Goal: Task Accomplishment & Management: Manage account settings

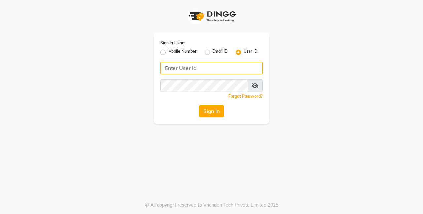
type input "burgundy"
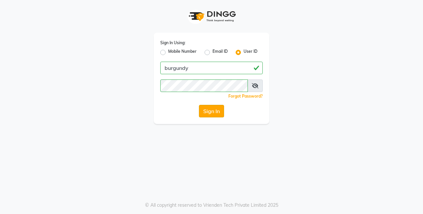
click at [211, 112] on button "Sign In" at bounding box center [211, 111] width 25 height 13
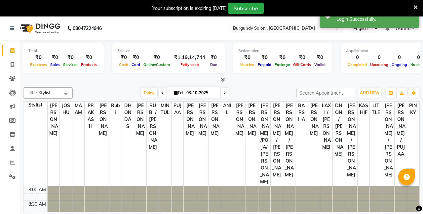
scroll to position [146, 0]
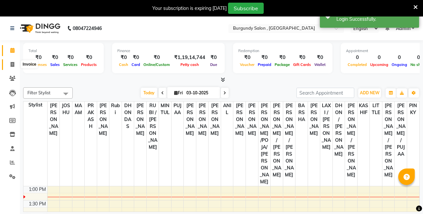
click at [11, 67] on span at bounding box center [13, 65] width 12 height 8
select select "service"
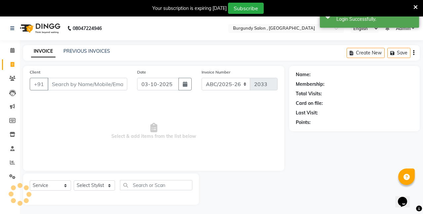
click at [103, 83] on input "Client" at bounding box center [88, 84] width 80 height 13
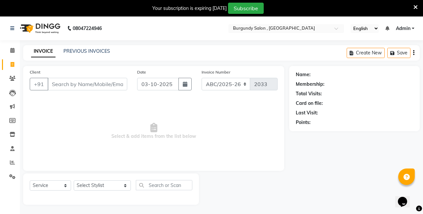
click at [60, 82] on input "Client" at bounding box center [88, 84] width 80 height 13
type input "s"
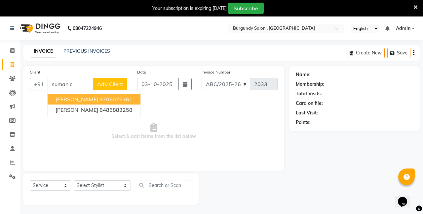
click at [101, 99] on ngb-highlight "9706076361" at bounding box center [115, 99] width 33 height 7
type input "9706076361"
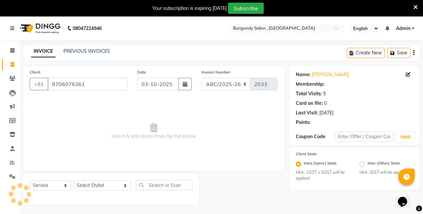
select select "1: Object"
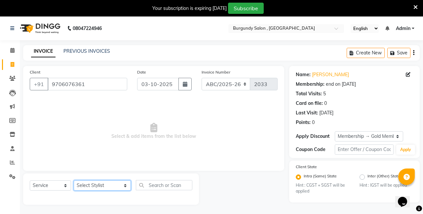
click at [99, 186] on select "Select Stylist ANIL ANJANA BARSHA DEEPSHIKHA DHON DAS DHON / NITUMONI EDWARD ED…" at bounding box center [102, 186] width 57 height 10
select select "82301"
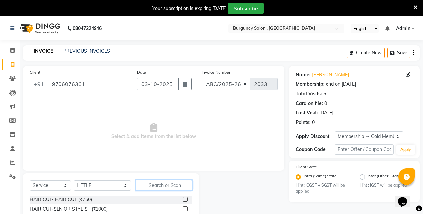
click at [145, 184] on input "text" at bounding box center [164, 185] width 57 height 10
type input "pedicure"
drag, startPoint x: 145, startPoint y: 184, endPoint x: 272, endPoint y: 190, distance: 127.0
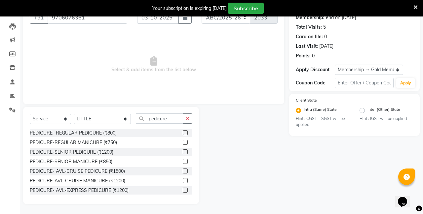
scroll to position [67, 0]
click at [184, 152] on label at bounding box center [185, 152] width 5 height 5
click at [184, 152] on input "checkbox" at bounding box center [185, 152] width 4 height 4
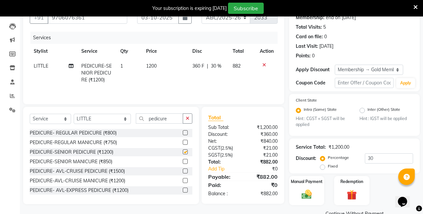
checkbox input "false"
click at [160, 121] on input "pedicure" at bounding box center [159, 119] width 47 height 10
type input "p"
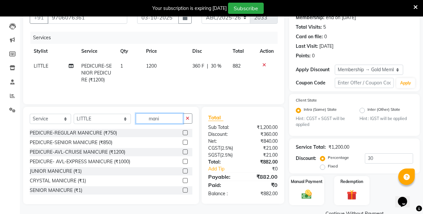
type input "mani"
click at [185, 187] on div at bounding box center [188, 191] width 10 height 8
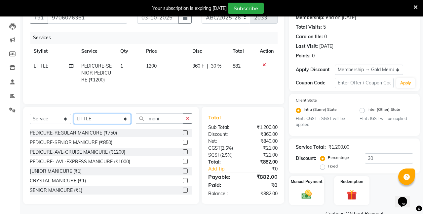
click at [112, 118] on select "Select Stylist ANIL ANJANA BARSHA DEEPSHIKHA DHON DAS DHON / NITUMONI EDWARD ED…" at bounding box center [102, 119] width 57 height 10
select select "71248"
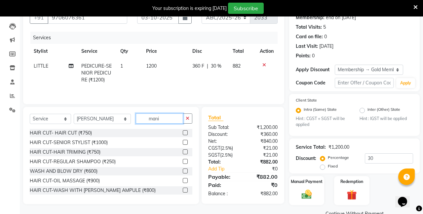
click at [151, 118] on input "mani" at bounding box center [159, 119] width 47 height 10
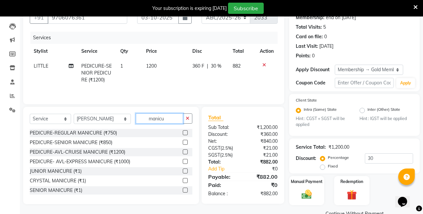
type input "manicu"
click at [185, 191] on label at bounding box center [185, 190] width 5 height 5
click at [185, 191] on input "checkbox" at bounding box center [185, 191] width 4 height 4
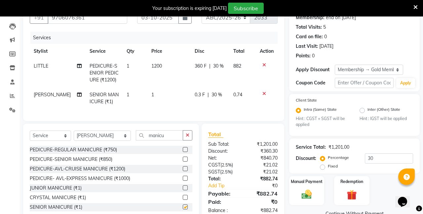
checkbox input "false"
click at [151, 96] on span "1" at bounding box center [152, 95] width 3 height 6
select select "71248"
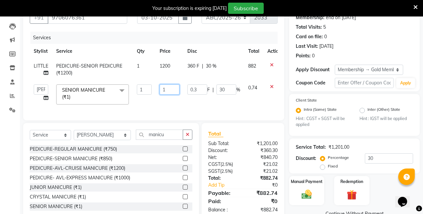
click at [170, 88] on input "1" at bounding box center [170, 90] width 20 height 10
type input "1000"
click at [165, 106] on td "1000" at bounding box center [170, 95] width 28 height 28
select select "71248"
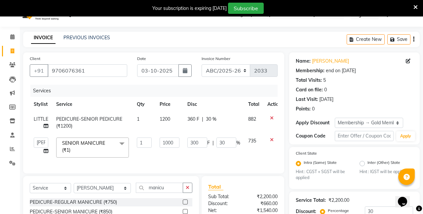
scroll to position [13, 0]
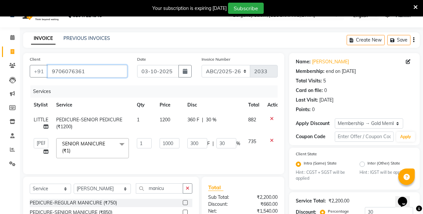
click at [110, 74] on input "9706076361" at bounding box center [88, 71] width 80 height 13
type input "970607636"
type input "0"
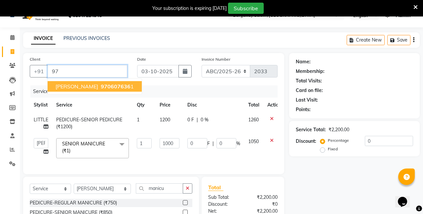
type input "9"
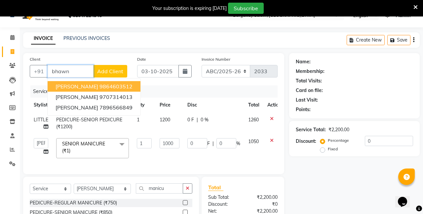
click at [106, 87] on ngb-highlight "9864603512" at bounding box center [115, 86] width 33 height 7
type input "9864603512"
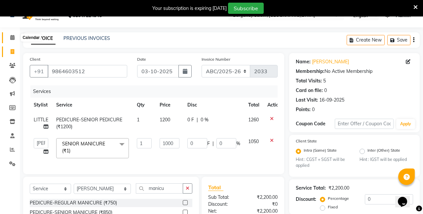
click at [12, 39] on icon at bounding box center [12, 37] width 4 height 5
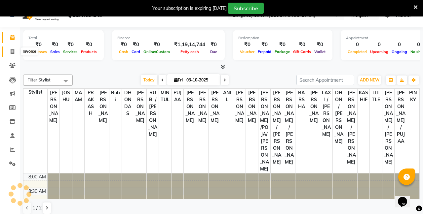
click at [11, 52] on icon at bounding box center [13, 51] width 4 height 5
select select "service"
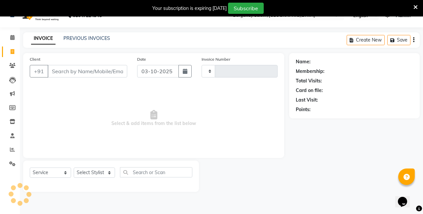
type input "2033"
click at [68, 73] on input "Client" at bounding box center [88, 71] width 80 height 13
select select "5345"
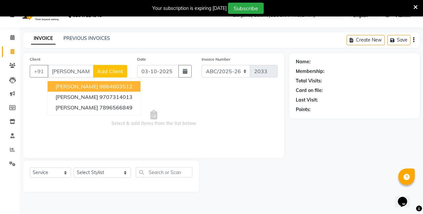
click at [78, 86] on span "BHAWNA KOTHARI" at bounding box center [77, 86] width 43 height 7
type input "9864603512"
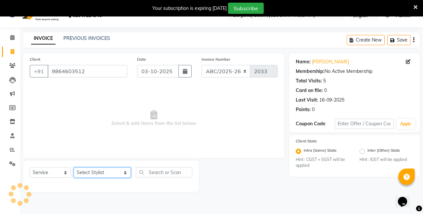
click at [109, 173] on select "Select Stylist ANIL ANJANA BARSHA DEEPSHIKHA DHON DAS DHON / NITUMONI EDWARD ED…" at bounding box center [102, 173] width 57 height 10
select select "82301"
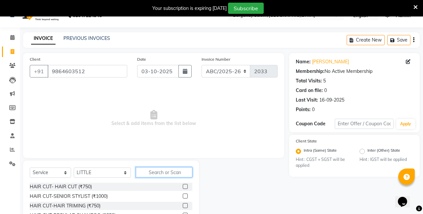
click at [148, 175] on input "text" at bounding box center [164, 173] width 57 height 10
type input "h"
type input "wash"
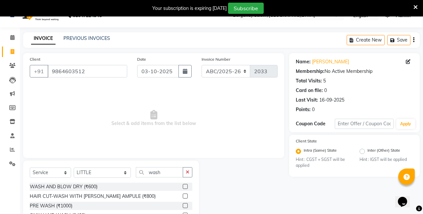
click at [185, 188] on label at bounding box center [185, 186] width 5 height 5
click at [185, 188] on input "checkbox" at bounding box center [185, 187] width 4 height 4
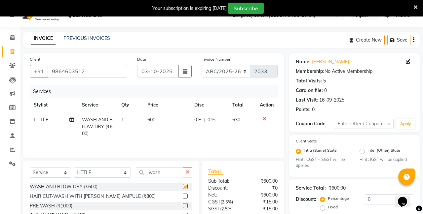
checkbox input "false"
click at [170, 174] on input "wash" at bounding box center [159, 173] width 47 height 10
type input "w"
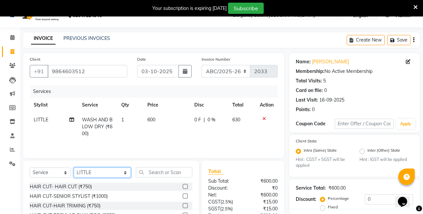
click at [110, 173] on select "Select Stylist ANIL ANJANA BARSHA DEEPSHIKHA DHON DAS DHON / NITUMONI EDWARD ED…" at bounding box center [102, 173] width 57 height 10
select select "92140"
click at [155, 173] on input "text" at bounding box center [164, 173] width 57 height 10
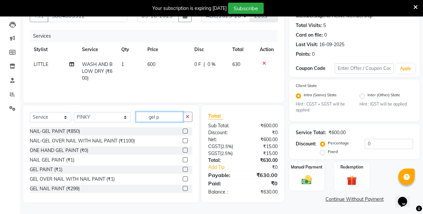
scroll to position [68, 0]
type input "gel p"
click at [185, 170] on label at bounding box center [185, 170] width 5 height 5
click at [185, 170] on input "checkbox" at bounding box center [185, 170] width 4 height 4
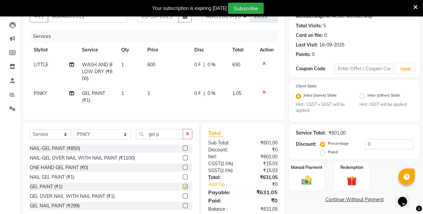
checkbox input "false"
click at [149, 94] on span "1" at bounding box center [148, 94] width 3 height 6
select select "92140"
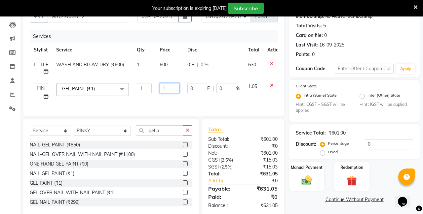
click at [172, 88] on input "1" at bounding box center [170, 88] width 20 height 10
type input "500"
click at [193, 103] on td "0 F | 0 %" at bounding box center [213, 91] width 61 height 25
select select "92140"
click at [198, 109] on div "Services Stylist Service Qty Price Disc Total Action LITTLE WASH AND BLOW DRY (…" at bounding box center [154, 69] width 248 height 79
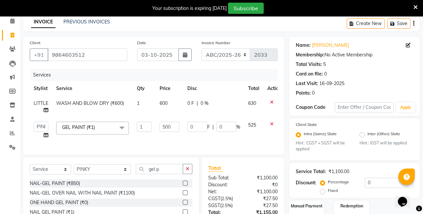
scroll to position [30, 0]
click at [206, 105] on span "0 %" at bounding box center [205, 103] width 8 height 7
select select "82301"
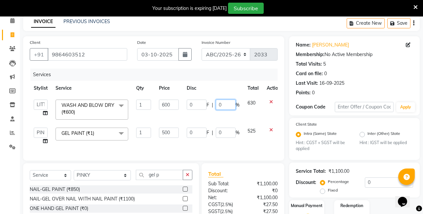
click at [225, 106] on input "0" at bounding box center [226, 105] width 20 height 10
type input "30"
click at [225, 159] on div "Client +91 9864603512 Date 03-10-2025 Invoice Number ABC/2025-26 SER/24-25 V/20…" at bounding box center [153, 148] width 271 height 225
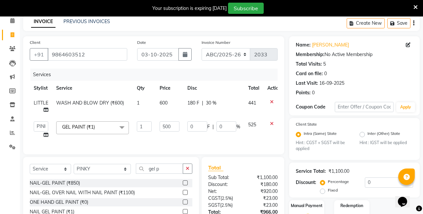
click at [216, 141] on td "0 F | 0 %" at bounding box center [213, 130] width 61 height 25
click at [219, 142] on td "0 F | 0 %" at bounding box center [213, 130] width 61 height 25
click at [90, 53] on input "9864603512" at bounding box center [88, 54] width 80 height 13
click at [134, 142] on td "1" at bounding box center [144, 130] width 23 height 25
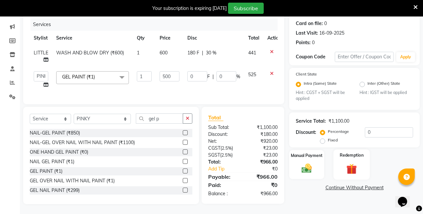
scroll to position [80, 0]
click at [306, 164] on img at bounding box center [306, 169] width 17 height 12
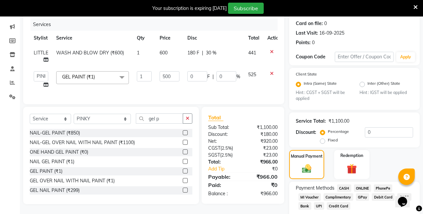
click at [344, 189] on span "CASH" at bounding box center [344, 189] width 14 height 8
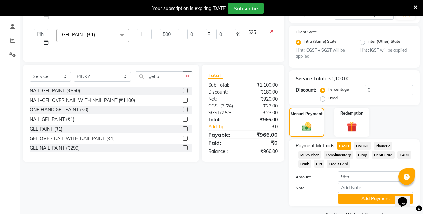
scroll to position [126, 0]
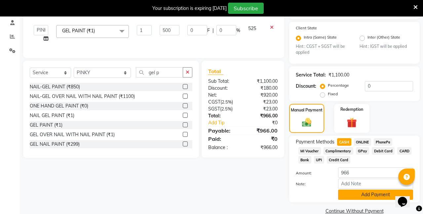
click at [350, 192] on button "Add Payment" at bounding box center [375, 195] width 75 height 10
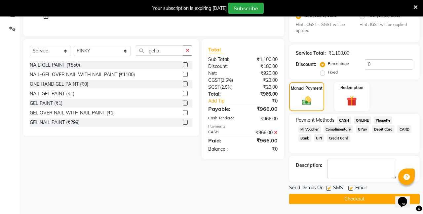
scroll to position [148, 0]
click at [329, 188] on label at bounding box center [328, 188] width 5 height 5
click at [329, 188] on input "checkbox" at bounding box center [328, 189] width 4 height 4
checkbox input "false"
click at [351, 187] on label at bounding box center [350, 188] width 5 height 5
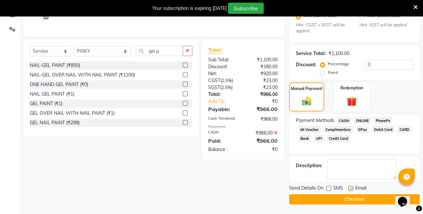
click at [351, 187] on input "checkbox" at bounding box center [350, 189] width 4 height 4
checkbox input "false"
click at [346, 199] on button "Checkout" at bounding box center [354, 200] width 131 height 10
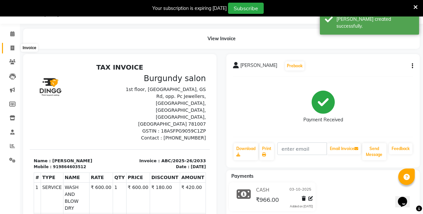
click at [11, 48] on icon at bounding box center [13, 48] width 4 height 5
select select "service"
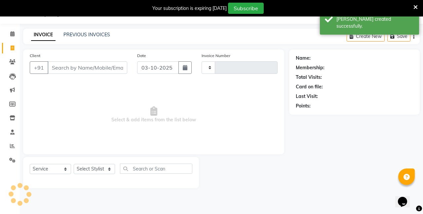
type input "2034"
select select "5345"
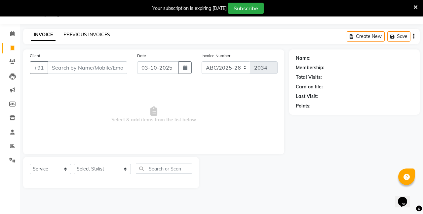
click at [92, 33] on link "PREVIOUS INVOICES" at bounding box center [86, 35] width 47 height 6
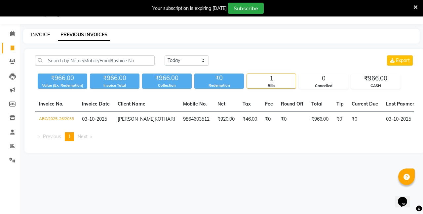
click at [35, 34] on link "INVOICE" at bounding box center [40, 35] width 19 height 6
select select "service"
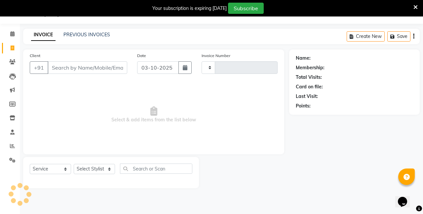
type input "2034"
select select "5345"
click at [81, 36] on link "PREVIOUS INVOICES" at bounding box center [86, 35] width 47 height 6
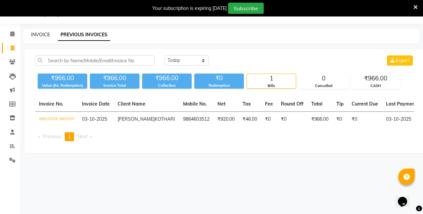
click at [47, 32] on link "INVOICE" at bounding box center [40, 35] width 19 height 6
select select "service"
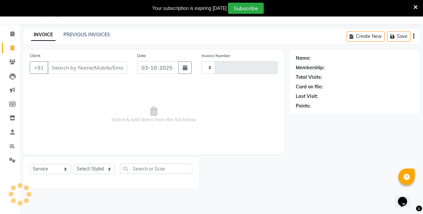
type input "2034"
select select "5345"
click at [80, 65] on input "Client" at bounding box center [88, 67] width 80 height 13
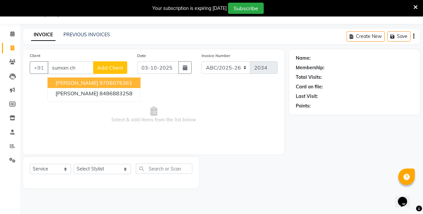
click at [85, 85] on span "suman chhetri" at bounding box center [77, 83] width 43 height 7
type input "9706076361"
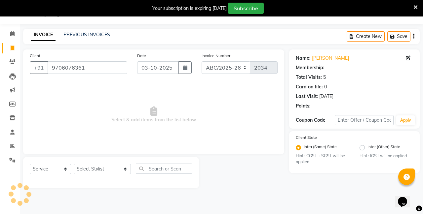
select select "1: Object"
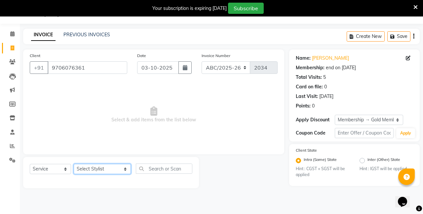
select select "82301"
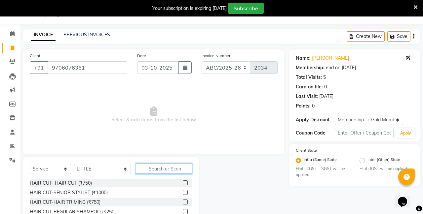
click at [148, 166] on input "text" at bounding box center [164, 169] width 57 height 10
type input "pedicure"
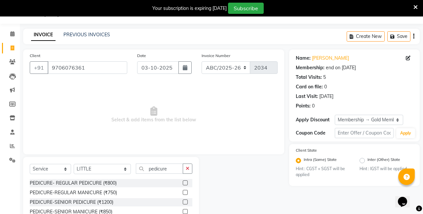
drag, startPoint x: 170, startPoint y: 213, endPoint x: 185, endPoint y: 203, distance: 18.1
click at [185, 203] on label at bounding box center [185, 202] width 5 height 5
click at [185, 203] on input "checkbox" at bounding box center [185, 203] width 4 height 4
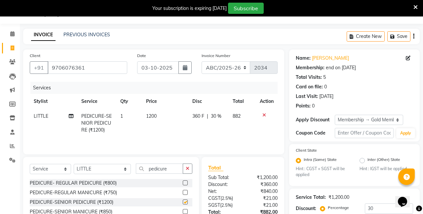
checkbox input "false"
click at [104, 169] on select "Select Stylist ANIL ANJANA BARSHA DEEPSHIKHA DHON DAS DHON / NITUMONI EDWARD ED…" at bounding box center [102, 169] width 57 height 10
select select "71248"
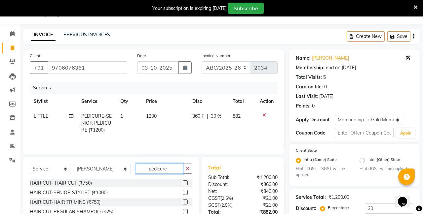
click at [156, 169] on input "pedicure" at bounding box center [159, 169] width 47 height 10
type input "p"
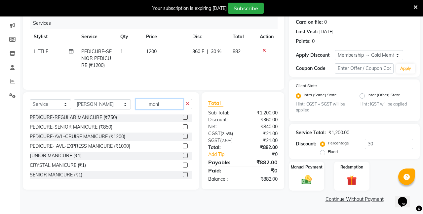
scroll to position [81, 0]
type input "mani"
click at [183, 173] on label at bounding box center [185, 175] width 5 height 5
click at [183, 173] on input "checkbox" at bounding box center [185, 175] width 4 height 4
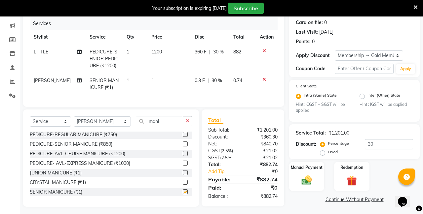
checkbox input "false"
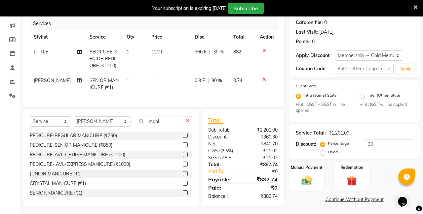
scroll to position [0, 0]
click at [150, 82] on td "1" at bounding box center [168, 84] width 43 height 22
select select "71248"
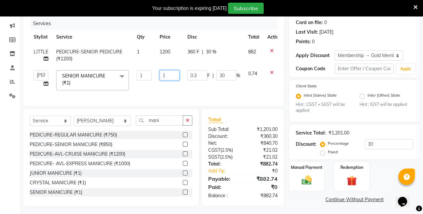
click at [168, 76] on input "1" at bounding box center [170, 75] width 20 height 10
type input "1000"
click at [184, 89] on tr "ANIL ANJANA BARSHA DEEPSHIKHA DHON DAS DHON / NITUMONI EDWARD EDWARD/ LAXMI JOS…" at bounding box center [157, 80] width 255 height 28
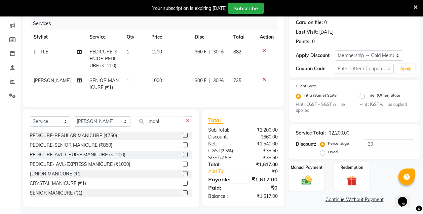
click at [219, 80] on span "30 %" at bounding box center [218, 80] width 11 height 7
select select "71248"
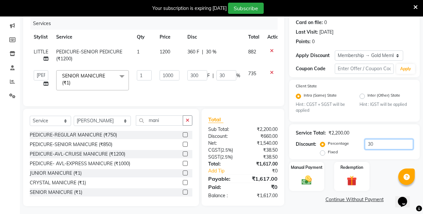
click at [376, 143] on input "30" at bounding box center [389, 144] width 48 height 10
type input "3"
type input "30"
type input "3"
type input "0"
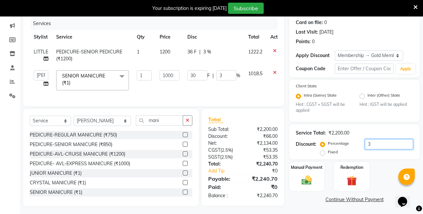
type input "0"
click at [267, 94] on div "Services Stylist Service Qty Price Disc Total Action LITTLE PEDICURE-SENIOR PED…" at bounding box center [154, 59] width 248 height 82
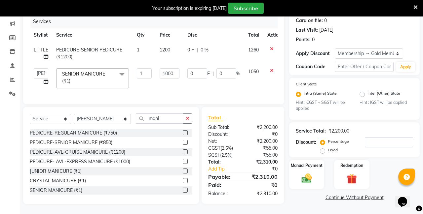
scroll to position [83, 0]
click at [277, 203] on div "Total Sub Total: ₹2,200.00 Discount: ₹0 Net: ₹2,200.00 CGST ( 2.5% ) ₹55.00 SGS…" at bounding box center [243, 155] width 83 height 97
click at [380, 140] on input "number" at bounding box center [389, 143] width 48 height 10
type input "3"
type input "30"
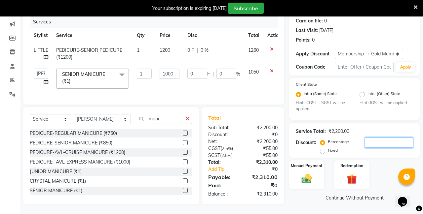
type input "3"
type input "30"
type input "300"
type input "30"
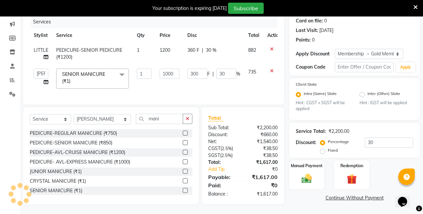
click at [389, 181] on div "Manual Payment Redemption" at bounding box center [354, 175] width 140 height 29
click at [313, 180] on img at bounding box center [306, 179] width 17 height 12
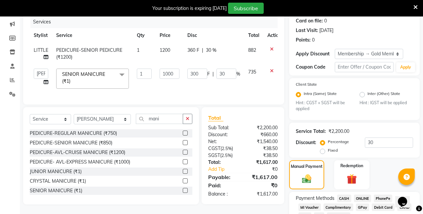
click at [345, 198] on span "CASH" at bounding box center [344, 199] width 14 height 8
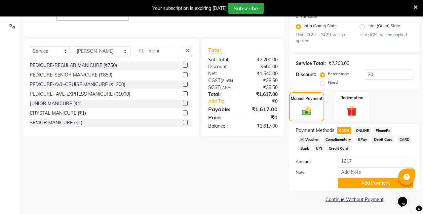
scroll to position [150, 0]
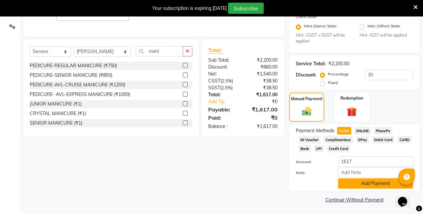
click at [347, 186] on button "Add Payment" at bounding box center [375, 184] width 75 height 10
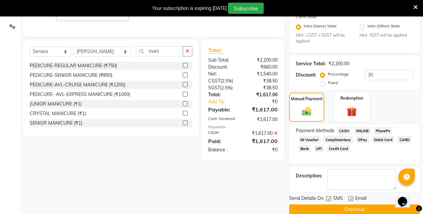
click at [328, 198] on label at bounding box center [328, 199] width 5 height 5
click at [328, 198] on input "checkbox" at bounding box center [328, 199] width 4 height 4
checkbox input "false"
click at [350, 200] on label at bounding box center [350, 199] width 5 height 5
click at [350, 200] on input "checkbox" at bounding box center [350, 199] width 4 height 4
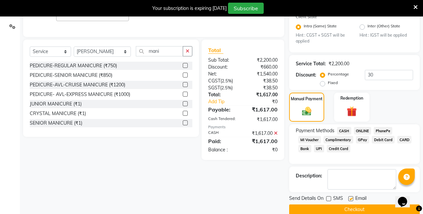
checkbox input "false"
click at [348, 207] on button "Checkout" at bounding box center [354, 210] width 131 height 10
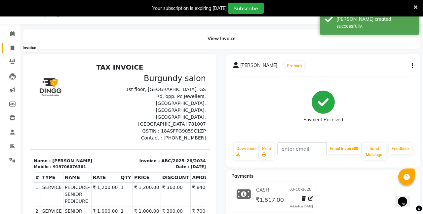
click at [12, 46] on icon at bounding box center [13, 48] width 4 height 5
select select "service"
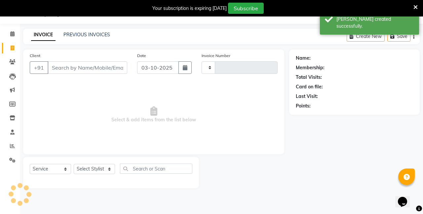
type input "2035"
select select "5345"
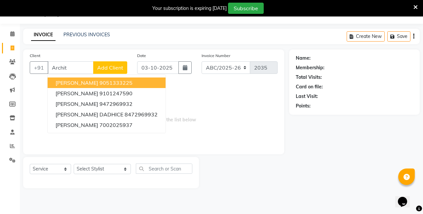
click at [112, 82] on ngb-highlight "9051333225" at bounding box center [115, 83] width 33 height 7
type input "9051333225"
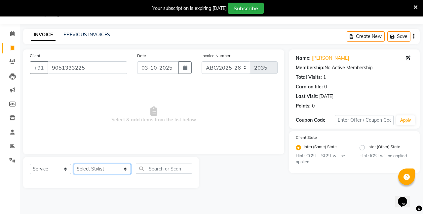
click at [108, 170] on select "Select Stylist ANIL ANJANA BARSHA DEEPSHIKHA DHON DAS DHON / NITUMONI EDWARD ED…" at bounding box center [102, 169] width 57 height 10
select select "32568"
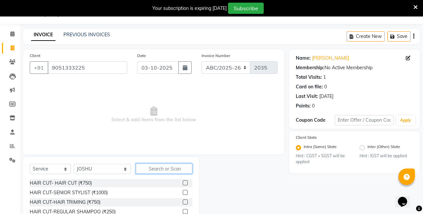
click at [137, 171] on input "text" at bounding box center [164, 169] width 57 height 10
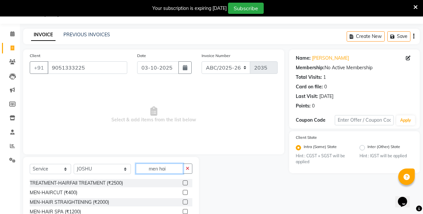
type input "men hai"
click at [187, 192] on label at bounding box center [185, 192] width 5 height 5
click at [187, 192] on input "checkbox" at bounding box center [185, 193] width 4 height 4
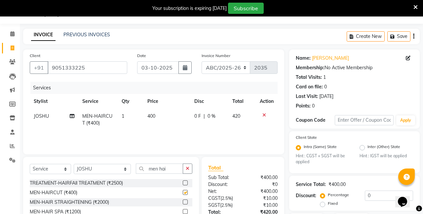
checkbox input "false"
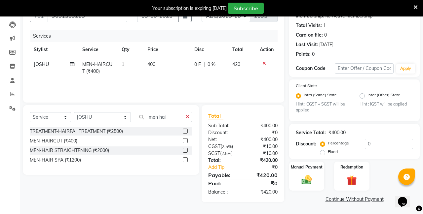
scroll to position [68, 0]
click at [311, 177] on img at bounding box center [306, 181] width 17 height 12
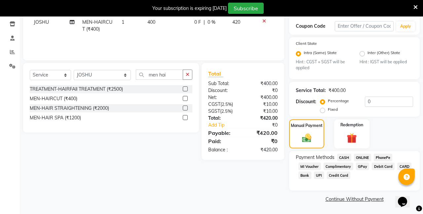
scroll to position [110, 0]
click at [348, 157] on span "CASH" at bounding box center [344, 158] width 14 height 8
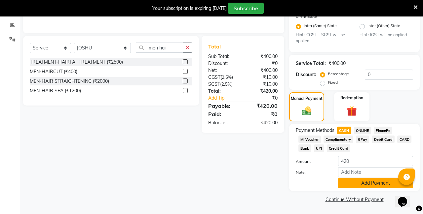
scroll to position [137, 0]
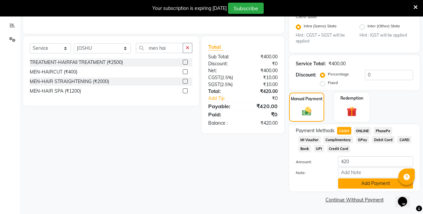
click at [370, 181] on button "Add Payment" at bounding box center [375, 184] width 75 height 10
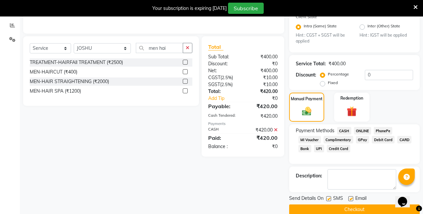
click at [329, 199] on label at bounding box center [328, 199] width 5 height 5
click at [329, 199] on input "checkbox" at bounding box center [328, 199] width 4 height 4
checkbox input "false"
click at [351, 200] on label at bounding box center [350, 199] width 5 height 5
click at [351, 200] on input "checkbox" at bounding box center [350, 199] width 4 height 4
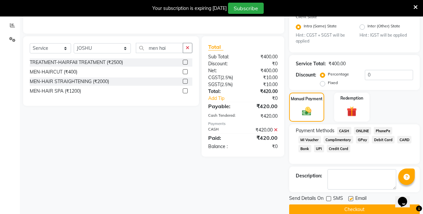
checkbox input "false"
click at [345, 209] on button "Checkout" at bounding box center [354, 210] width 131 height 10
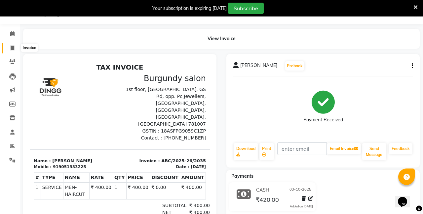
click at [12, 46] on icon at bounding box center [13, 48] width 4 height 5
select select "service"
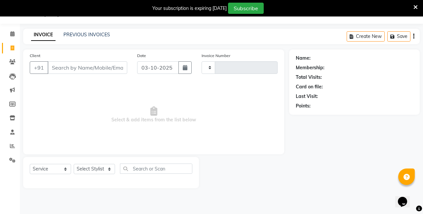
type input "2036"
select select "5345"
click at [75, 65] on input "Client" at bounding box center [88, 67] width 80 height 13
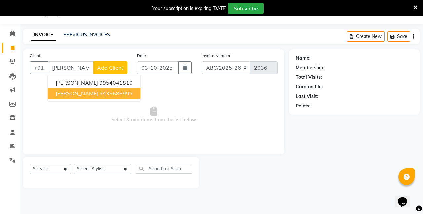
click at [89, 91] on span "ARPANA CHOUDHURY" at bounding box center [77, 93] width 43 height 7
type input "9435686999"
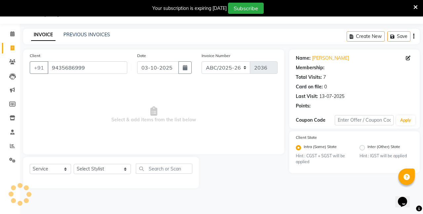
select select "1: Object"
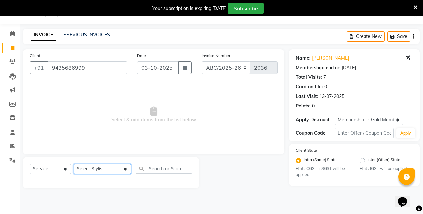
click at [101, 171] on select "Select Stylist ANIL ANJANA BARSHA DEEPSHIKHA DHON DAS DHON / NITUMONI EDWARD ED…" at bounding box center [102, 169] width 57 height 10
select select "32568"
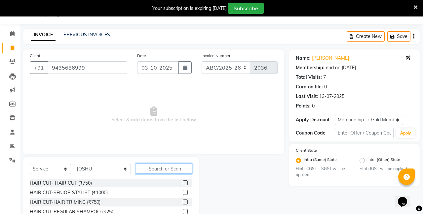
click at [142, 169] on input "text" at bounding box center [164, 169] width 57 height 10
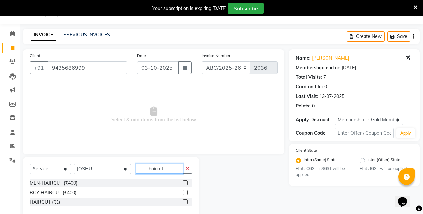
type input "haircut"
click at [184, 181] on label at bounding box center [185, 183] width 5 height 5
click at [184, 181] on input "checkbox" at bounding box center [185, 183] width 4 height 4
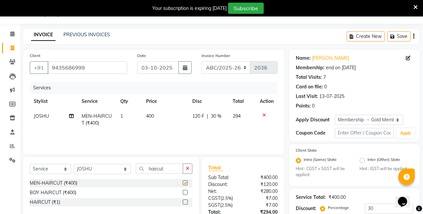
checkbox input "false"
click at [163, 170] on input "haircut" at bounding box center [159, 169] width 47 height 10
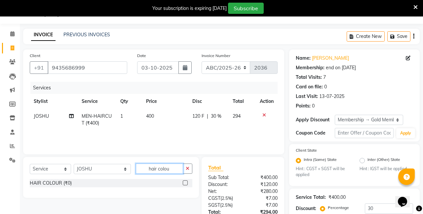
type input "hair colou"
click at [184, 183] on label at bounding box center [185, 183] width 5 height 5
click at [184, 183] on input "checkbox" at bounding box center [185, 183] width 4 height 4
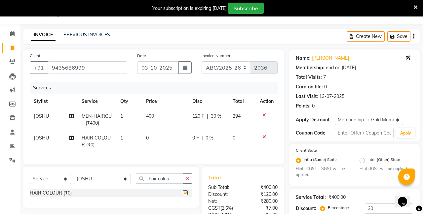
checkbox input "false"
click at [156, 178] on input "hair colou" at bounding box center [159, 179] width 47 height 10
type input "h"
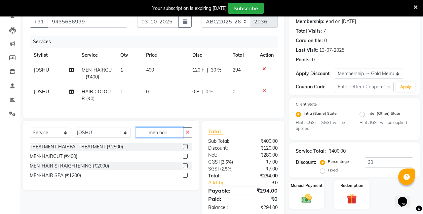
scroll to position [66, 0]
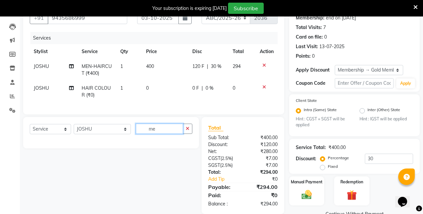
type input "m"
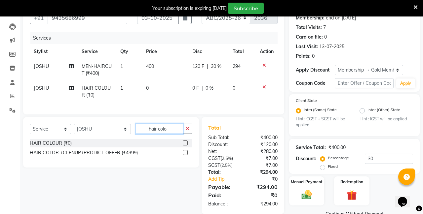
type input "hair colo"
click at [187, 141] on label at bounding box center [185, 143] width 5 height 5
click at [187, 141] on input "checkbox" at bounding box center [185, 143] width 4 height 4
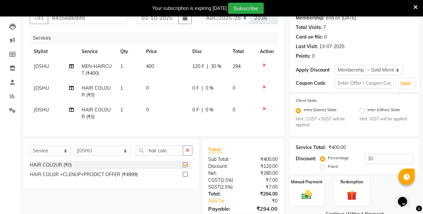
checkbox input "false"
click at [263, 108] on icon at bounding box center [264, 109] width 4 height 5
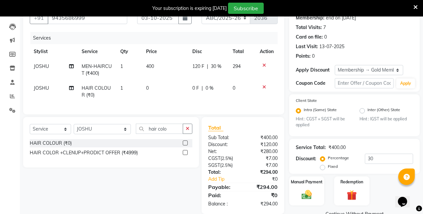
click at [153, 87] on td "0" at bounding box center [165, 92] width 46 height 22
select select "32568"
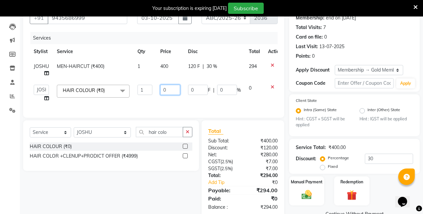
click at [169, 90] on input "0" at bounding box center [170, 90] width 20 height 10
type input "2"
type input "1200"
click at [181, 134] on input "hair colo" at bounding box center [159, 132] width 47 height 10
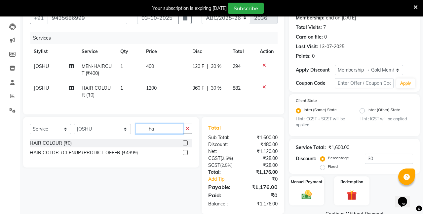
type input "h"
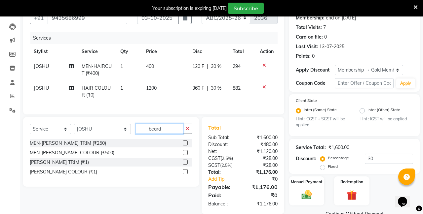
type input "beard"
click at [185, 144] on label at bounding box center [185, 143] width 5 height 5
click at [185, 144] on input "checkbox" at bounding box center [185, 143] width 4 height 4
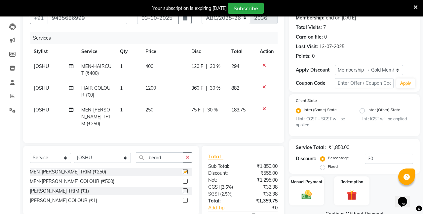
checkbox input "false"
click at [109, 153] on select "Select Stylist ANIL ANJANA BARSHA DEEPSHIKHA DHON DAS DHON / NITUMONI EDWARD ED…" at bounding box center [102, 158] width 57 height 10
select select "47575"
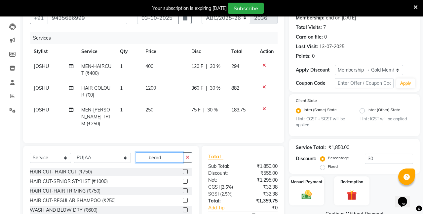
click at [155, 153] on input "beard" at bounding box center [159, 158] width 47 height 10
type input "b"
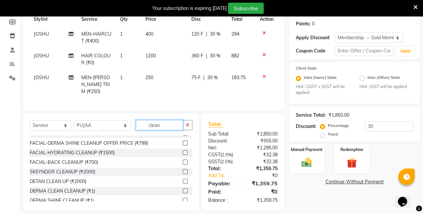
scroll to position [98, 0]
click at [153, 121] on input "clean" at bounding box center [159, 126] width 47 height 10
type input "c"
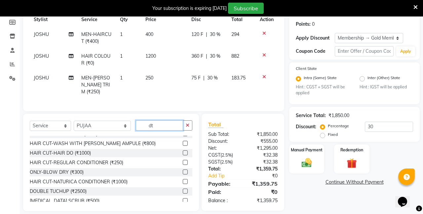
scroll to position [98, 0]
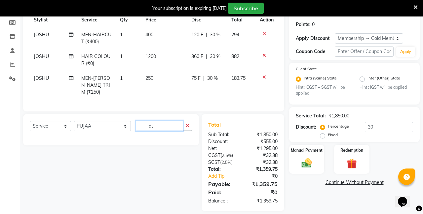
type input "d"
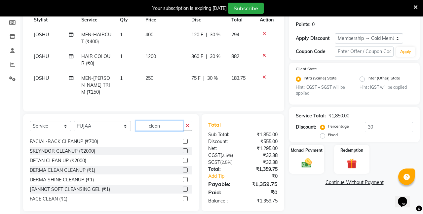
scroll to position [28, 0]
type input "clean"
click at [186, 158] on label at bounding box center [185, 160] width 5 height 5
click at [186, 158] on input "checkbox" at bounding box center [185, 160] width 4 height 4
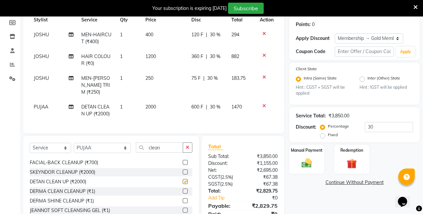
checkbox input "false"
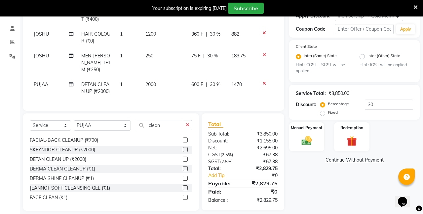
scroll to position [120, 0]
click at [315, 137] on img at bounding box center [306, 141] width 17 height 12
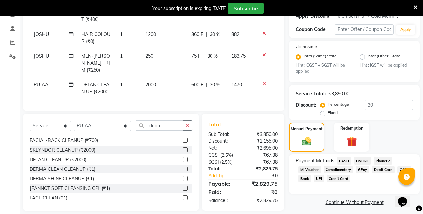
click at [324, 177] on span "UPI" at bounding box center [319, 179] width 10 height 8
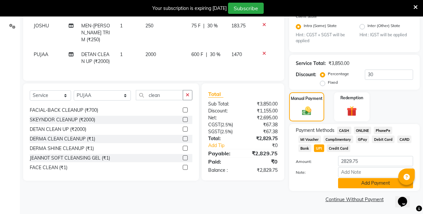
scroll to position [150, 0]
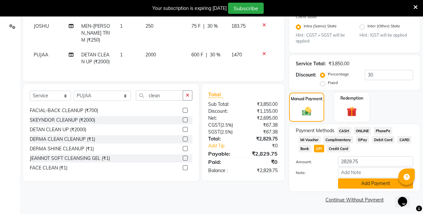
click at [368, 181] on button "Add Payment" at bounding box center [375, 184] width 75 height 10
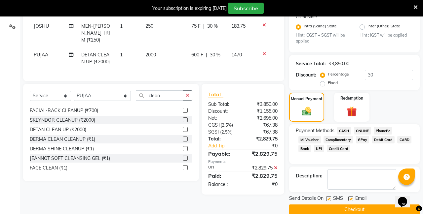
click at [350, 199] on label at bounding box center [350, 199] width 5 height 5
click at [350, 199] on input "checkbox" at bounding box center [350, 199] width 4 height 4
checkbox input "false"
click at [329, 200] on label at bounding box center [328, 199] width 5 height 5
click at [329, 200] on input "checkbox" at bounding box center [328, 199] width 4 height 4
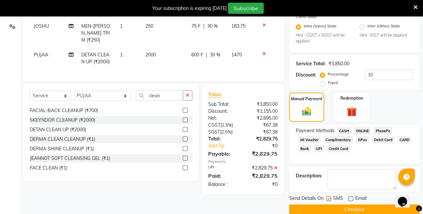
checkbox input "false"
click at [332, 210] on button "Checkout" at bounding box center [354, 210] width 131 height 10
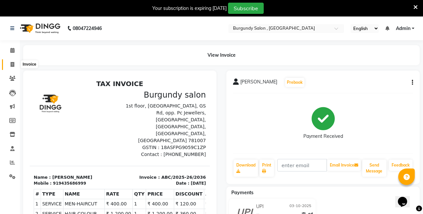
click at [12, 66] on icon at bounding box center [13, 64] width 4 height 5
select select "service"
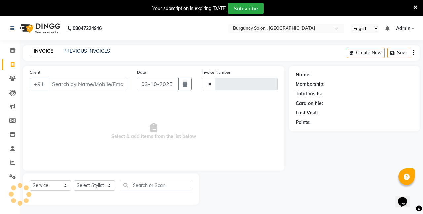
scroll to position [17, 0]
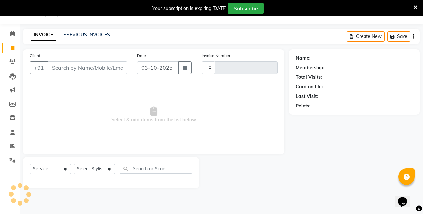
type input "2037"
select select "5345"
click at [79, 32] on link "PREVIOUS INVOICES" at bounding box center [86, 35] width 47 height 6
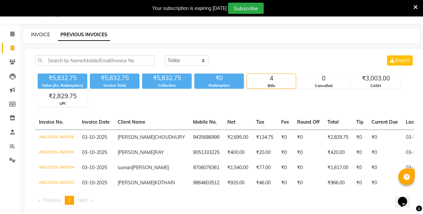
click at [46, 36] on link "INVOICE" at bounding box center [40, 35] width 19 height 6
select select "service"
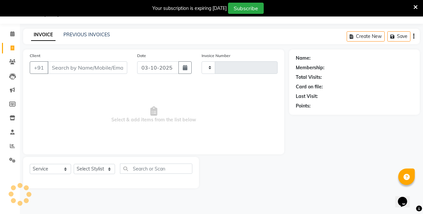
type input "2037"
select select "5345"
click at [78, 36] on link "PREVIOUS INVOICES" at bounding box center [86, 35] width 47 height 6
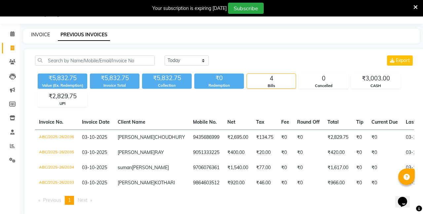
click at [48, 35] on link "INVOICE" at bounding box center [40, 35] width 19 height 6
select select "service"
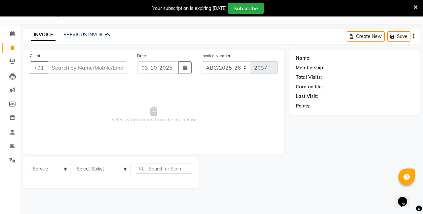
click at [342, 131] on div "Name: Membership: Total Visits: Card on file: Last Visit: Points:" at bounding box center [356, 119] width 135 height 139
click at [62, 71] on input "Client" at bounding box center [88, 67] width 80 height 13
click at [81, 33] on link "PREVIOUS INVOICES" at bounding box center [86, 35] width 47 height 6
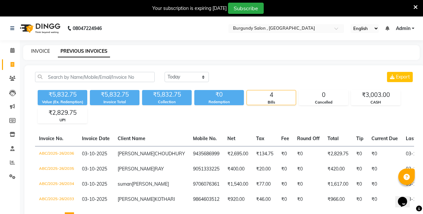
click at [40, 50] on link "INVOICE" at bounding box center [40, 51] width 19 height 6
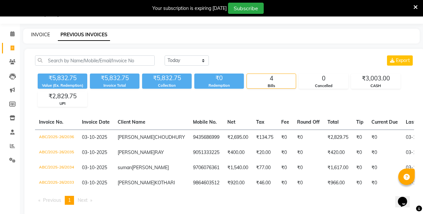
select select "service"
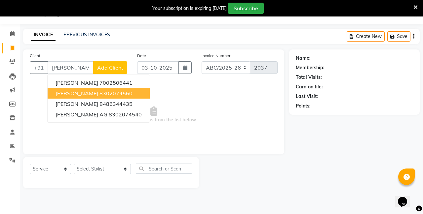
click at [83, 95] on span "JANVI AGARWAL" at bounding box center [77, 93] width 43 height 7
type input "8302074560"
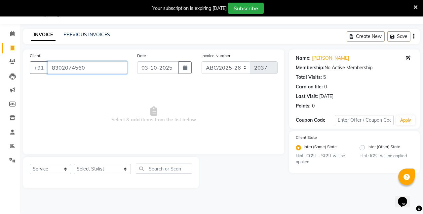
click at [98, 64] on input "8302074560" at bounding box center [88, 67] width 80 height 13
click at [91, 66] on input "8302074560" at bounding box center [88, 67] width 80 height 13
click at [64, 65] on input "8302074560" at bounding box center [88, 67] width 80 height 13
click at [97, 35] on link "PREVIOUS INVOICES" at bounding box center [86, 35] width 47 height 6
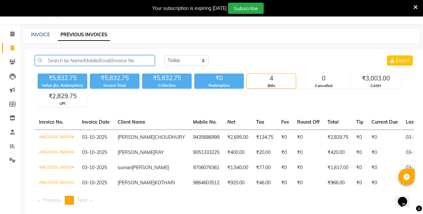
click at [86, 60] on input "text" at bounding box center [95, 61] width 120 height 10
type input "v"
click at [11, 58] on span at bounding box center [13, 62] width 12 height 8
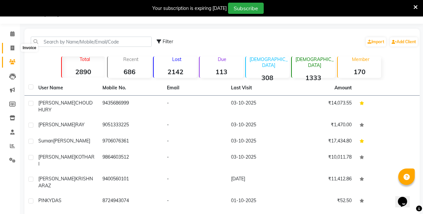
click at [13, 49] on icon at bounding box center [13, 48] width 4 height 5
select select "service"
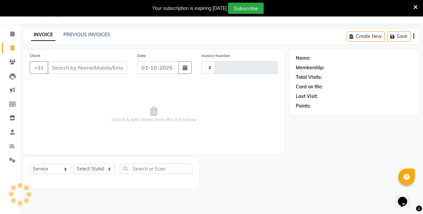
type input "2037"
select select "5345"
click at [59, 67] on input "Client" at bounding box center [88, 67] width 80 height 13
type input "j"
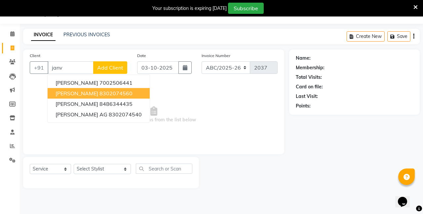
click at [88, 95] on span "JANVI AGARWAL" at bounding box center [77, 93] width 43 height 7
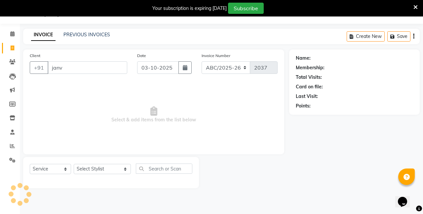
type input "8302074560"
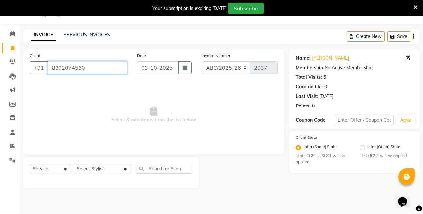
click at [81, 68] on input "8302074560" at bounding box center [88, 67] width 80 height 13
click at [77, 32] on link "PREVIOUS INVOICES" at bounding box center [86, 35] width 47 height 6
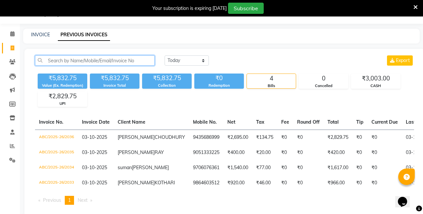
click at [64, 64] on input "text" at bounding box center [95, 61] width 120 height 10
click at [14, 59] on span at bounding box center [13, 62] width 12 height 8
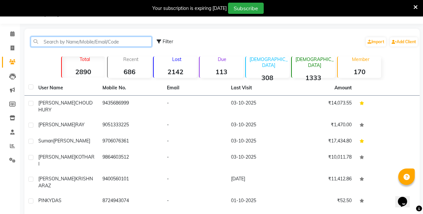
click at [72, 43] on input "text" at bounding box center [91, 42] width 121 height 10
click at [71, 41] on input "text" at bounding box center [91, 42] width 121 height 10
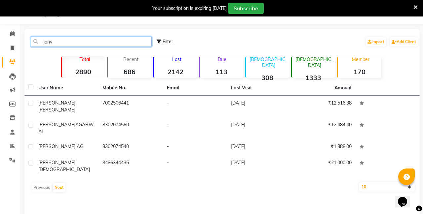
type input "jana"
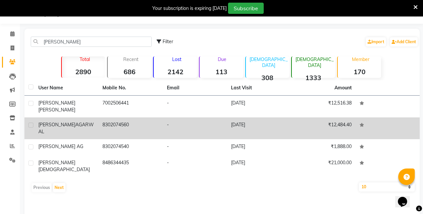
drag, startPoint x: 71, startPoint y: 41, endPoint x: 132, endPoint y: 121, distance: 100.1
click at [132, 121] on td "8302074560" at bounding box center [130, 129] width 64 height 22
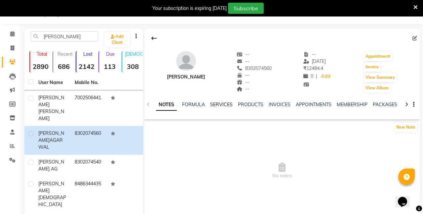
click at [222, 104] on link "SERVICES" at bounding box center [221, 105] width 22 height 6
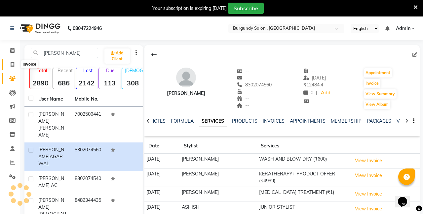
click at [11, 64] on icon at bounding box center [13, 64] width 4 height 5
select select "service"
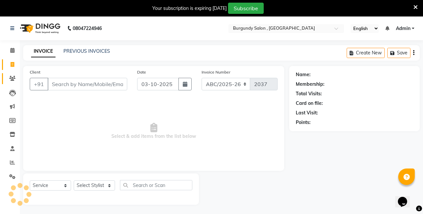
scroll to position [17, 0]
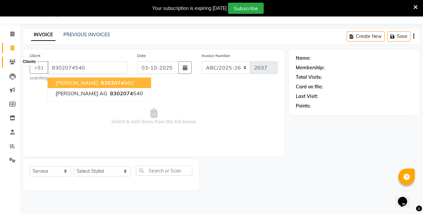
type input "8302074540"
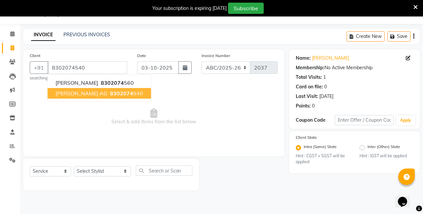
click at [109, 96] on ngb-highlight "8302074 540" at bounding box center [126, 93] width 34 height 7
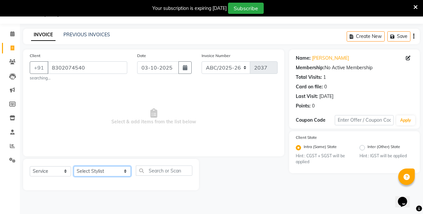
click at [100, 169] on select "Select Stylist ANIL ANJANA BARSHA DEEPSHIKHA DHON DAS DHON / NITUMONI EDWARD ED…" at bounding box center [102, 172] width 57 height 10
select select "71248"
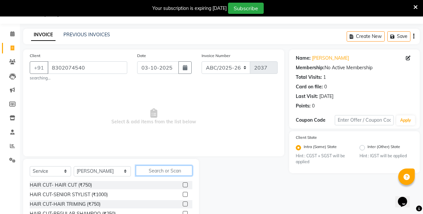
click at [153, 172] on input "text" at bounding box center [164, 171] width 57 height 10
type input "threading"
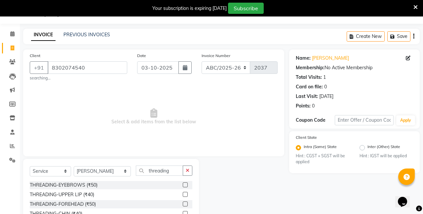
click at [184, 185] on label at bounding box center [185, 185] width 5 height 5
click at [184, 185] on input "checkbox" at bounding box center [185, 185] width 4 height 4
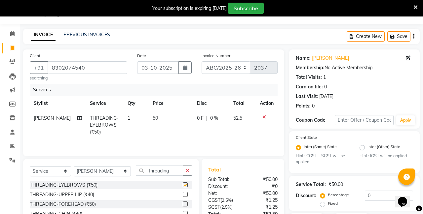
checkbox input "false"
select select "32568"
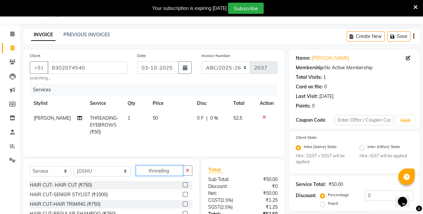
click at [141, 170] on input "threading" at bounding box center [159, 171] width 47 height 10
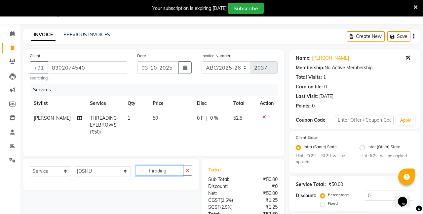
click at [176, 171] on input "thrading" at bounding box center [159, 171] width 47 height 10
type input "t"
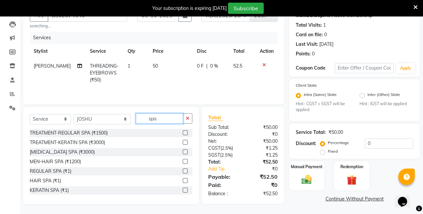
scroll to position [69, 0]
type input "spa"
click at [186, 180] on label at bounding box center [185, 180] width 5 height 5
click at [186, 180] on input "checkbox" at bounding box center [185, 181] width 4 height 4
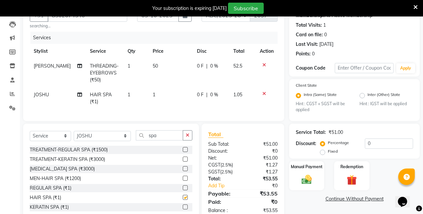
checkbox input "false"
click at [146, 135] on input "spa" at bounding box center [159, 136] width 47 height 10
type input "s"
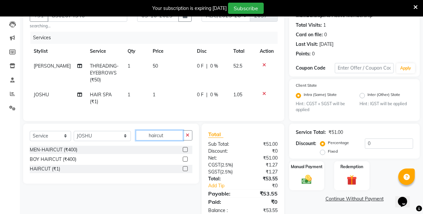
type input "haircut"
click at [186, 171] on label at bounding box center [185, 169] width 5 height 5
click at [186, 171] on input "checkbox" at bounding box center [185, 169] width 4 height 4
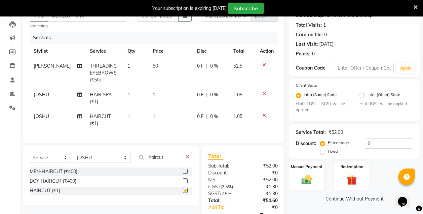
checkbox input "false"
click at [151, 94] on td "1" at bounding box center [171, 99] width 44 height 22
select select "32568"
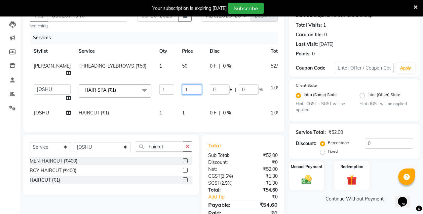
click at [182, 91] on input "1" at bounding box center [192, 90] width 20 height 10
type input "799"
click at [178, 112] on td "1" at bounding box center [192, 113] width 28 height 15
select select "32568"
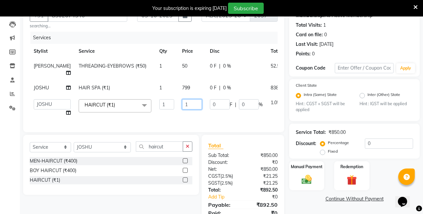
click at [182, 110] on input "1" at bounding box center [192, 104] width 20 height 10
type input "499"
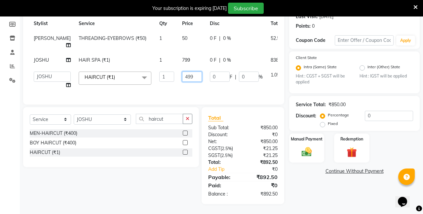
scroll to position [103, 0]
click at [309, 146] on img at bounding box center [306, 152] width 17 height 12
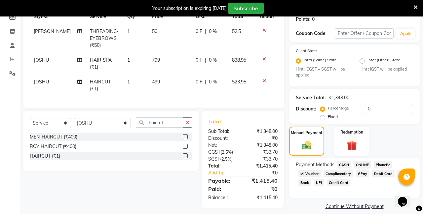
click at [347, 166] on span "CASH" at bounding box center [344, 165] width 14 height 8
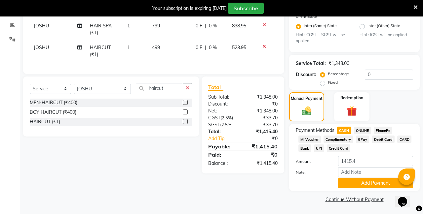
scroll to position [137, 0]
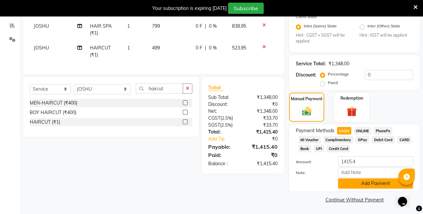
click at [355, 182] on button "Add Payment" at bounding box center [375, 184] width 75 height 10
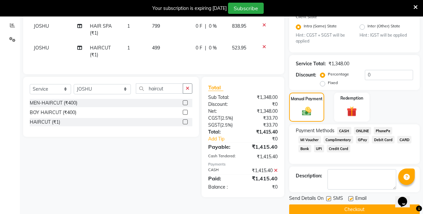
click at [327, 200] on label at bounding box center [328, 199] width 5 height 5
click at [327, 200] on input "checkbox" at bounding box center [328, 199] width 4 height 4
checkbox input "false"
click at [349, 197] on label at bounding box center [350, 199] width 5 height 5
click at [349, 197] on input "checkbox" at bounding box center [350, 199] width 4 height 4
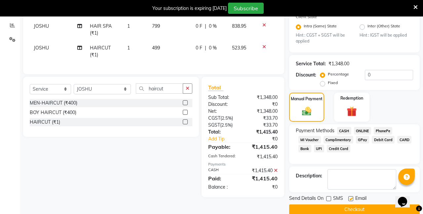
checkbox input "false"
click at [343, 206] on button "Checkout" at bounding box center [354, 210] width 131 height 10
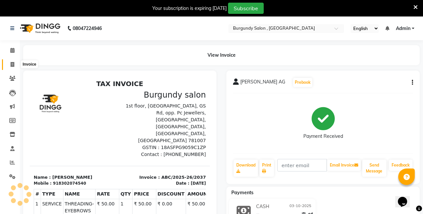
click at [8, 65] on span at bounding box center [13, 65] width 12 height 8
select select "service"
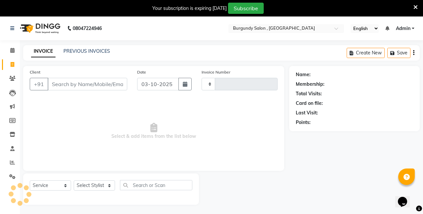
scroll to position [17, 0]
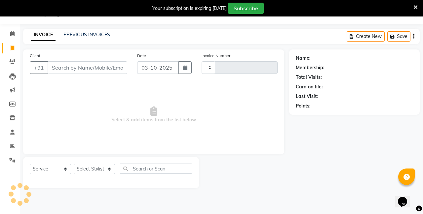
type input "2038"
select select "5345"
click at [92, 33] on link "PREVIOUS INVOICES" at bounding box center [86, 35] width 47 height 6
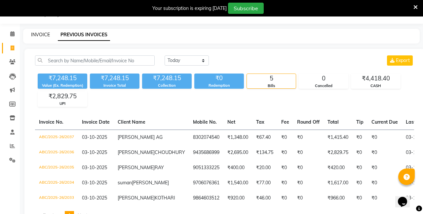
click at [37, 36] on link "INVOICE" at bounding box center [40, 35] width 19 height 6
select select "service"
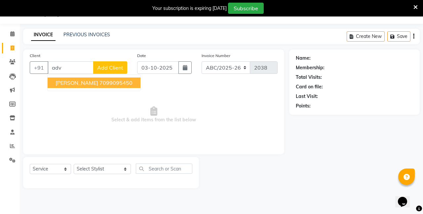
click at [99, 85] on ngb-highlight "7099095450" at bounding box center [115, 83] width 33 height 7
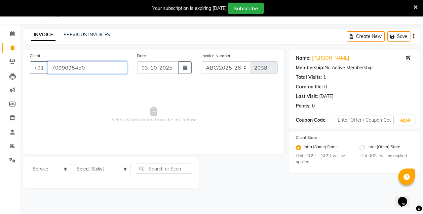
click at [88, 64] on input "7099095450" at bounding box center [88, 67] width 80 height 13
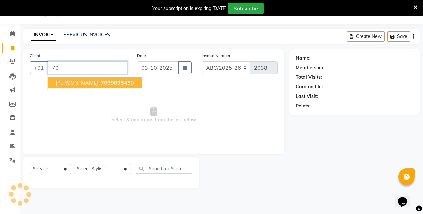
type input "7"
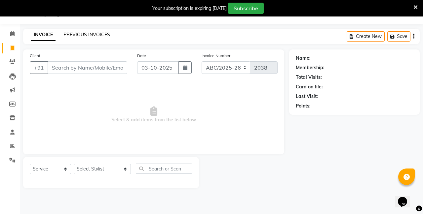
click at [70, 33] on link "PREVIOUS INVOICES" at bounding box center [86, 35] width 47 height 6
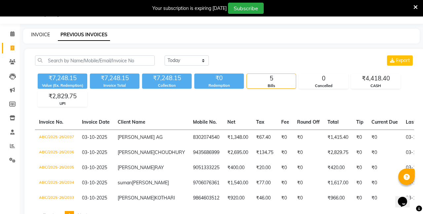
click at [40, 32] on link "INVOICE" at bounding box center [40, 35] width 19 height 6
select select "service"
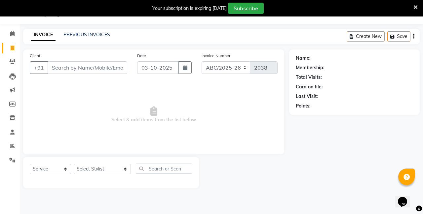
click at [64, 66] on input "Client" at bounding box center [88, 67] width 80 height 13
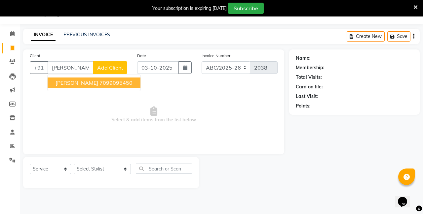
click at [70, 82] on span "[PERSON_NAME]" at bounding box center [77, 83] width 43 height 7
type input "7099095450"
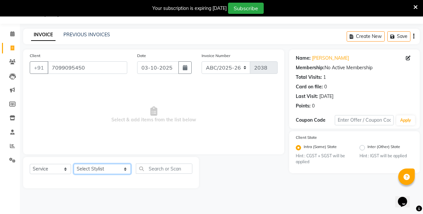
click at [109, 169] on select "Select Stylist ANIL ANJANA BARSHA DEEPSHIKHA DHON DAS DHON / NITUMONI EDWARD ED…" at bounding box center [102, 169] width 57 height 10
select select "32568"
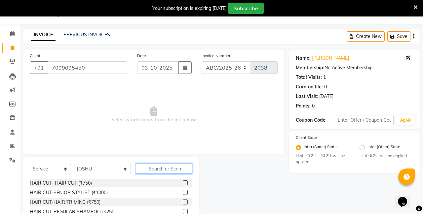
click at [155, 169] on input "text" at bounding box center [164, 169] width 57 height 10
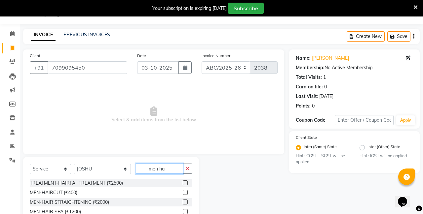
type input "men ha"
click at [186, 192] on label at bounding box center [185, 192] width 5 height 5
click at [186, 192] on input "checkbox" at bounding box center [185, 193] width 4 height 4
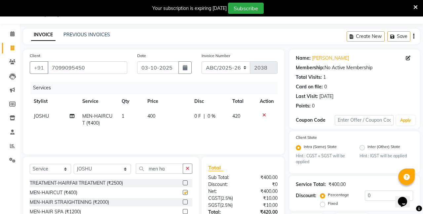
checkbox input "false"
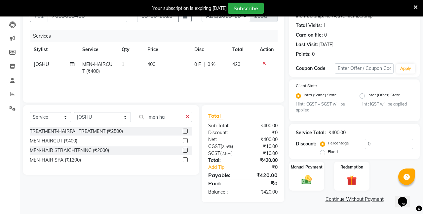
scroll to position [68, 0]
click at [314, 177] on img at bounding box center [306, 181] width 17 height 12
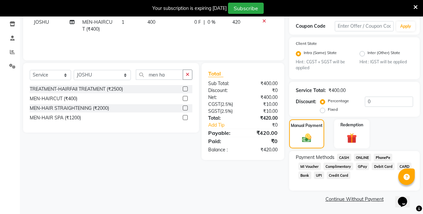
scroll to position [110, 0]
click at [324, 175] on span "UPI" at bounding box center [319, 176] width 10 height 8
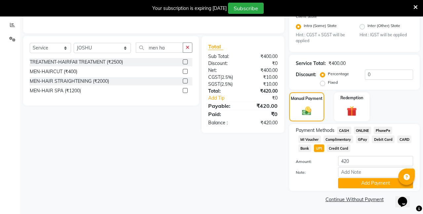
scroll to position [137, 0]
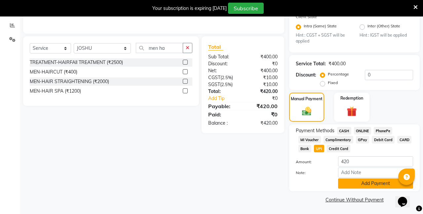
click at [358, 185] on button "Add Payment" at bounding box center [375, 184] width 75 height 10
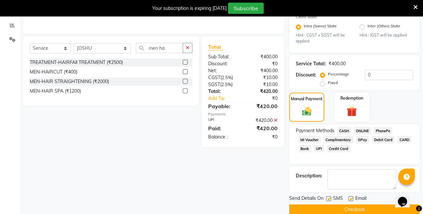
click at [327, 199] on label at bounding box center [328, 199] width 5 height 5
click at [327, 199] on input "checkbox" at bounding box center [328, 199] width 4 height 4
checkbox input "false"
click at [352, 199] on label at bounding box center [350, 199] width 5 height 5
click at [352, 199] on input "checkbox" at bounding box center [350, 199] width 4 height 4
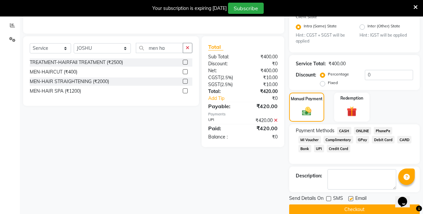
checkbox input "false"
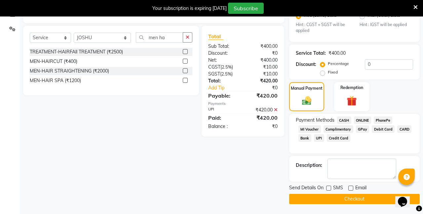
scroll to position [148, 0]
click at [324, 138] on span "UPI" at bounding box center [319, 139] width 10 height 8
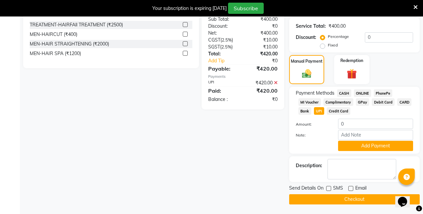
scroll to position [175, 0]
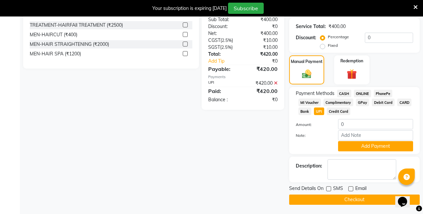
click at [329, 199] on button "Checkout" at bounding box center [354, 200] width 131 height 10
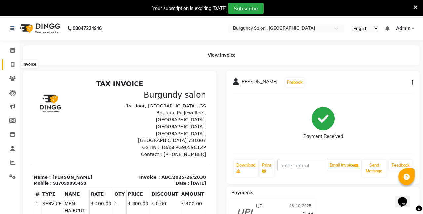
click at [11, 67] on span at bounding box center [13, 65] width 12 height 8
select select "service"
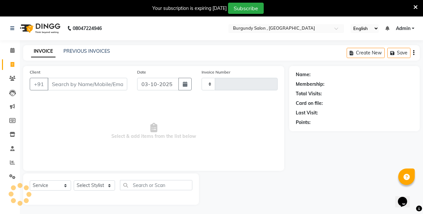
type input "2039"
select select "5345"
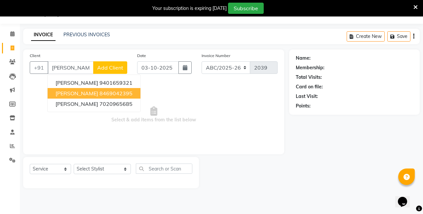
click at [88, 93] on span "[PERSON_NAME]" at bounding box center [77, 93] width 43 height 7
type input "8469042395"
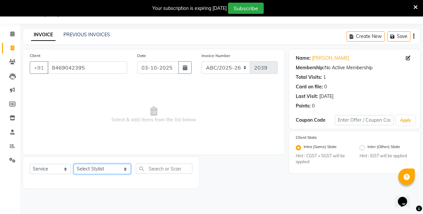
click at [109, 168] on select "Select Stylist ANIL ANJANA BARSHA DEEPSHIKHA DHON DAS DHON / NITUMONI EDWARD ED…" at bounding box center [102, 169] width 57 height 10
select select "80179"
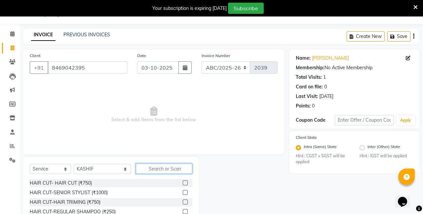
click at [138, 171] on input "text" at bounding box center [164, 169] width 57 height 10
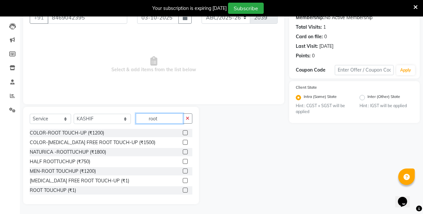
scroll to position [0, 0]
type input "root"
click at [188, 117] on icon "button" at bounding box center [188, 118] width 4 height 5
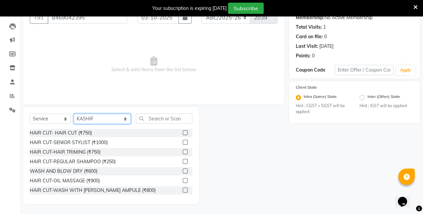
click at [111, 120] on select "Select Stylist ANIL ANJANA BARSHA DEEPSHIKHA DHON DAS DHON / NITUMONI EDWARD ED…" at bounding box center [102, 119] width 57 height 10
click at [105, 121] on select "Select Stylist ANIL ANJANA BARSHA DEEPSHIKHA DHON DAS DHON / NITUMONI EDWARD ED…" at bounding box center [102, 119] width 57 height 10
select select "80179"
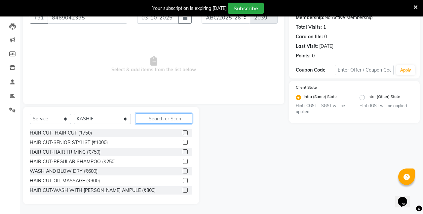
click at [143, 117] on input "text" at bounding box center [164, 119] width 57 height 10
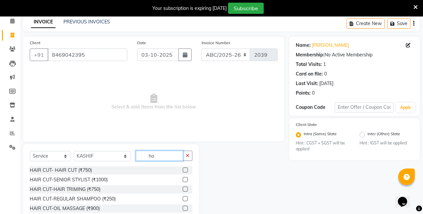
type input "h"
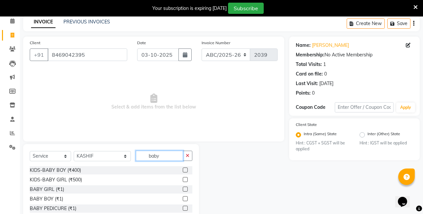
type input "baby"
click at [186, 179] on label at bounding box center [185, 179] width 5 height 5
click at [186, 179] on input "checkbox" at bounding box center [185, 180] width 4 height 4
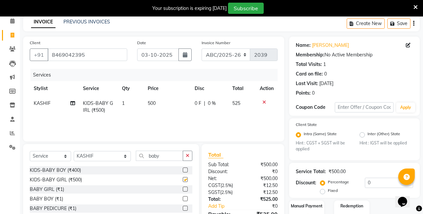
checkbox input "false"
click at [152, 156] on input "baby" at bounding box center [159, 156] width 47 height 10
type input "b"
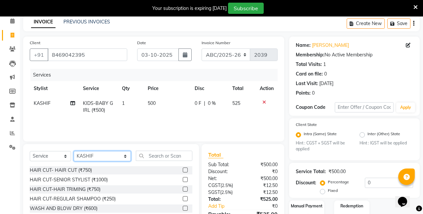
select select "32580"
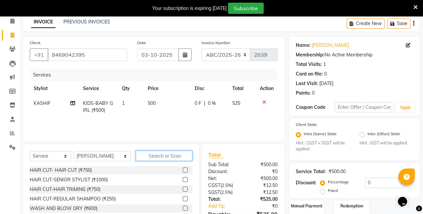
click at [140, 156] on input "text" at bounding box center [164, 156] width 57 height 10
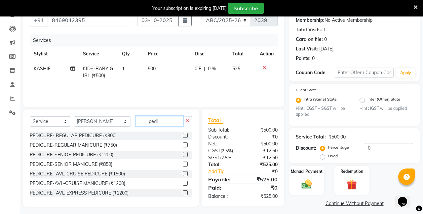
scroll to position [48, 0]
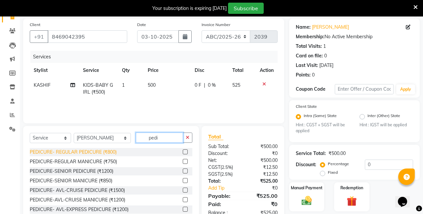
type input "pedi"
click at [115, 152] on div "PEDICURE- REGULAR PEDICURE (₹800)" at bounding box center [73, 152] width 87 height 7
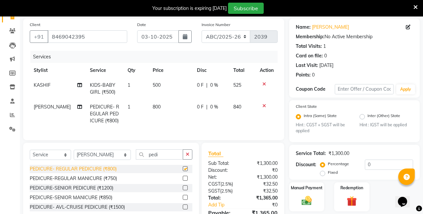
checkbox input "false"
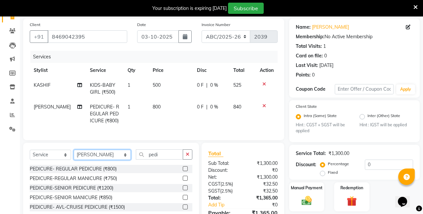
click at [110, 154] on select "Select Stylist ANIL ANJANA BARSHA DEEPSHIKHA DHON DAS DHON / NITUMONI EDWARD ED…" at bounding box center [102, 155] width 57 height 10
click at [148, 156] on input "pedi" at bounding box center [159, 155] width 47 height 10
type input "p"
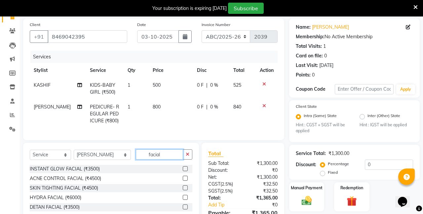
type input "facial"
click at [183, 208] on label at bounding box center [185, 207] width 5 height 5
click at [183, 208] on input "checkbox" at bounding box center [185, 208] width 4 height 4
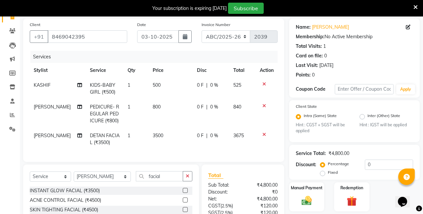
checkbox input "false"
click at [109, 177] on select "Select Stylist ANIL ANJANA BARSHA DEEPSHIKHA DHON DAS DHON / NITUMONI EDWARD ED…" at bounding box center [102, 177] width 57 height 10
select select "71248"
click at [159, 174] on input "facial" at bounding box center [159, 177] width 47 height 10
type input "f"
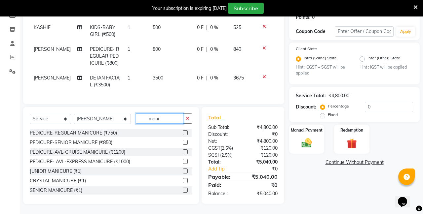
scroll to position [0, 0]
type input "mani"
click at [183, 132] on label at bounding box center [185, 133] width 5 height 5
click at [183, 132] on input "checkbox" at bounding box center [185, 133] width 4 height 4
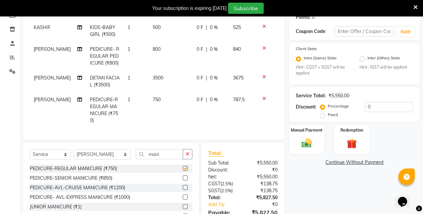
checkbox input "false"
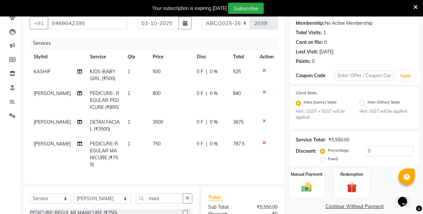
scroll to position [60, 0]
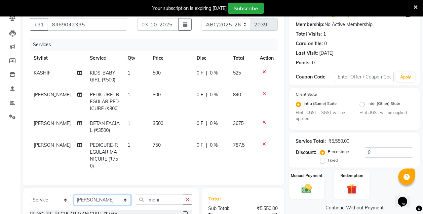
select select "80179"
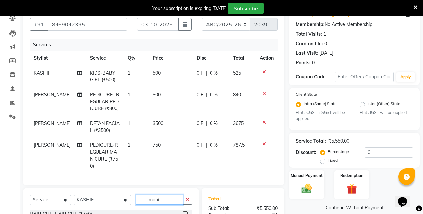
click at [150, 195] on input "mani" at bounding box center [159, 200] width 47 height 10
type input "m"
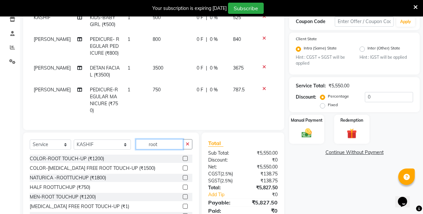
type input "root"
click at [185, 156] on label at bounding box center [185, 158] width 5 height 5
click at [185, 157] on input "checkbox" at bounding box center [185, 159] width 4 height 4
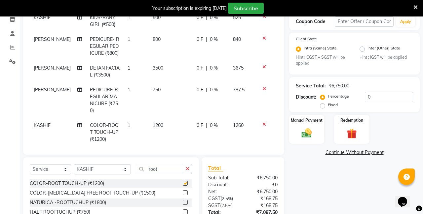
checkbox input "false"
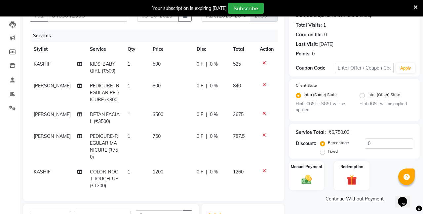
scroll to position [68, 0]
click at [156, 87] on span "800" at bounding box center [157, 86] width 8 height 6
select select "32580"
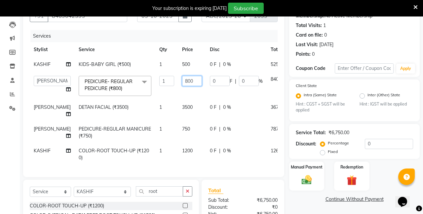
click at [182, 81] on input "800" at bounding box center [192, 81] width 20 height 10
type input "600"
click at [171, 129] on tbody "KASHIF KIDS-BABY GIRL (₹500) 1 500 0 F | 0 % 525 ANIL ANJANA BARSHA DEEPSHIKHA …" at bounding box center [169, 111] width 278 height 108
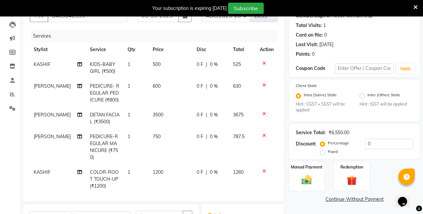
click at [154, 135] on span "750" at bounding box center [157, 137] width 8 height 6
select select "71248"
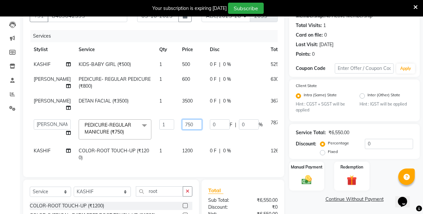
click at [183, 124] on input "750" at bounding box center [192, 125] width 20 height 10
type input "7"
type input "600"
click at [173, 166] on div "Services Stylist Service Qty Price Disc Total Action KASHIF KIDS-BABY GIRL (₹50…" at bounding box center [154, 100] width 248 height 141
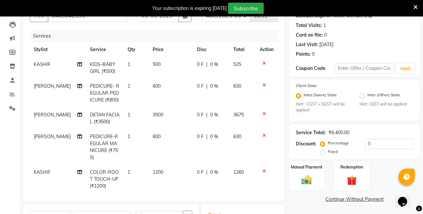
click at [154, 170] on span "1200" at bounding box center [158, 173] width 11 height 6
select select "80179"
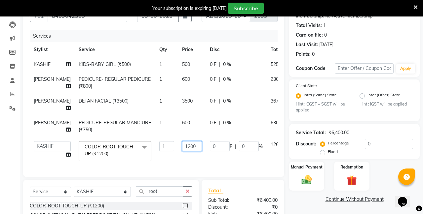
click at [183, 148] on input "1200" at bounding box center [192, 146] width 20 height 10
type input "1"
type input "1099"
click at [175, 100] on tbody "KASHIF KIDS-BABY GIRL (₹500) 1 500 0 F | 0 % 525 SAGARIKA PEDICURE- REGULAR PED…" at bounding box center [169, 111] width 278 height 108
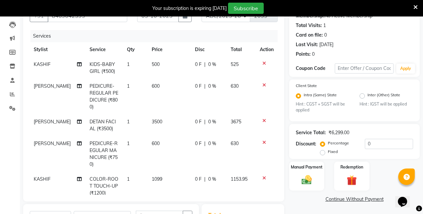
click at [154, 119] on span "3500" at bounding box center [157, 122] width 11 height 6
select select "32580"
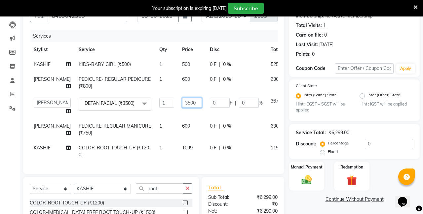
click at [185, 104] on input "3500" at bounding box center [192, 103] width 20 height 10
type input "3"
click at [240, 165] on div "Services Stylist Service Qty Price Disc Total Action KASHIF KIDS-BABY GIRL (₹50…" at bounding box center [154, 99] width 248 height 138
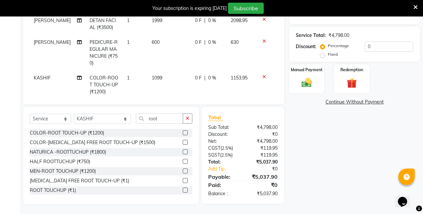
scroll to position [166, 0]
click at [304, 74] on div "Manual Payment" at bounding box center [306, 79] width 37 height 30
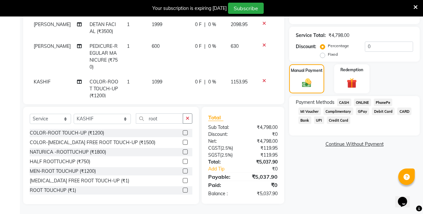
click at [347, 102] on span "CASH" at bounding box center [344, 103] width 14 height 8
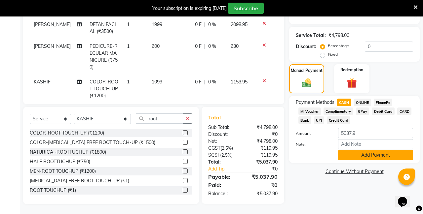
click at [358, 155] on button "Add Payment" at bounding box center [375, 155] width 75 height 10
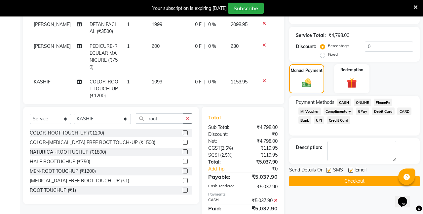
click at [329, 171] on label at bounding box center [328, 170] width 5 height 5
click at [329, 171] on input "checkbox" at bounding box center [328, 171] width 4 height 4
click at [352, 171] on label at bounding box center [350, 170] width 5 height 5
click at [352, 171] on input "checkbox" at bounding box center [350, 171] width 4 height 4
click at [339, 182] on button "Checkout" at bounding box center [354, 181] width 131 height 10
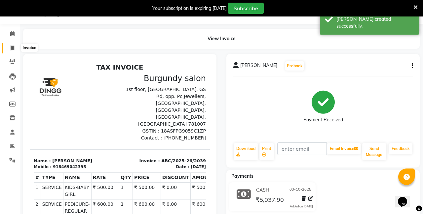
click at [13, 49] on icon at bounding box center [13, 48] width 4 height 5
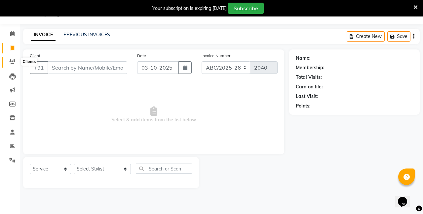
click at [11, 62] on icon at bounding box center [12, 61] width 6 height 5
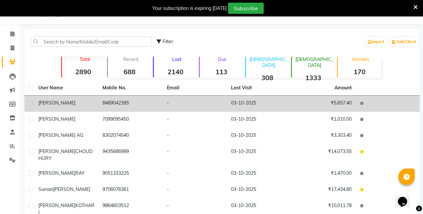
click at [268, 101] on td "03-10-2025" at bounding box center [259, 104] width 64 height 16
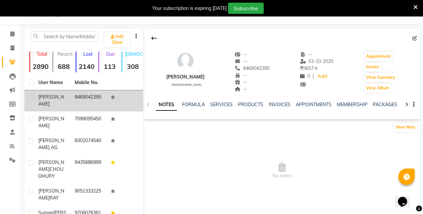
scroll to position [53, 0]
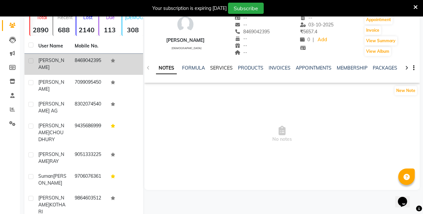
click at [216, 69] on link "SERVICES" at bounding box center [221, 68] width 22 height 6
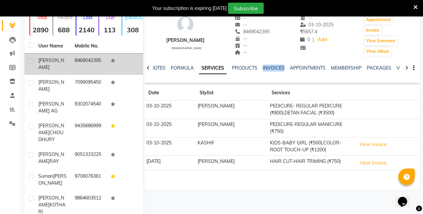
click at [308, 108] on td "PEDICURE- REGULAR PEDICURE (₹800),DETAN FACIAL (₹3500)" at bounding box center [311, 110] width 87 height 19
click at [338, 111] on td "PEDICURE- REGULAR PEDICURE (₹800),DETAN FACIAL (₹3500)" at bounding box center [311, 110] width 87 height 19
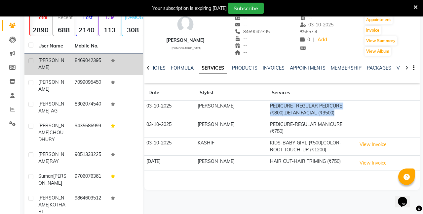
click at [338, 111] on td "PEDICURE- REGULAR PEDICURE (₹800),DETAN FACIAL (₹3500)" at bounding box center [311, 110] width 87 height 19
click at [275, 109] on td "PEDICURE- REGULAR PEDICURE (₹800),DETAN FACIAL (₹3500)" at bounding box center [311, 110] width 87 height 19
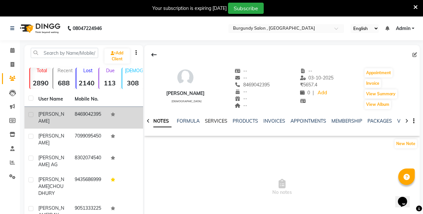
click at [217, 121] on link "SERVICES" at bounding box center [216, 121] width 22 height 6
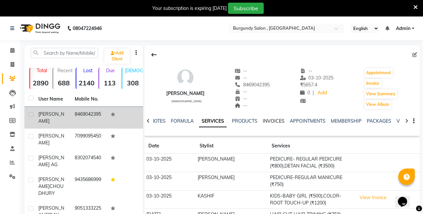
click at [270, 122] on link "INVOICES" at bounding box center [274, 121] width 22 height 6
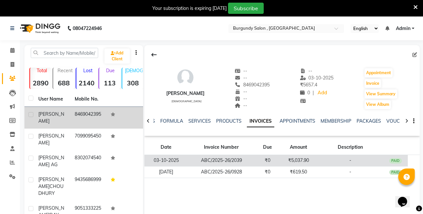
click at [283, 161] on td "₹5,037.90" at bounding box center [298, 161] width 37 height 12
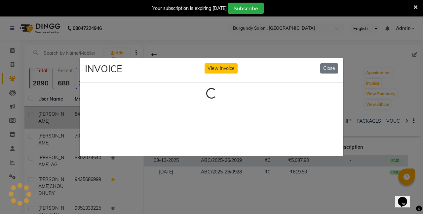
click at [283, 161] on ngb-modal-window "INVOICE View Invoice Close Loading..." at bounding box center [211, 107] width 423 height 214
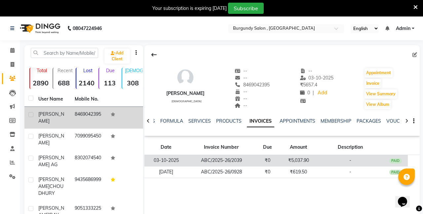
click at [305, 162] on td "₹5,037.90" at bounding box center [298, 161] width 37 height 12
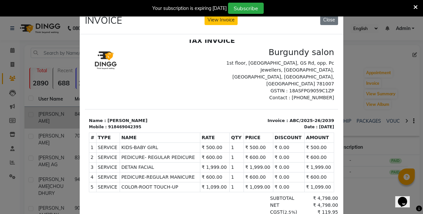
scroll to position [5, 0]
click at [334, 22] on button "Close" at bounding box center [329, 20] width 18 height 10
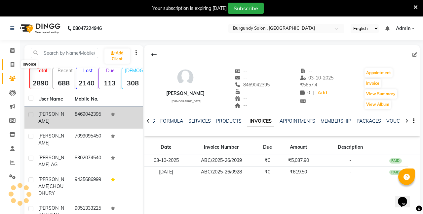
click at [13, 64] on icon at bounding box center [13, 64] width 4 height 5
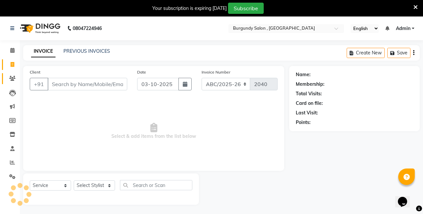
scroll to position [17, 0]
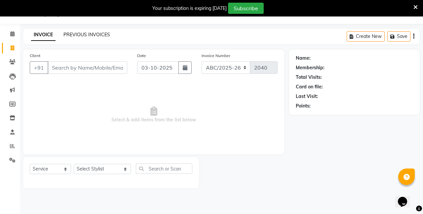
click at [105, 33] on link "PREVIOUS INVOICES" at bounding box center [86, 35] width 47 height 6
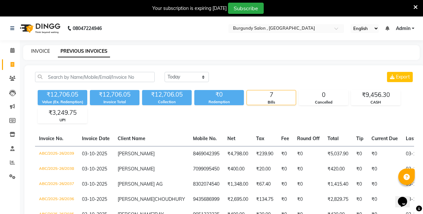
click at [33, 53] on link "INVOICE" at bounding box center [40, 51] width 19 height 6
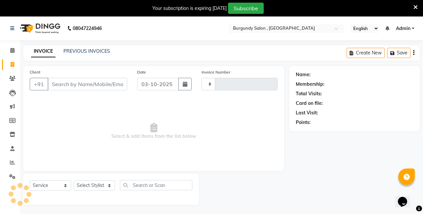
scroll to position [17, 0]
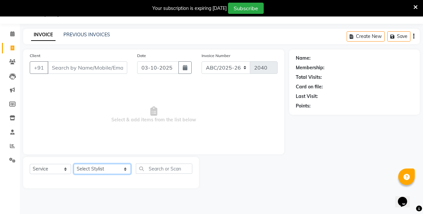
click at [90, 169] on select "Select Stylist ANIL ANJANA BARSHA DEEPSHIKHA DHON DAS DHON / NITUMONI EDWARD ED…" at bounding box center [102, 169] width 57 height 10
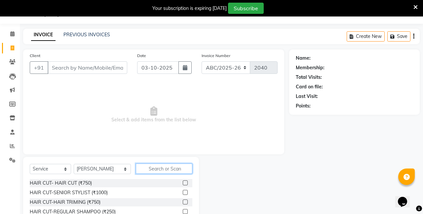
click at [153, 168] on input "text" at bounding box center [164, 169] width 57 height 10
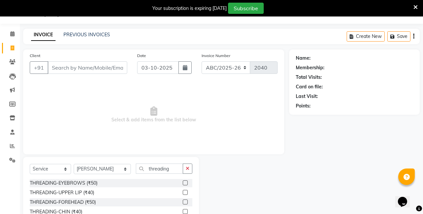
click at [188, 183] on label at bounding box center [185, 183] width 5 height 5
click at [187, 183] on input "checkbox" at bounding box center [185, 183] width 4 height 4
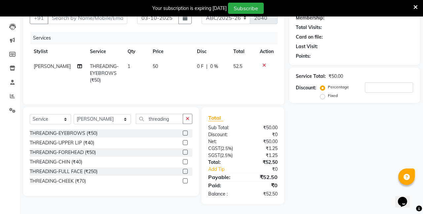
scroll to position [66, 0]
click at [186, 153] on label at bounding box center [185, 152] width 5 height 5
click at [186, 153] on input "checkbox" at bounding box center [185, 153] width 4 height 4
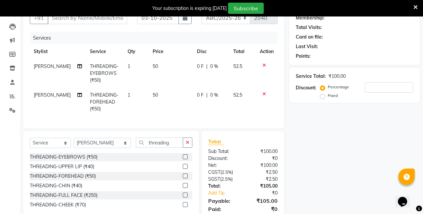
click at [185, 169] on label at bounding box center [185, 166] width 5 height 5
click at [185, 169] on input "checkbox" at bounding box center [185, 167] width 4 height 4
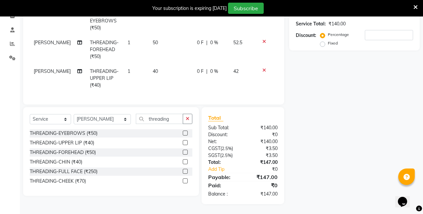
scroll to position [119, 0]
click at [185, 161] on label at bounding box center [185, 162] width 5 height 5
click at [185, 161] on input "checkbox" at bounding box center [185, 162] width 4 height 4
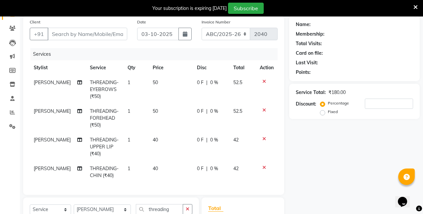
scroll to position [0, 0]
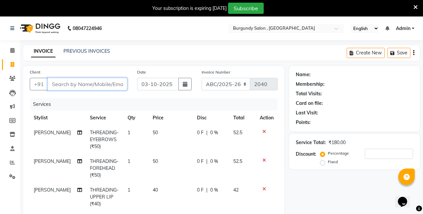
click at [90, 83] on input "Client" at bounding box center [88, 84] width 80 height 13
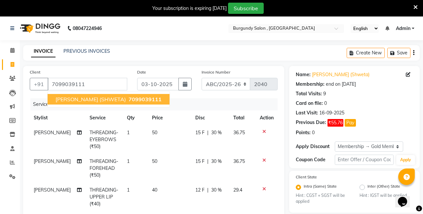
click at [100, 100] on span "ESHA AGARWAL (SHWETA)" at bounding box center [91, 99] width 70 height 7
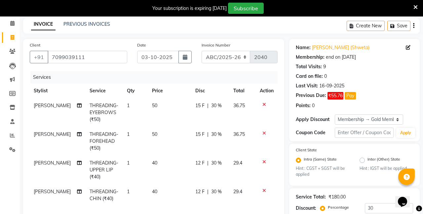
scroll to position [15, 0]
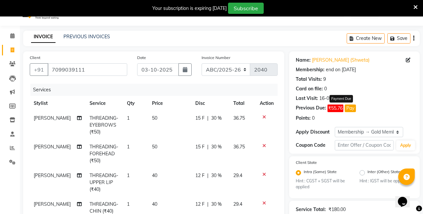
click at [350, 111] on button "Pay" at bounding box center [350, 109] width 11 height 8
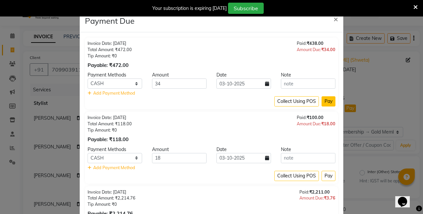
click at [330, 104] on button "Pay" at bounding box center [329, 101] width 14 height 10
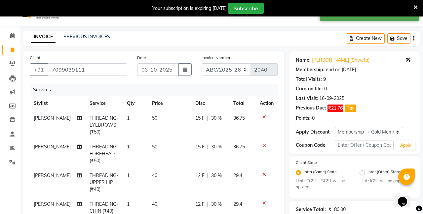
click at [353, 108] on button "Pay" at bounding box center [350, 109] width 11 height 8
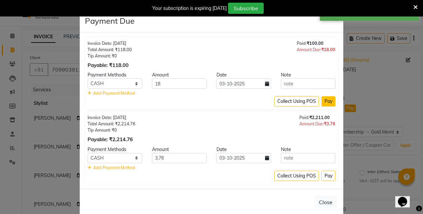
click at [330, 102] on button "Pay" at bounding box center [329, 101] width 14 height 10
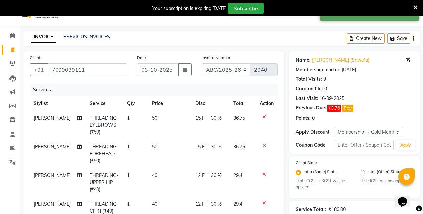
click at [346, 107] on button "Pay" at bounding box center [347, 109] width 11 height 8
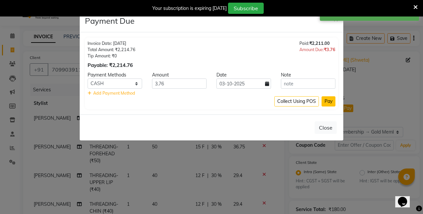
click at [331, 102] on button "Pay" at bounding box center [329, 101] width 14 height 10
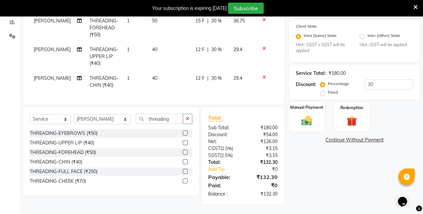
scroll to position [141, 0]
click at [311, 118] on img at bounding box center [306, 121] width 17 height 12
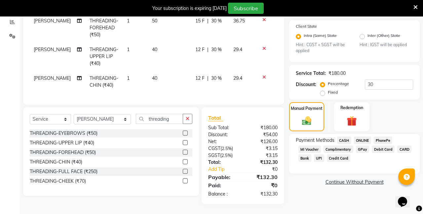
click at [345, 141] on span "CASH" at bounding box center [344, 141] width 14 height 8
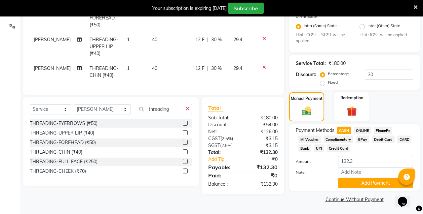
scroll to position [150, 0]
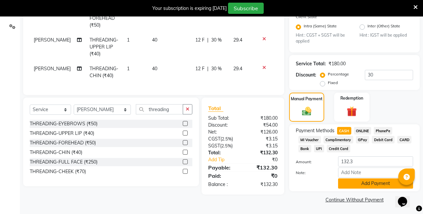
click at [364, 186] on button "Add Payment" at bounding box center [375, 184] width 75 height 10
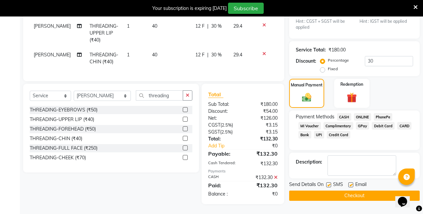
scroll to position [164, 0]
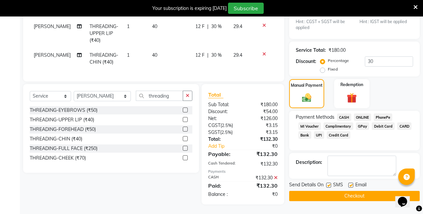
click at [351, 183] on label at bounding box center [350, 185] width 5 height 5
click at [351, 184] on input "checkbox" at bounding box center [350, 186] width 4 height 4
click at [329, 184] on label at bounding box center [328, 185] width 5 height 5
click at [329, 184] on input "checkbox" at bounding box center [328, 186] width 4 height 4
click at [341, 196] on button "Checkout" at bounding box center [354, 196] width 131 height 10
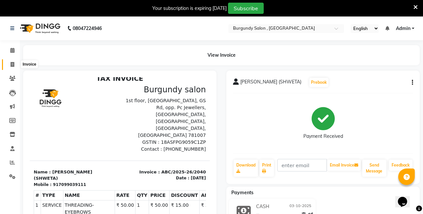
click at [12, 62] on icon at bounding box center [13, 64] width 4 height 5
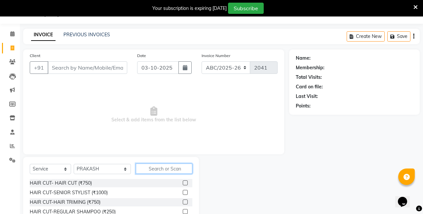
click at [154, 167] on input "text" at bounding box center [164, 169] width 57 height 10
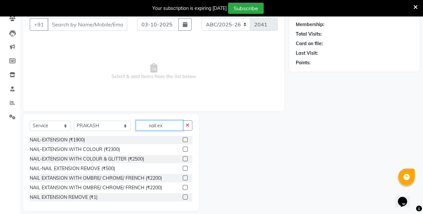
scroll to position [61, 0]
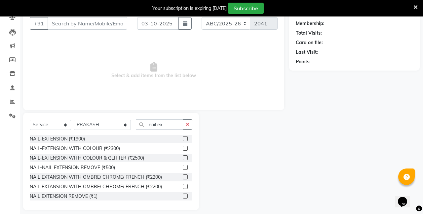
click at [186, 138] on label at bounding box center [185, 138] width 5 height 5
click at [186, 138] on input "checkbox" at bounding box center [185, 139] width 4 height 4
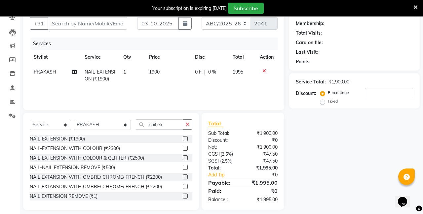
click at [158, 71] on span "1900" at bounding box center [154, 72] width 11 height 6
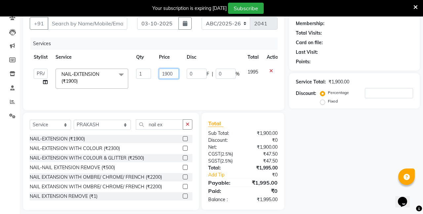
click at [171, 75] on input "1900" at bounding box center [169, 74] width 20 height 10
click at [194, 90] on div "Services Stylist Service Qty Price Disc Total Action ANIL ANJANA BARSHA DEEPSHI…" at bounding box center [154, 71] width 248 height 66
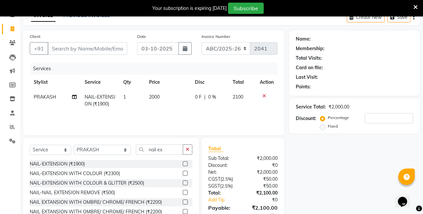
scroll to position [35, 0]
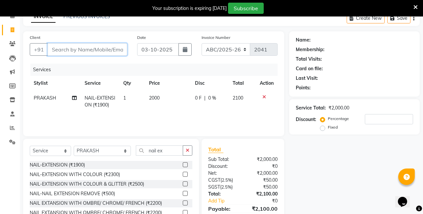
click at [70, 50] on input "Client" at bounding box center [88, 49] width 80 height 13
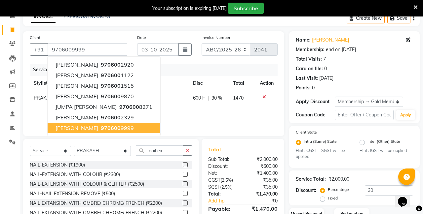
click at [134, 129] on ngb-highlight "970600 9999" at bounding box center [116, 128] width 34 height 7
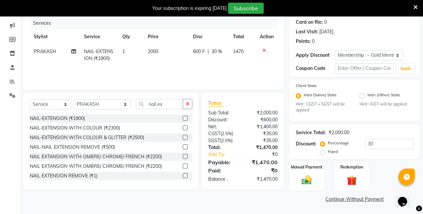
scroll to position [81, 0]
click at [201, 199] on div "Client +91 9706009999 Date 03-10-2025 Invoice Number ABC/2025-26 SER/24-25 V/20…" at bounding box center [153, 95] width 271 height 220
click at [309, 179] on img at bounding box center [306, 181] width 17 height 12
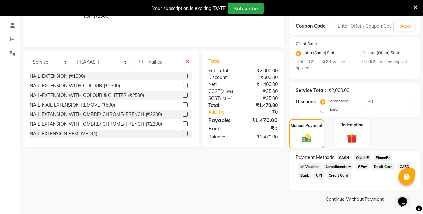
scroll to position [123, 0]
click at [324, 177] on span "UPI" at bounding box center [319, 176] width 10 height 8
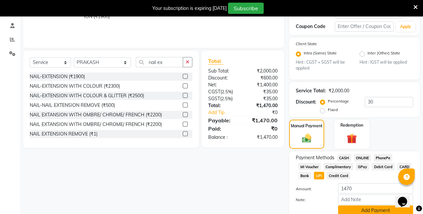
click at [371, 211] on button "Add Payment" at bounding box center [375, 211] width 75 height 10
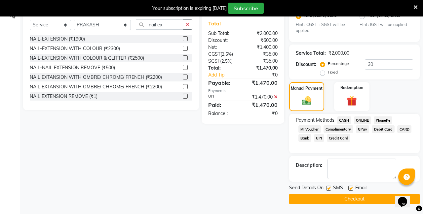
scroll to position [161, 0]
click at [329, 188] on label at bounding box center [328, 188] width 5 height 5
click at [329, 188] on input "checkbox" at bounding box center [328, 189] width 4 height 4
click at [351, 189] on label at bounding box center [350, 188] width 5 height 5
click at [351, 189] on input "checkbox" at bounding box center [350, 189] width 4 height 4
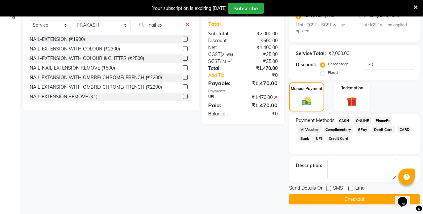
click at [346, 197] on button "Checkout" at bounding box center [354, 200] width 131 height 10
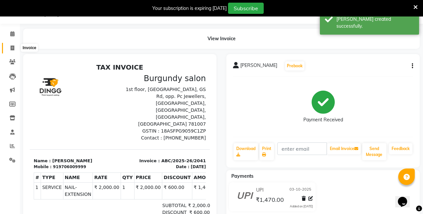
click at [12, 48] on icon at bounding box center [13, 48] width 4 height 5
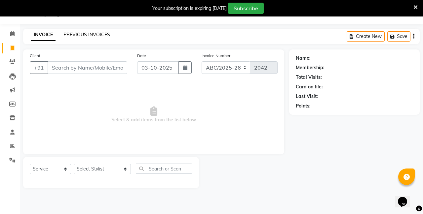
click at [87, 35] on link "PREVIOUS INVOICES" at bounding box center [86, 35] width 47 height 6
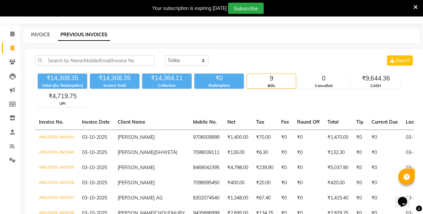
click at [35, 34] on link "INVOICE" at bounding box center [40, 35] width 19 height 6
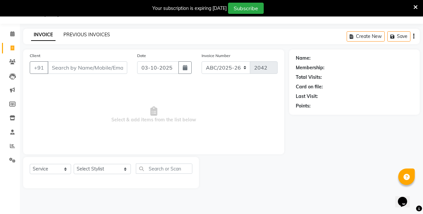
click at [76, 34] on link "PREVIOUS INVOICES" at bounding box center [86, 35] width 47 height 6
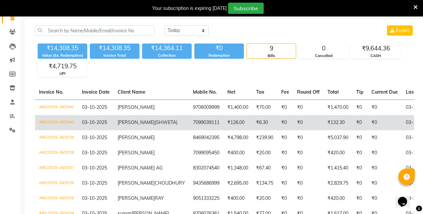
scroll to position [49, 0]
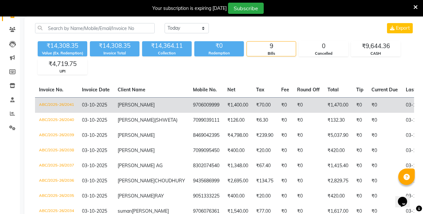
click at [252, 111] on td "₹70.00" at bounding box center [264, 105] width 25 height 16
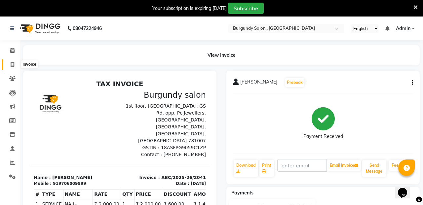
click at [13, 62] on icon at bounding box center [13, 64] width 4 height 5
select select "service"
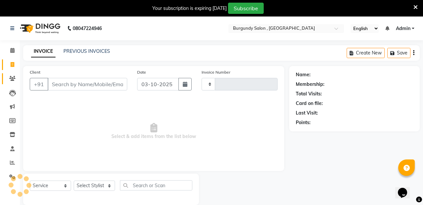
scroll to position [17, 0]
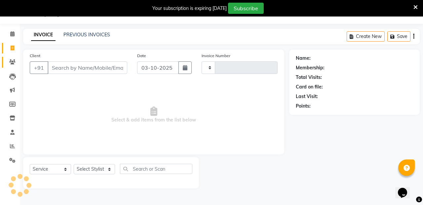
type input "2042"
select select "5345"
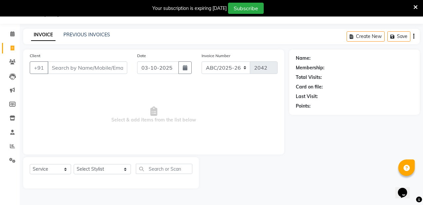
click at [92, 70] on input "Client" at bounding box center [88, 67] width 80 height 13
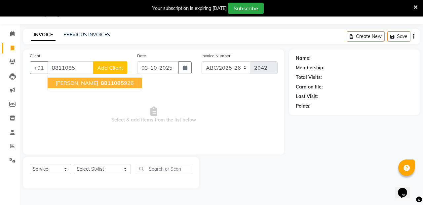
click at [107, 85] on span "8811085" at bounding box center [112, 83] width 23 height 7
type input "8811085926"
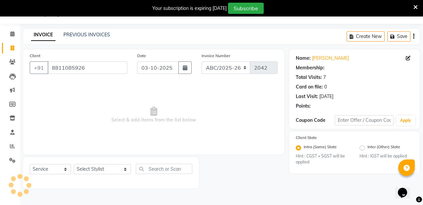
select select "1: Object"
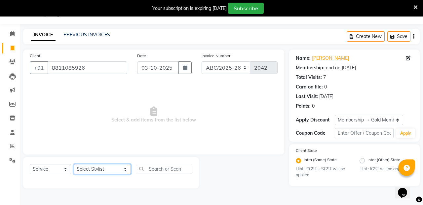
click at [110, 169] on select "Select Stylist ANIL [PERSON_NAME] [PERSON_NAME] DHON DAS DHON / [PERSON_NAME] […" at bounding box center [102, 169] width 57 height 10
select select "80179"
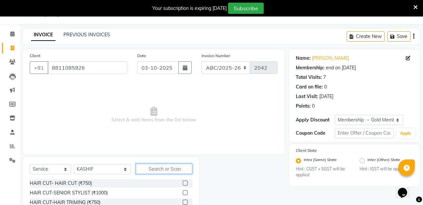
click at [142, 169] on input "text" at bounding box center [164, 169] width 57 height 10
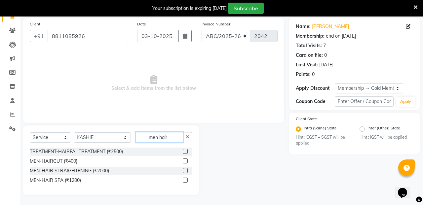
scroll to position [48, 0]
type input "men hair"
click at [186, 161] on label at bounding box center [185, 161] width 5 height 5
click at [186, 161] on input "checkbox" at bounding box center [185, 161] width 4 height 4
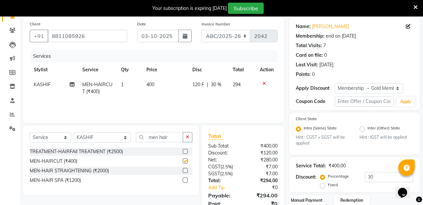
checkbox input "false"
click at [166, 137] on input "men hair" at bounding box center [159, 137] width 47 height 10
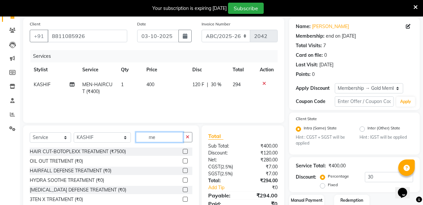
type input "m"
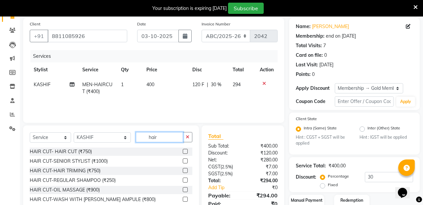
click at [160, 136] on input "hair" at bounding box center [159, 137] width 47 height 10
type input "h"
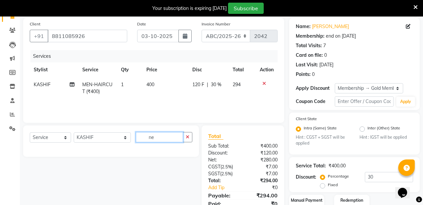
type input "n"
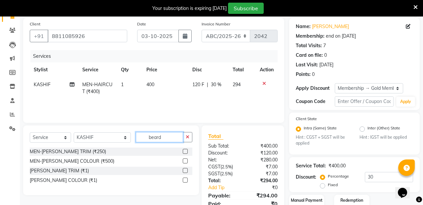
type input "beard"
click at [186, 150] on label at bounding box center [185, 151] width 5 height 5
click at [186, 150] on input "checkbox" at bounding box center [185, 152] width 4 height 4
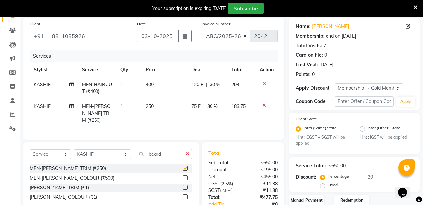
checkbox input "false"
click at [263, 83] on icon at bounding box center [264, 83] width 4 height 5
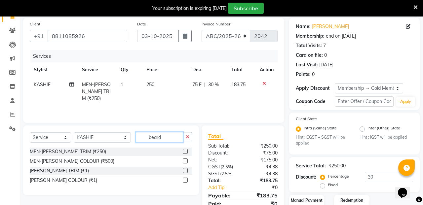
click at [151, 137] on input "beard" at bounding box center [159, 137] width 47 height 10
type input "b"
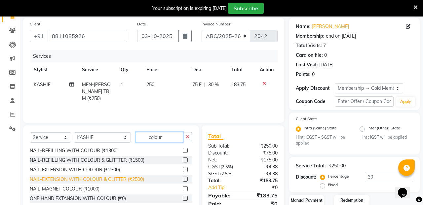
scroll to position [0, 0]
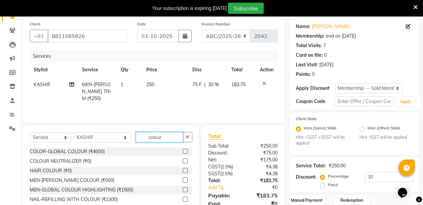
click at [136, 136] on input "colour" at bounding box center [159, 137] width 47 height 10
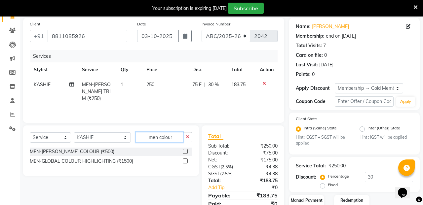
click at [165, 138] on input "men colour" at bounding box center [159, 137] width 47 height 10
type input "m"
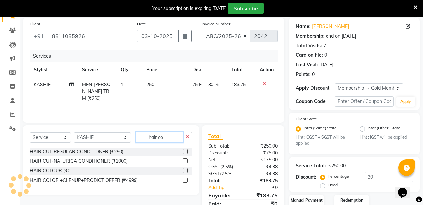
type input "hair co"
click at [185, 170] on label at bounding box center [185, 170] width 5 height 5
click at [185, 170] on input "checkbox" at bounding box center [185, 171] width 4 height 4
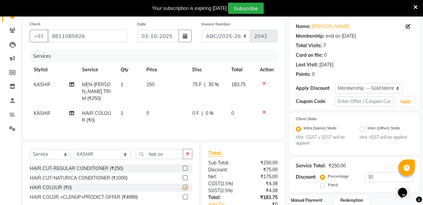
checkbox input "false"
click at [149, 108] on td "0" at bounding box center [165, 117] width 46 height 22
select select "80179"
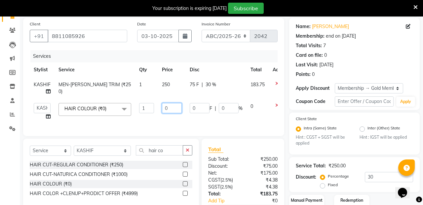
click at [176, 111] on input "0" at bounding box center [172, 108] width 20 height 10
type input "1200"
click at [221, 122] on div "Services Stylist Service Qty Price Disc Total Action KASHIF MEN-BEARD TRIM (₹25…" at bounding box center [154, 89] width 248 height 79
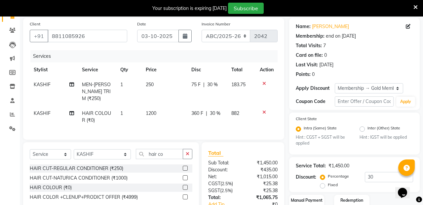
click at [215, 83] on span "30 %" at bounding box center [212, 84] width 11 height 7
select select "80179"
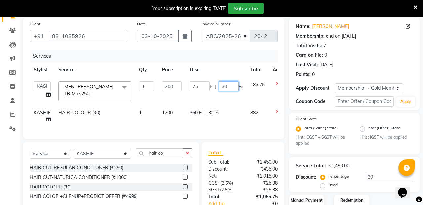
click at [226, 85] on input "30" at bounding box center [229, 86] width 20 height 10
type input "3"
type input "00"
click at [221, 124] on div "Services Stylist Service Qty Price Disc Total Action ANIL ANJANA BARSHA DEEPSHI…" at bounding box center [154, 91] width 248 height 82
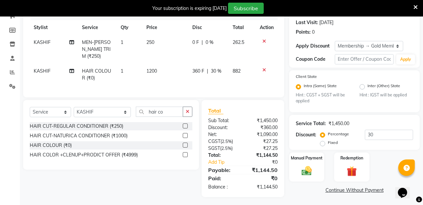
scroll to position [90, 0]
click at [304, 167] on img at bounding box center [306, 172] width 17 height 12
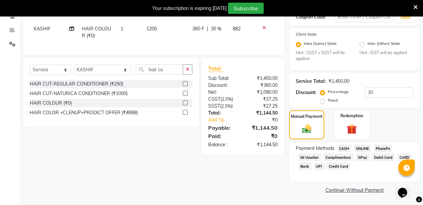
scroll to position [133, 0]
click at [324, 165] on span "UPI" at bounding box center [319, 167] width 10 height 8
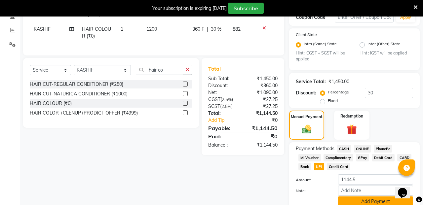
click at [359, 202] on button "Add Payment" at bounding box center [375, 202] width 75 height 10
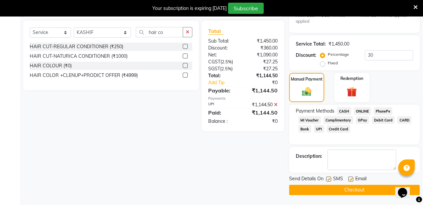
scroll to position [170, 0]
click at [326, 180] on div "Send Details On SMS Email" at bounding box center [354, 180] width 131 height 8
click at [350, 179] on label at bounding box center [350, 179] width 5 height 5
click at [350, 179] on input "checkbox" at bounding box center [350, 180] width 4 height 4
checkbox input "false"
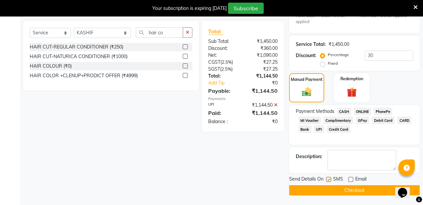
click at [330, 179] on label at bounding box center [328, 179] width 5 height 5
click at [330, 179] on input "checkbox" at bounding box center [328, 180] width 4 height 4
checkbox input "false"
click at [335, 190] on button "Checkout" at bounding box center [354, 190] width 131 height 10
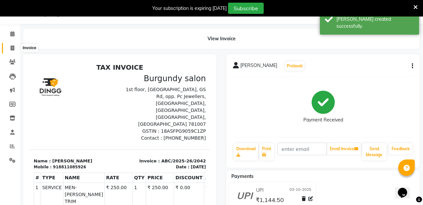
click at [12, 49] on icon at bounding box center [13, 48] width 4 height 5
select select "service"
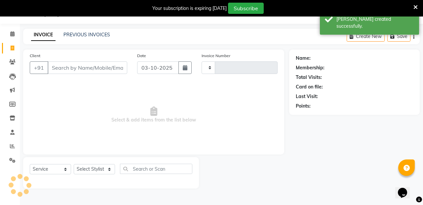
type input "2043"
select select "5345"
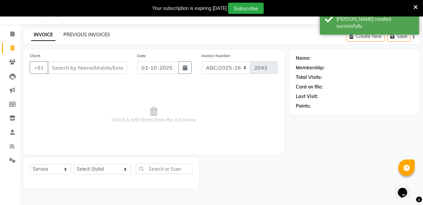
click at [81, 32] on link "PREVIOUS INVOICES" at bounding box center [86, 35] width 47 height 6
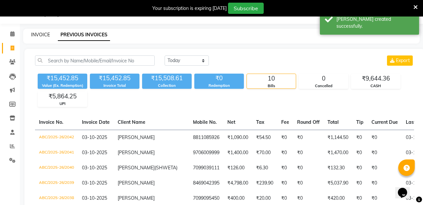
click at [45, 34] on link "INVOICE" at bounding box center [40, 35] width 19 height 6
select select "service"
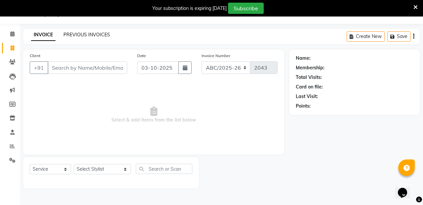
click at [93, 33] on link "PREVIOUS INVOICES" at bounding box center [86, 35] width 47 height 6
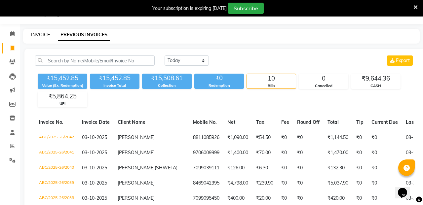
click at [46, 37] on link "INVOICE" at bounding box center [40, 35] width 19 height 6
select select "service"
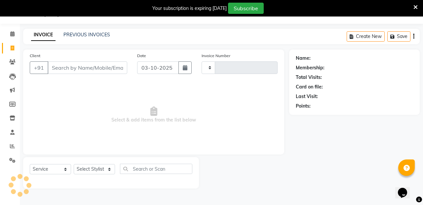
type input "2043"
select select "5345"
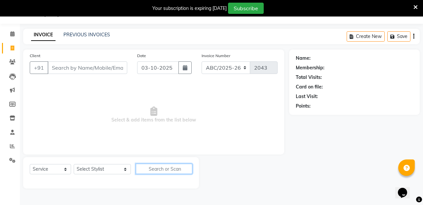
click at [153, 170] on input "text" at bounding box center [164, 169] width 57 height 10
type input "hair"
click at [171, 174] on div "Select Service Product Membership Package Voucher Prepaid Gift Card Select Styl…" at bounding box center [111, 172] width 163 height 16
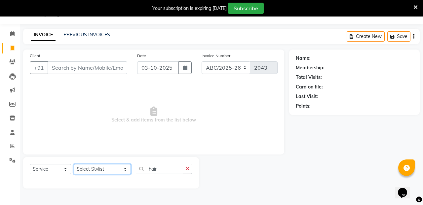
click at [107, 168] on select "Select Stylist ANIL ANJANA BARSHA DEEPSHIKHA DHON DAS DHON / NITUMONI EDWARD ED…" at bounding box center [102, 169] width 57 height 10
select select "32568"
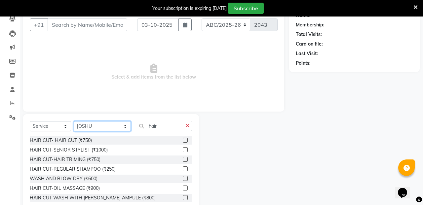
scroll to position [74, 0]
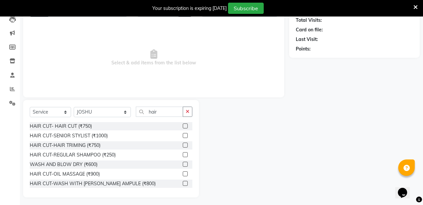
click at [253, 128] on div at bounding box center [244, 148] width 90 height 97
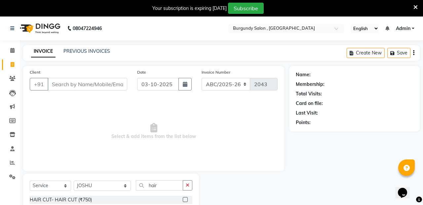
scroll to position [0, 0]
click at [101, 85] on input "Client" at bounding box center [88, 84] width 80 height 13
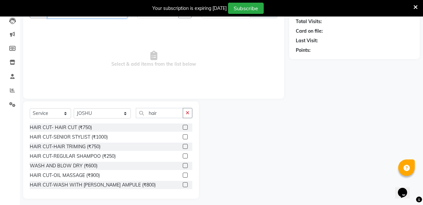
scroll to position [73, 0]
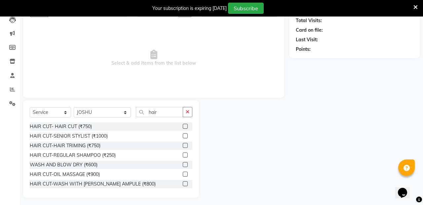
click at [243, 121] on div at bounding box center [244, 148] width 90 height 97
click at [157, 114] on input "hair" at bounding box center [159, 112] width 47 height 10
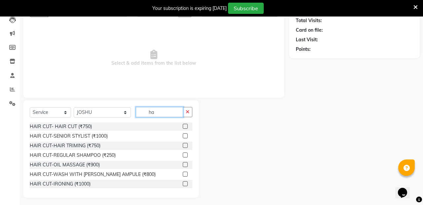
type input "h"
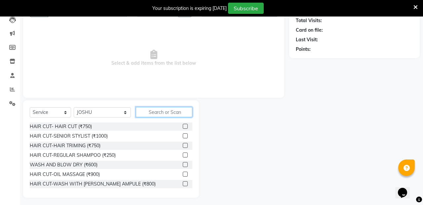
click at [153, 111] on input "text" at bounding box center [164, 112] width 57 height 10
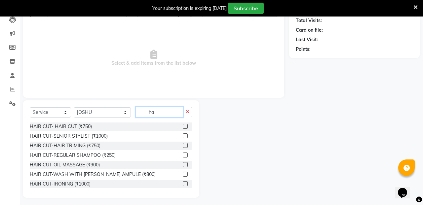
type input "h"
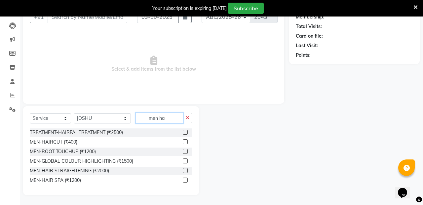
scroll to position [48, 0]
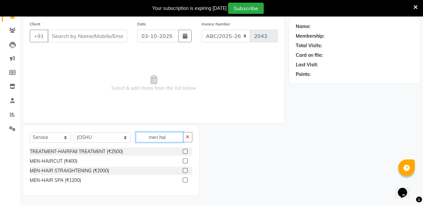
type input "men hai"
click at [186, 160] on label at bounding box center [185, 161] width 5 height 5
click at [186, 160] on input "checkbox" at bounding box center [185, 161] width 4 height 4
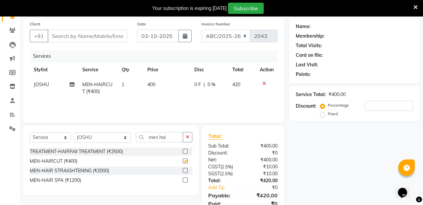
checkbox input "false"
click at [154, 137] on input "men hai" at bounding box center [159, 137] width 47 height 10
type input "m"
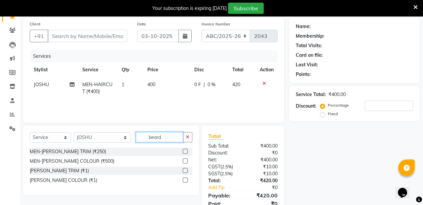
type input "beard"
click at [185, 151] on label at bounding box center [185, 151] width 5 height 5
click at [185, 151] on input "checkbox" at bounding box center [185, 152] width 4 height 4
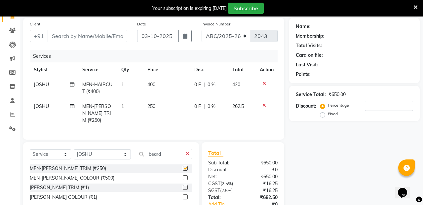
checkbox input "false"
click at [97, 36] on input "Client" at bounding box center [88, 36] width 80 height 13
type input "8"
type input "0"
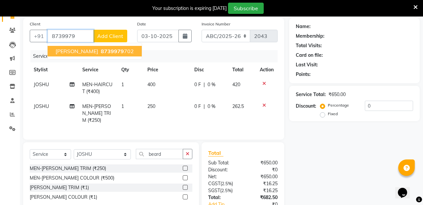
click at [98, 49] on span "SIDDHANT AGARWAL" at bounding box center [77, 51] width 43 height 7
type input "8739979702"
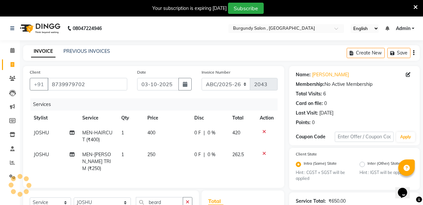
scroll to position [0, 0]
click at [407, 77] on span at bounding box center [409, 74] width 7 height 7
click at [406, 75] on icon at bounding box center [408, 74] width 5 height 5
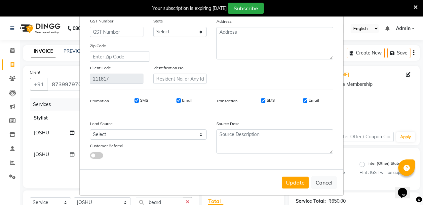
scroll to position [88, 0]
click at [294, 180] on button "Update" at bounding box center [295, 183] width 27 height 12
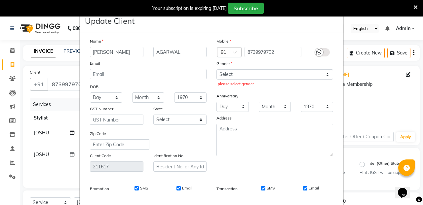
scroll to position [0, 0]
click at [291, 72] on select "Select Male Female Other Prefer Not To Say" at bounding box center [274, 74] width 117 height 10
select select "male"
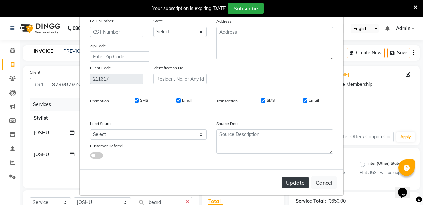
scroll to position [88, 0]
click at [295, 182] on button "Update" at bounding box center [295, 183] width 27 height 12
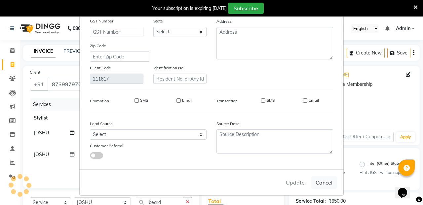
select select
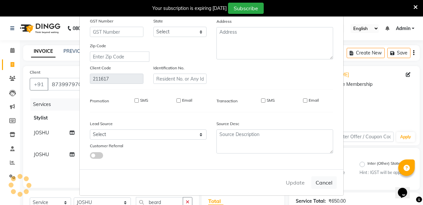
select select
checkbox input "false"
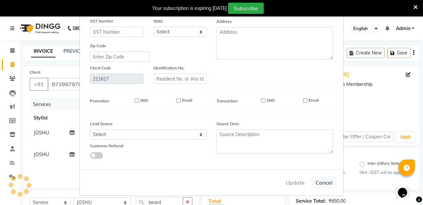
checkbox input "false"
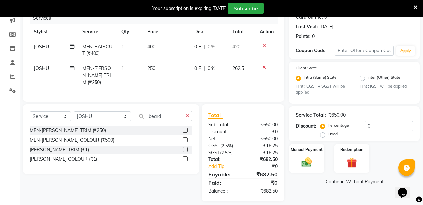
scroll to position [86, 0]
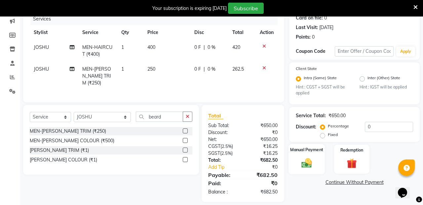
click at [303, 159] on img at bounding box center [306, 163] width 17 height 12
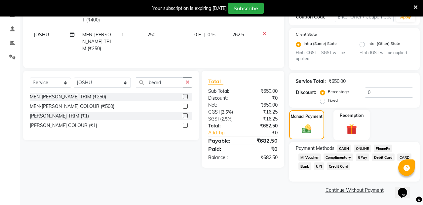
scroll to position [120, 0]
click at [347, 148] on span "CASH" at bounding box center [344, 149] width 14 height 8
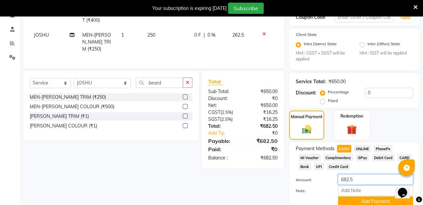
click at [356, 179] on input "682.5" at bounding box center [375, 179] width 75 height 10
type input "650"
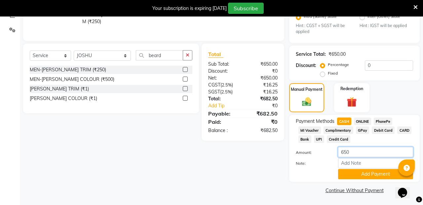
scroll to position [147, 0]
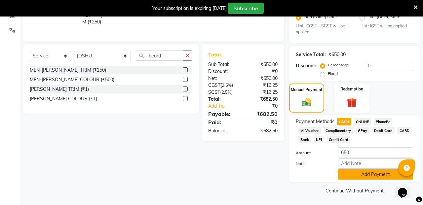
click at [371, 175] on button "Add Payment" at bounding box center [375, 175] width 75 height 10
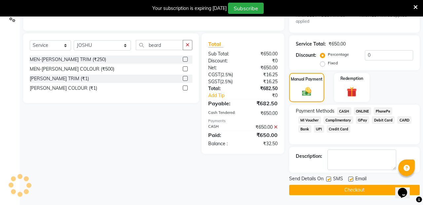
scroll to position [157, 0]
click at [327, 180] on label at bounding box center [328, 179] width 5 height 5
click at [327, 180] on input "checkbox" at bounding box center [328, 180] width 4 height 4
checkbox input "false"
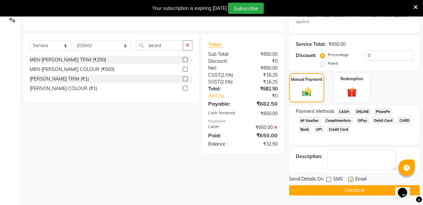
click at [351, 180] on label at bounding box center [350, 179] width 5 height 5
click at [351, 180] on input "checkbox" at bounding box center [350, 180] width 4 height 4
checkbox input "false"
click at [343, 189] on button "Checkout" at bounding box center [354, 190] width 131 height 10
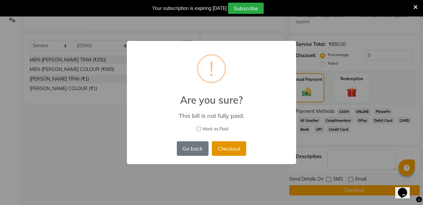
click at [226, 148] on button "Checkout" at bounding box center [229, 148] width 34 height 15
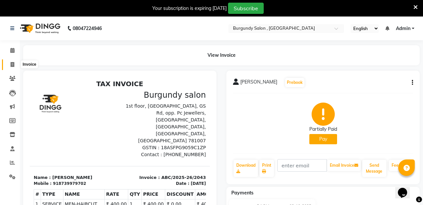
click at [12, 65] on icon at bounding box center [13, 64] width 4 height 5
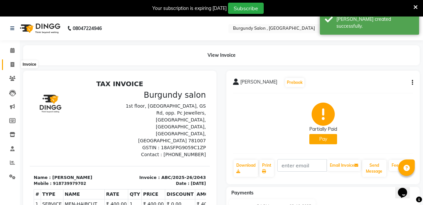
select select "service"
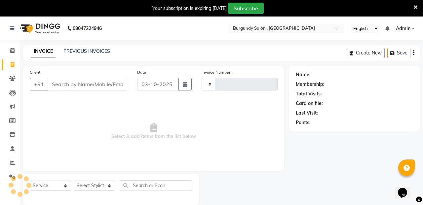
scroll to position [17, 0]
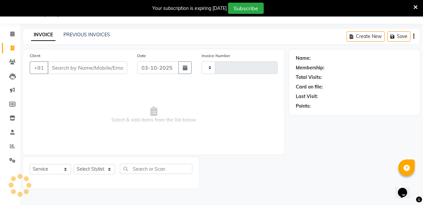
type input "2044"
select select "5345"
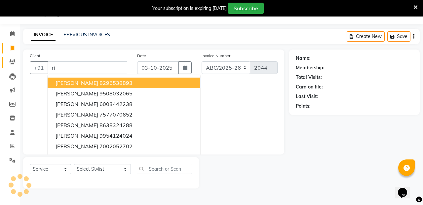
type input "r"
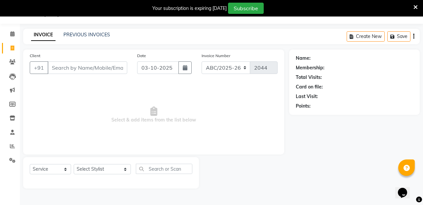
click at [70, 66] on input "Client" at bounding box center [88, 67] width 80 height 13
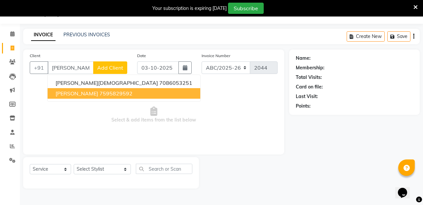
click at [265, 103] on span "Select & add items from the list below" at bounding box center [154, 115] width 248 height 66
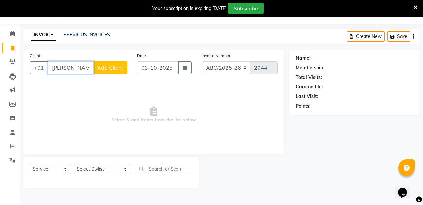
click at [78, 68] on input "dristi" at bounding box center [71, 67] width 46 height 13
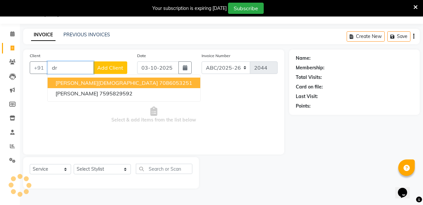
type input "d"
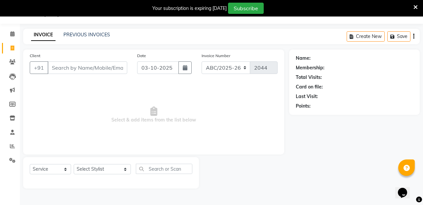
click at [133, 140] on span "Select & add items from the list below" at bounding box center [154, 115] width 248 height 66
select select "71248"
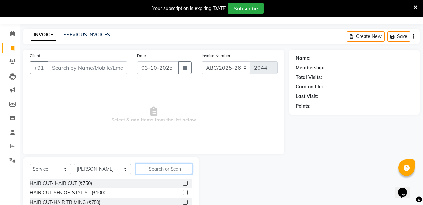
click at [148, 171] on input "text" at bounding box center [164, 169] width 57 height 10
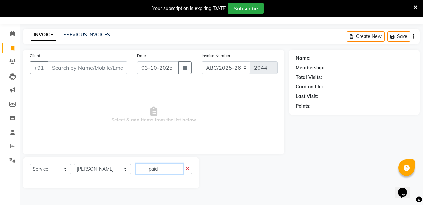
click at [158, 168] on input "paid" at bounding box center [159, 169] width 47 height 10
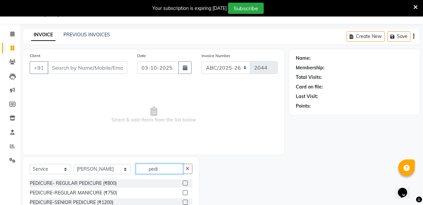
type input "pedi"
click at [185, 183] on label at bounding box center [185, 183] width 5 height 5
click at [185, 183] on input "checkbox" at bounding box center [185, 183] width 4 height 4
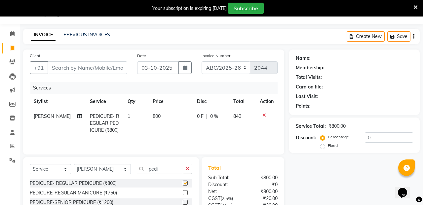
checkbox input "false"
click at [110, 168] on select "Select Stylist ANIL ANJANA BARSHA DEEPSHIKHA DHON DAS DHON / NITUMONI EDWARD ED…" at bounding box center [102, 169] width 57 height 10
select select "47575"
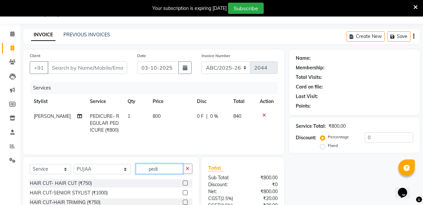
click at [152, 167] on input "pedi" at bounding box center [159, 169] width 47 height 10
type input "p"
type input "mani"
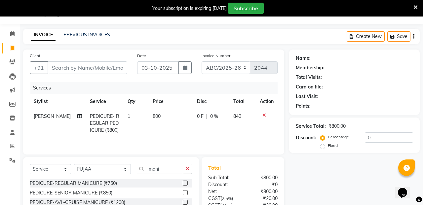
click at [184, 184] on label at bounding box center [185, 183] width 5 height 5
click at [184, 184] on input "checkbox" at bounding box center [185, 183] width 4 height 4
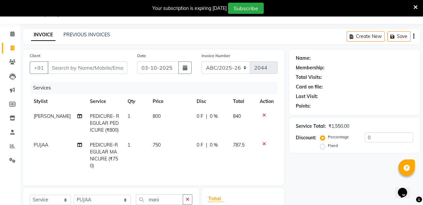
checkbox input "false"
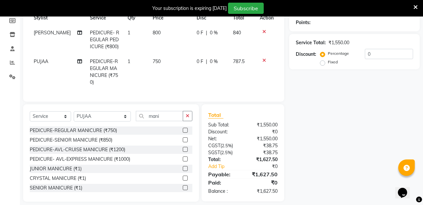
scroll to position [100, 0]
click at [175, 112] on input "mani" at bounding box center [159, 116] width 47 height 10
type input "m"
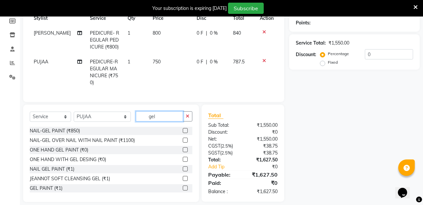
type input "gel"
click at [185, 167] on label at bounding box center [185, 169] width 5 height 5
click at [185, 167] on input "checkbox" at bounding box center [185, 169] width 4 height 4
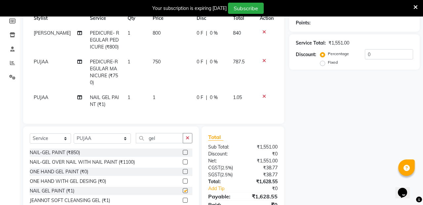
checkbox input "false"
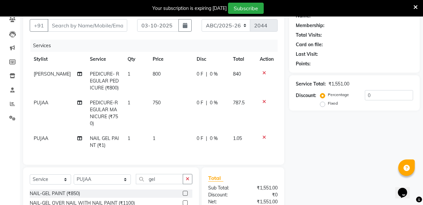
scroll to position [57, 0]
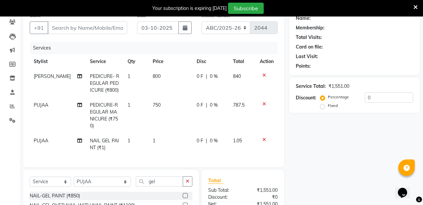
click at [151, 134] on td "1" at bounding box center [171, 145] width 44 height 22
select select "47575"
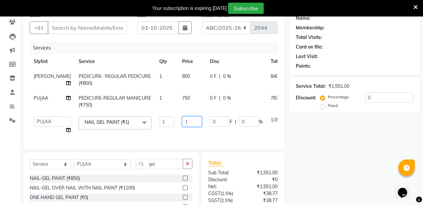
click at [182, 122] on input "1" at bounding box center [192, 122] width 20 height 10
type input "300"
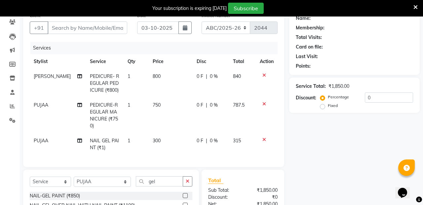
click at [168, 100] on td "750" at bounding box center [171, 116] width 44 height 36
select select "47575"
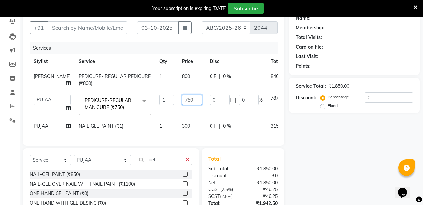
click at [183, 98] on input "750" at bounding box center [192, 100] width 20 height 10
type input "7"
type input "600"
click at [178, 75] on td "800" at bounding box center [192, 80] width 28 height 22
select select "71248"
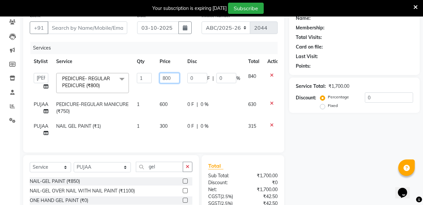
click at [172, 78] on input "800" at bounding box center [170, 78] width 20 height 10
type input "8"
type input "600"
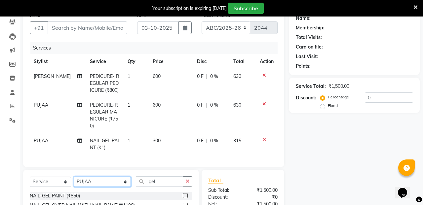
select select "82301"
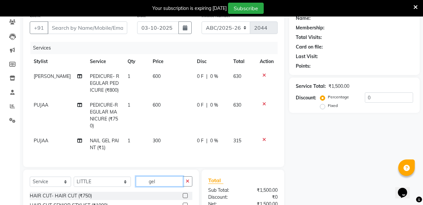
click at [160, 176] on input "gel" at bounding box center [159, 181] width 47 height 10
type input "g"
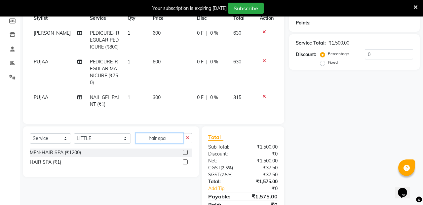
scroll to position [113, 0]
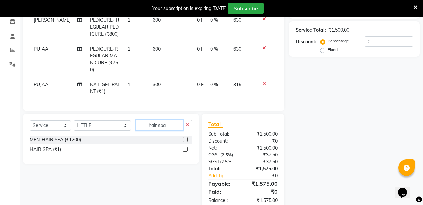
type input "hair spa"
click at [185, 147] on label at bounding box center [185, 149] width 5 height 5
click at [185, 147] on input "checkbox" at bounding box center [185, 149] width 4 height 4
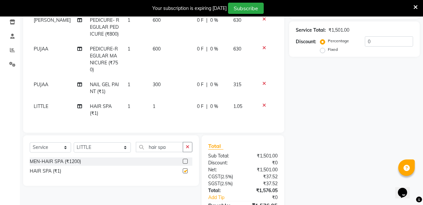
checkbox input "false"
click at [153, 103] on span "1" at bounding box center [154, 106] width 3 height 6
select select "82301"
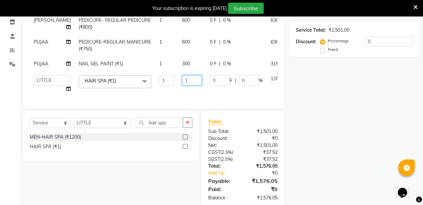
click at [182, 86] on input "1" at bounding box center [192, 80] width 20 height 10
type input "799"
click at [181, 180] on div "Select Service Product Membership Package Voucher Prepaid Gift Card Select Styl…" at bounding box center [108, 159] width 181 height 97
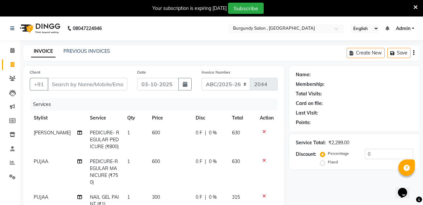
scroll to position [0, 0]
click at [65, 85] on input "Client" at bounding box center [88, 84] width 80 height 13
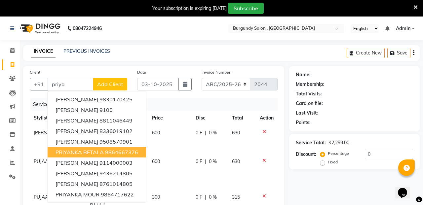
click at [316, 192] on div "Name: Membership: Total Visits: Card on file: Last Visit: Points: Service Total…" at bounding box center [356, 205] width 135 height 279
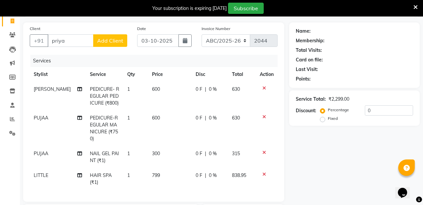
scroll to position [43, 0]
click at [74, 41] on input "priya" at bounding box center [71, 41] width 46 height 13
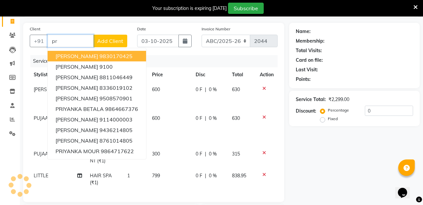
type input "p"
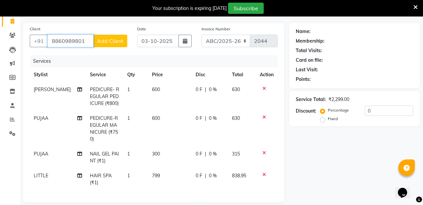
type input "8860989801"
click at [111, 43] on span "Add Client" at bounding box center [110, 41] width 26 height 7
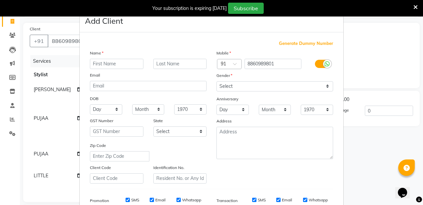
click at [115, 65] on input "text" at bounding box center [117, 64] width 54 height 10
type input "mani"
click at [112, 63] on input "mani" at bounding box center [117, 64] width 54 height 10
type input "MANI"
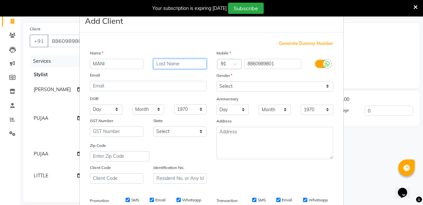
click at [167, 62] on input "text" at bounding box center [180, 64] width 54 height 10
click at [170, 65] on input "text" at bounding box center [180, 64] width 54 height 10
type input "[PERSON_NAME]"
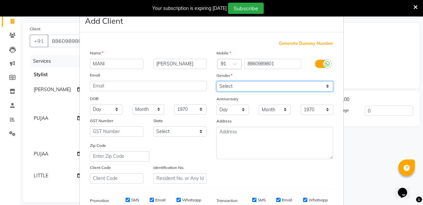
click at [326, 87] on select "Select Male Female Other Prefer Not To Say" at bounding box center [274, 86] width 117 height 10
select select "male"
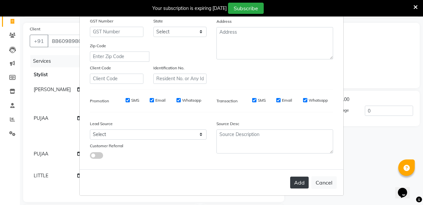
scroll to position [99, 0]
click at [300, 182] on button "Add" at bounding box center [299, 183] width 19 height 12
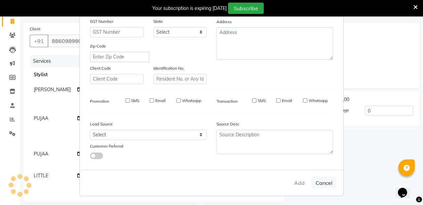
select select
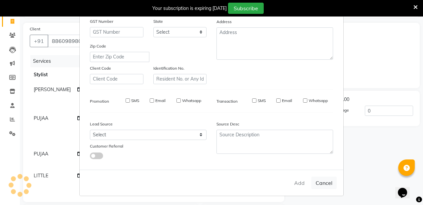
select select
checkbox input "false"
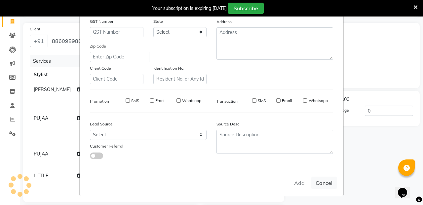
checkbox input "false"
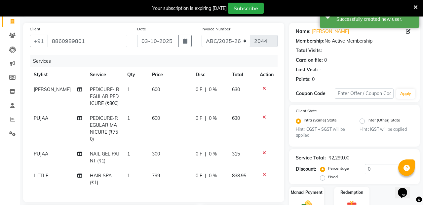
click at [264, 89] on icon at bounding box center [264, 88] width 4 height 5
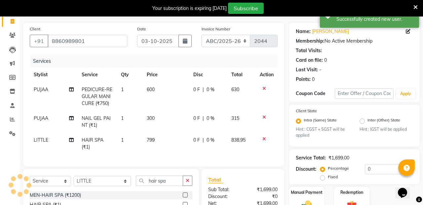
click at [264, 89] on icon at bounding box center [264, 88] width 4 height 5
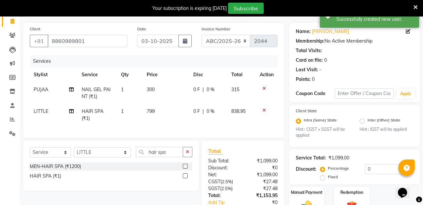
click at [264, 89] on icon at bounding box center [264, 88] width 4 height 5
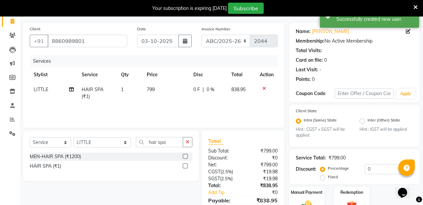
click at [264, 89] on icon at bounding box center [264, 88] width 4 height 5
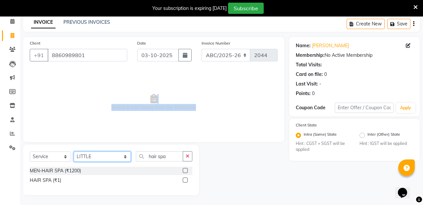
select select "80179"
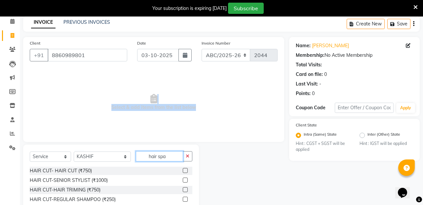
click at [161, 157] on input "hair spa" at bounding box center [159, 156] width 47 height 10
type input "h"
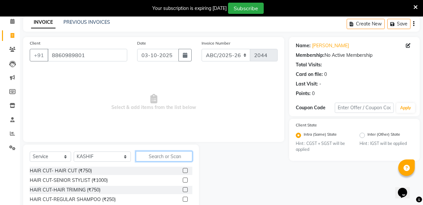
click at [162, 158] on input "text" at bounding box center [164, 156] width 57 height 10
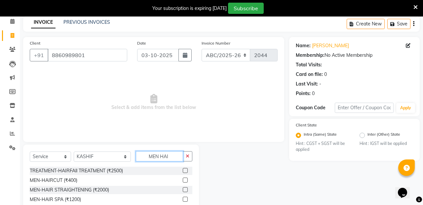
type input "MEN HAI"
click at [186, 180] on label at bounding box center [185, 180] width 5 height 5
click at [186, 180] on input "checkbox" at bounding box center [185, 180] width 4 height 4
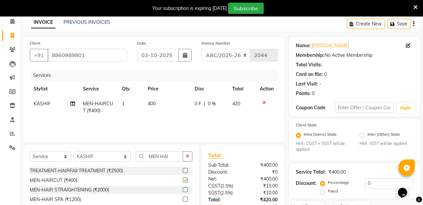
checkbox input "false"
click at [154, 157] on input "MEN HAI" at bounding box center [159, 156] width 47 height 10
type input "M"
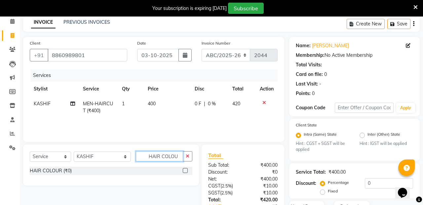
type input "HAIR COLOU"
click at [184, 172] on label at bounding box center [185, 170] width 5 height 5
click at [184, 172] on input "checkbox" at bounding box center [185, 171] width 4 height 4
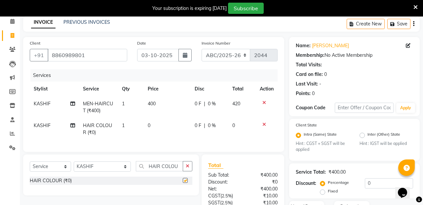
checkbox input "false"
click at [149, 127] on span "0" at bounding box center [149, 126] width 3 height 6
select select "80179"
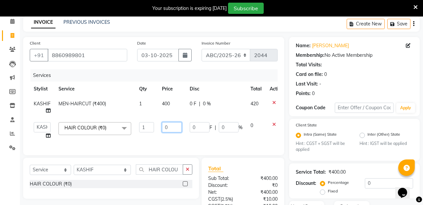
click at [171, 124] on input "0" at bounding box center [172, 127] width 20 height 10
type input "1200"
click at [225, 143] on div "Services Stylist Service Qty Price Disc Total Action KASHIF MEN-HAIRCUT (₹400) …" at bounding box center [154, 108] width 248 height 79
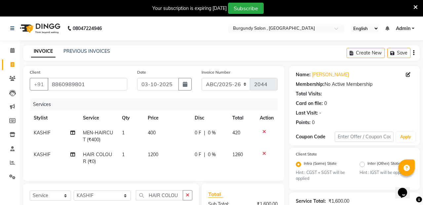
scroll to position [0, 0]
click at [149, 136] on td "400" at bounding box center [167, 137] width 47 height 22
select select "80179"
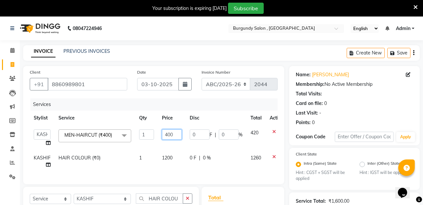
click at [168, 135] on input "400" at bounding box center [172, 135] width 20 height 10
type input "500"
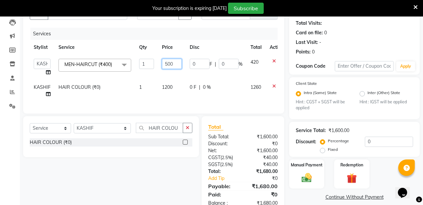
scroll to position [82, 0]
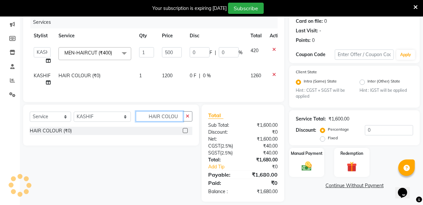
click at [167, 117] on input "HAIR COLOU" at bounding box center [159, 116] width 47 height 10
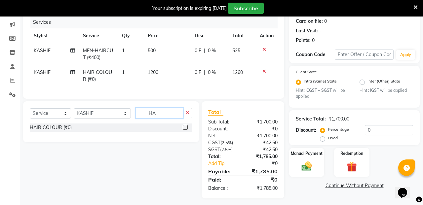
type input "H"
type input "SHAV"
click at [185, 127] on label at bounding box center [185, 127] width 5 height 5
click at [185, 127] on input "checkbox" at bounding box center [185, 128] width 4 height 4
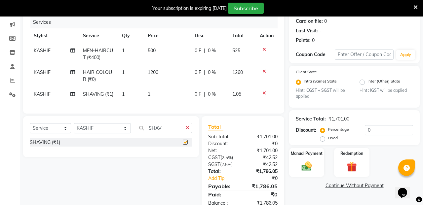
checkbox input "false"
click at [149, 93] on span "1" at bounding box center [149, 94] width 3 height 6
select select "80179"
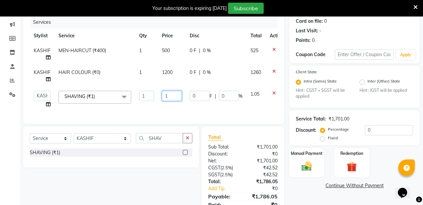
click at [170, 97] on input "1" at bounding box center [172, 96] width 20 height 10
type input "300"
click at [175, 179] on div "Select Service Product Membership Package Voucher Prepaid Gift Card Select Styl…" at bounding box center [108, 175] width 181 height 97
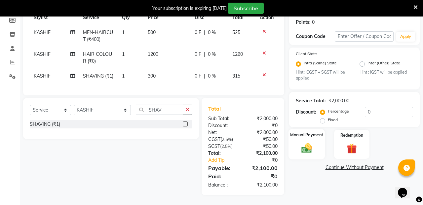
scroll to position [107, 0]
click at [306, 142] on img at bounding box center [306, 148] width 17 height 12
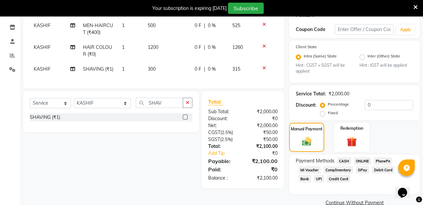
click at [347, 159] on span "CASH" at bounding box center [344, 161] width 14 height 8
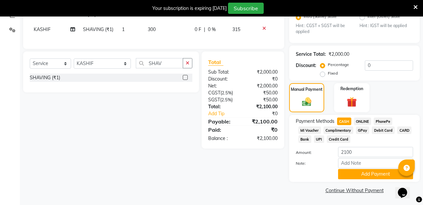
scroll to position [147, 0]
click at [367, 176] on button "Add Payment" at bounding box center [375, 175] width 75 height 10
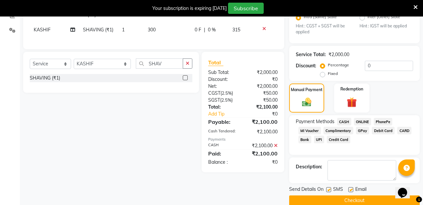
click at [328, 189] on label at bounding box center [328, 189] width 5 height 5
click at [328, 189] on input "checkbox" at bounding box center [328, 190] width 4 height 4
checkbox input "false"
click at [352, 190] on label at bounding box center [350, 189] width 5 height 5
click at [352, 190] on input "checkbox" at bounding box center [350, 190] width 4 height 4
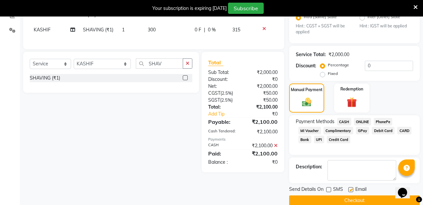
checkbox input "false"
click at [347, 200] on button "Checkout" at bounding box center [354, 201] width 131 height 10
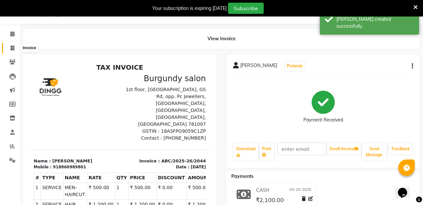
click at [13, 47] on icon at bounding box center [13, 48] width 4 height 5
select select "service"
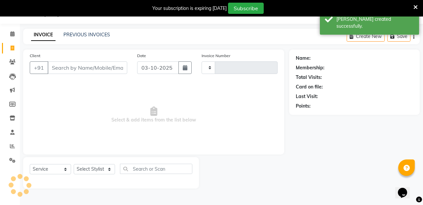
type input "2045"
select select "5345"
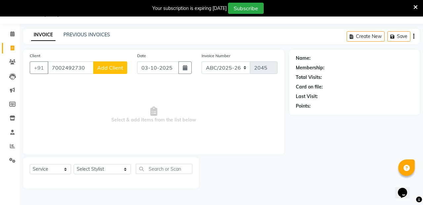
click at [68, 67] on input "7002492730" at bounding box center [71, 67] width 46 height 13
click at [89, 67] on input "7002492730" at bounding box center [71, 67] width 46 height 13
type input "7"
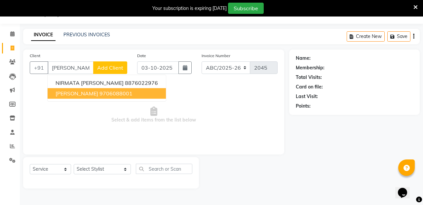
click at [97, 93] on span "PRIYAM SANGANERIA" at bounding box center [77, 93] width 43 height 7
type input "9706088001"
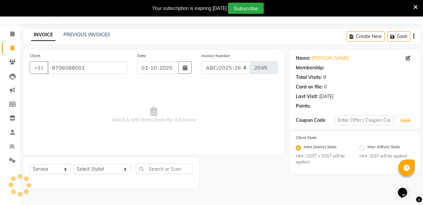
select select "1: Object"
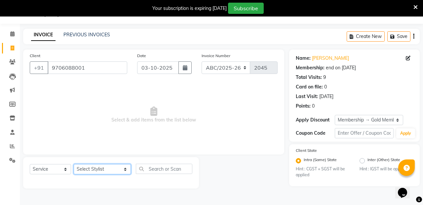
click at [109, 171] on select "Select Stylist ANIL ANJANA BARSHA DEEPSHIKHA DHON DAS DHON / NITUMONI EDWARD ED…" at bounding box center [102, 169] width 57 height 10
select select "71248"
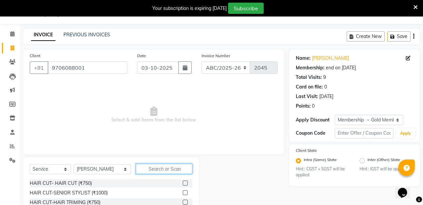
click at [166, 168] on input "text" at bounding box center [164, 169] width 57 height 10
type input "PEDICURE"
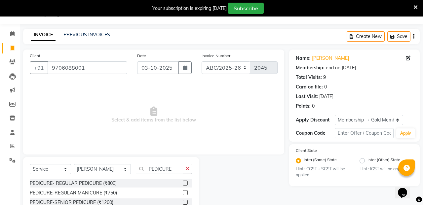
click at [186, 184] on label at bounding box center [185, 183] width 5 height 5
click at [186, 184] on input "checkbox" at bounding box center [185, 183] width 4 height 4
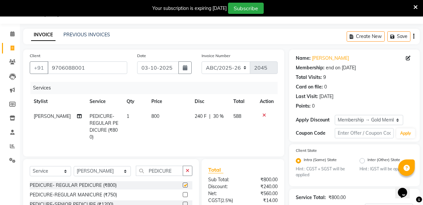
checkbox input "false"
click at [111, 168] on select "Select Stylist ANIL ANJANA BARSHA DEEPSHIKHA DHON DAS DHON / NITUMONI EDWARD ED…" at bounding box center [102, 171] width 57 height 10
select select "47575"
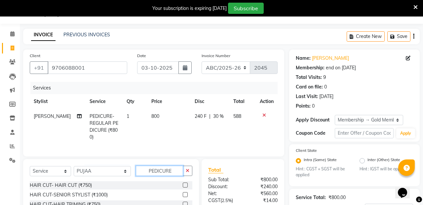
click at [159, 169] on input "PEDICURE" at bounding box center [159, 171] width 47 height 10
type input "P"
type input "MANI"
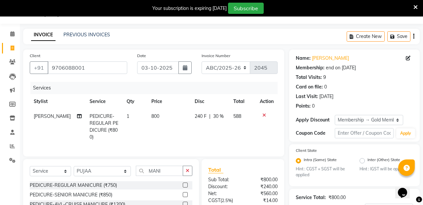
click at [187, 183] on label at bounding box center [185, 185] width 5 height 5
click at [187, 183] on input "checkbox" at bounding box center [185, 185] width 4 height 4
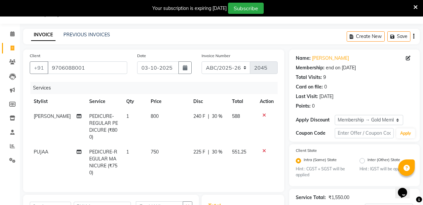
checkbox input "false"
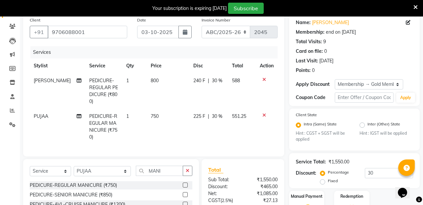
scroll to position [55, 0]
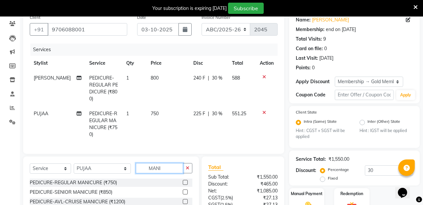
click at [151, 163] on input "MANI" at bounding box center [159, 168] width 47 height 10
type input "M"
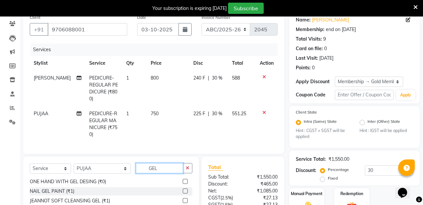
scroll to position [30, 0]
type input "GEL"
click at [185, 187] on div at bounding box center [188, 191] width 10 height 8
click at [185, 189] on label at bounding box center [185, 191] width 5 height 5
click at [185, 189] on input "checkbox" at bounding box center [185, 191] width 4 height 4
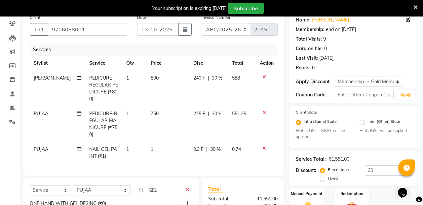
checkbox input "false"
click at [110, 185] on select "Select Stylist ANIL ANJANA BARSHA DEEPSHIKHA DHON DAS DHON / NITUMONI EDWARD ED…" at bounding box center [102, 190] width 57 height 10
select select "82301"
click at [149, 185] on input "GEL" at bounding box center [159, 190] width 47 height 10
type input "G"
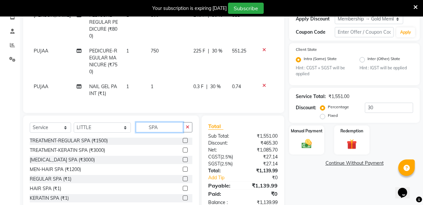
scroll to position [120, 0]
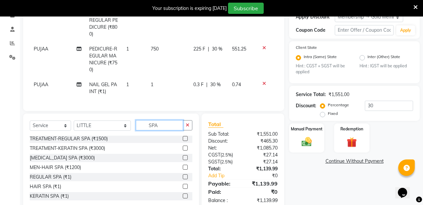
type input "SPA"
click at [185, 184] on label at bounding box center [185, 186] width 5 height 5
click at [185, 185] on input "checkbox" at bounding box center [185, 187] width 4 height 4
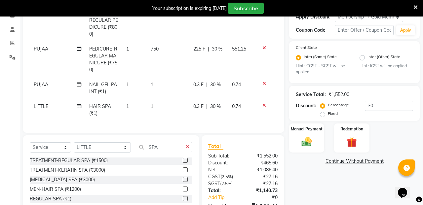
checkbox input "false"
click at [151, 103] on span "1" at bounding box center [152, 106] width 3 height 6
select select "82301"
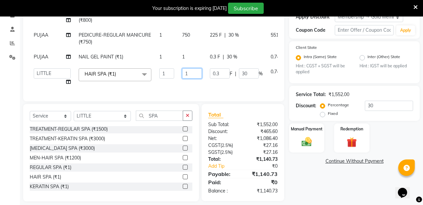
click at [182, 79] on input "1" at bounding box center [192, 73] width 20 height 10
type input "1200"
click at [183, 101] on div "Client +91 9706088001 Date 03-10-2025 Invoice Number ABC/2025-26 SER/24-25 V/20…" at bounding box center [153, 23] width 261 height 155
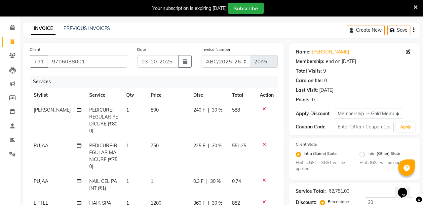
scroll to position [22, 0]
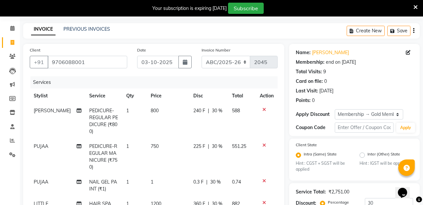
click at [151, 111] on span "800" at bounding box center [155, 111] width 8 height 6
select select "71248"
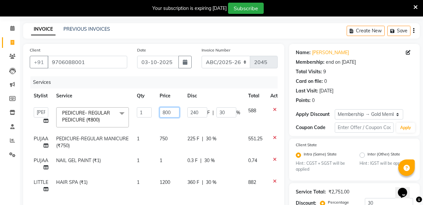
click at [167, 111] on input "800" at bounding box center [170, 112] width 20 height 10
type input "600"
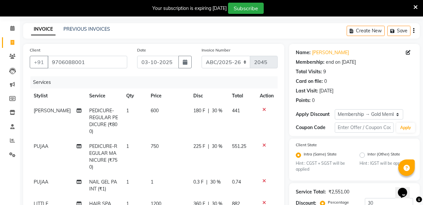
click at [166, 139] on td "750" at bounding box center [168, 157] width 43 height 36
select select "47575"
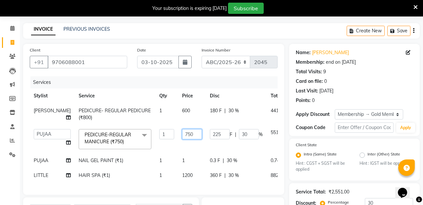
click at [182, 134] on input "750" at bounding box center [192, 134] width 20 height 10
type input "600"
click at [166, 159] on tbody "ANJANA PEDICURE- REGULAR PEDICURE (₹800) 1 600 180 F | 30 % 441 ANIL ANJANA BAR…" at bounding box center [170, 143] width 281 height 80
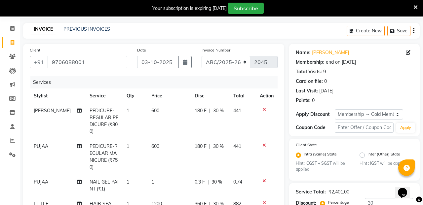
click at [151, 175] on td "1" at bounding box center [168, 186] width 43 height 22
select select "47575"
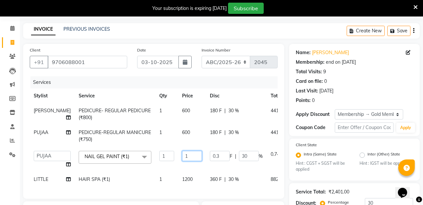
click at [182, 155] on input "1" at bounding box center [192, 156] width 20 height 10
type input "300"
click at [204, 192] on div "Services Stylist Service Qty Price Disc Total Action ANJANA PEDICURE- REGULAR P…" at bounding box center [154, 134] width 248 height 116
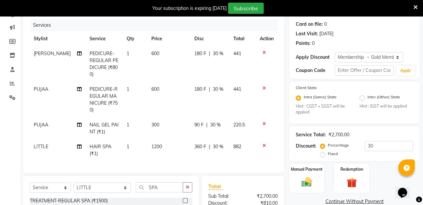
scroll to position [74, 0]
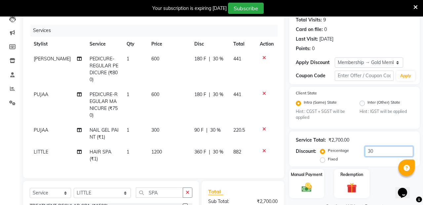
click at [379, 150] on input "30" at bounding box center [389, 151] width 48 height 10
type input "3"
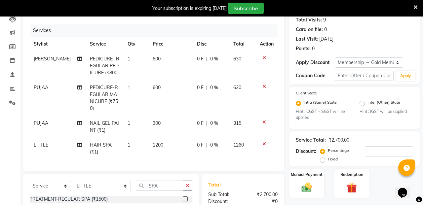
click at [278, 154] on div "Client +91 9706088001 Date 03-10-2025 Invoice Number ABC/2025-26 SER/24-25 V/20…" at bounding box center [153, 81] width 261 height 179
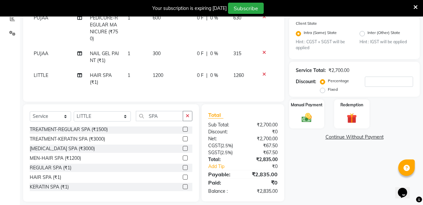
scroll to position [143, 0]
click at [305, 186] on div "Name: Priyam Sanganeria Membership: end on 24-12-2025 Total Visits: 9 Card on f…" at bounding box center [356, 63] width 135 height 280
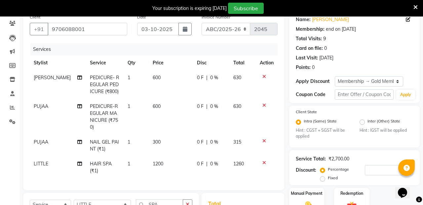
scroll to position [61, 0]
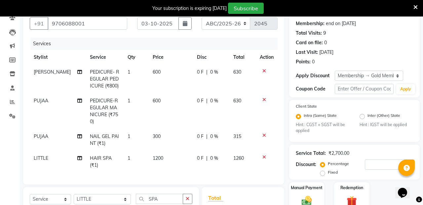
click at [153, 155] on span "1200" at bounding box center [158, 158] width 11 height 6
select select "82301"
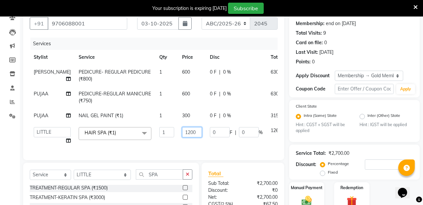
click at [182, 137] on input "1200" at bounding box center [192, 132] width 20 height 10
type input "799"
click at [206, 148] on td "0 F | 0 %" at bounding box center [236, 135] width 61 height 25
select select "82301"
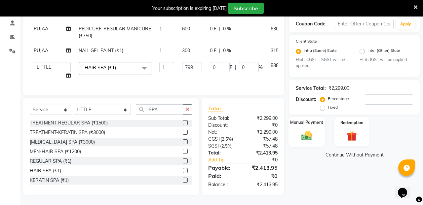
scroll to position [133, 0]
click at [305, 130] on img at bounding box center [306, 136] width 17 height 12
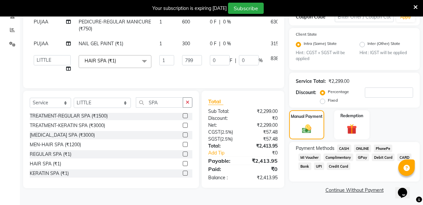
click at [345, 149] on span "CASH" at bounding box center [344, 149] width 14 height 8
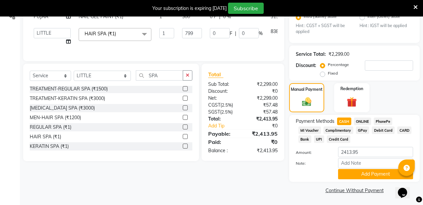
scroll to position [160, 0]
click at [366, 173] on button "Add Payment" at bounding box center [375, 175] width 75 height 10
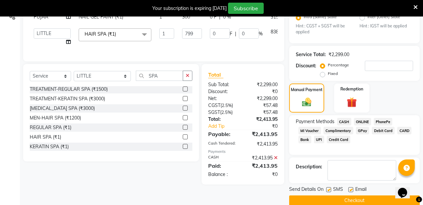
click at [350, 189] on label at bounding box center [350, 189] width 5 height 5
click at [350, 189] on input "checkbox" at bounding box center [350, 190] width 4 height 4
checkbox input "false"
click at [329, 188] on label at bounding box center [328, 189] width 5 height 5
click at [329, 188] on input "checkbox" at bounding box center [328, 190] width 4 height 4
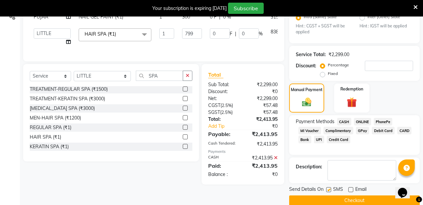
checkbox input "false"
click at [345, 200] on button "Checkout" at bounding box center [354, 201] width 131 height 10
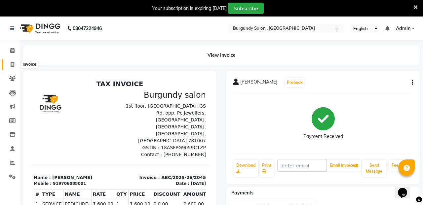
click at [11, 65] on icon at bounding box center [13, 64] width 4 height 5
select select "service"
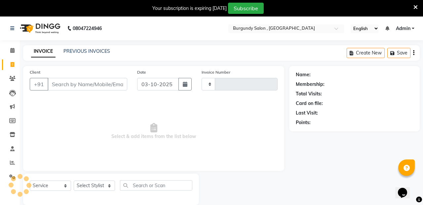
scroll to position [17, 0]
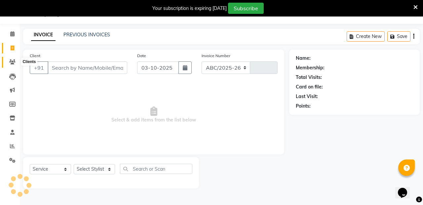
select select "5345"
type input "2046"
click at [82, 33] on link "PREVIOUS INVOICES" at bounding box center [86, 35] width 47 height 6
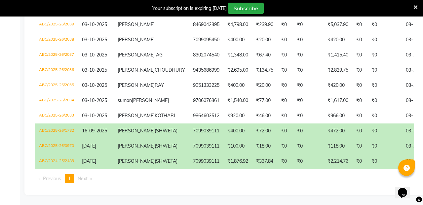
scroll to position [298, 0]
click at [9, 103] on div "Calendar Invoice Clients Leads Marketing Members Inventory Staff Reports Settin…" at bounding box center [44, 1] width 89 height 387
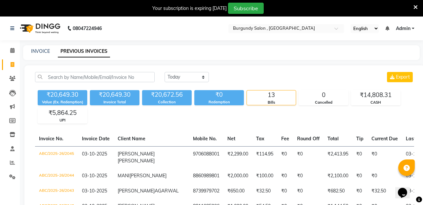
scroll to position [0, 0]
click at [42, 50] on link "INVOICE" at bounding box center [40, 51] width 19 height 6
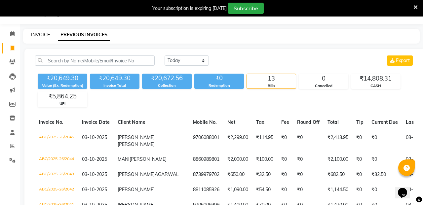
select select "service"
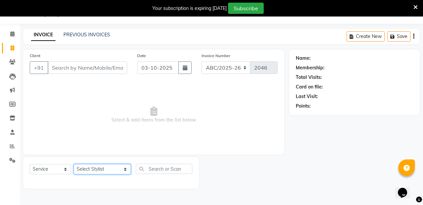
click at [108, 169] on select "Select Stylist ANIL ANJANA BARSHA DEEPSHIKHA DHON DAS DHON / NITUMONI EDWARD ED…" at bounding box center [102, 169] width 57 height 10
click at [108, 166] on select "Select Stylist ANIL ANJANA BARSHA DEEPSHIKHA DHON DAS DHON / NITUMONI EDWARD ED…" at bounding box center [102, 169] width 57 height 10
select select "71248"
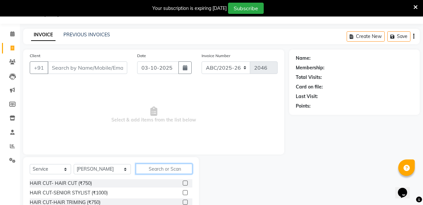
click at [149, 169] on input "text" at bounding box center [164, 169] width 57 height 10
type input "THREAD"
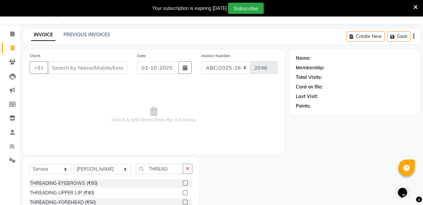
click at [183, 184] on label at bounding box center [185, 183] width 5 height 5
click at [183, 184] on input "checkbox" at bounding box center [185, 183] width 4 height 4
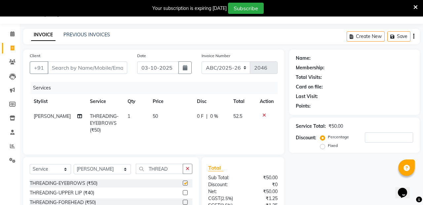
checkbox input "false"
click at [184, 194] on label at bounding box center [185, 192] width 5 height 5
click at [184, 194] on input "checkbox" at bounding box center [185, 193] width 4 height 4
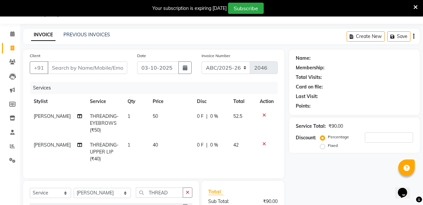
checkbox input "false"
select select "80179"
click at [160, 192] on input "THREAD" at bounding box center [159, 193] width 47 height 10
type input "T"
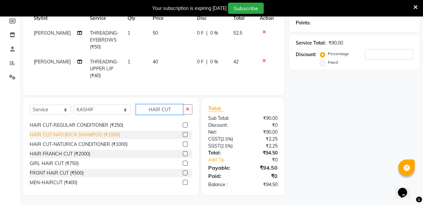
scroll to position [108, 0]
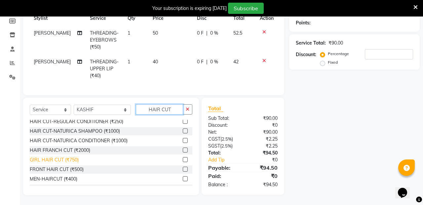
type input "HAIR CUT"
click at [76, 160] on div "GIRL HAIR CUT (₹750)" at bounding box center [54, 160] width 49 height 7
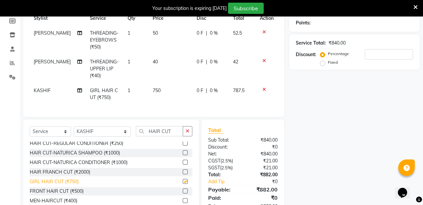
checkbox input "false"
click at [153, 92] on span "750" at bounding box center [157, 91] width 8 height 6
select select "80179"
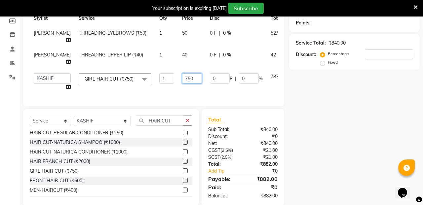
click at [182, 79] on input "750" at bounding box center [192, 78] width 20 height 10
type input "7"
type input "500"
click at [311, 105] on div "Name: Membership: Total Visits: Card on file: Last Visit: Points: Service Total…" at bounding box center [356, 86] width 135 height 240
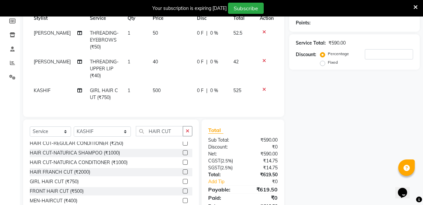
click at [153, 91] on span "500" at bounding box center [157, 91] width 8 height 6
select select "80179"
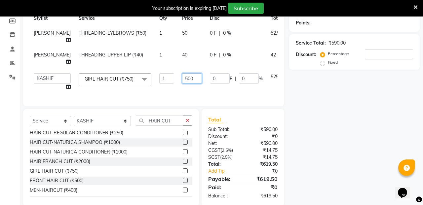
click at [182, 79] on input "500" at bounding box center [192, 78] width 20 height 10
type input "600"
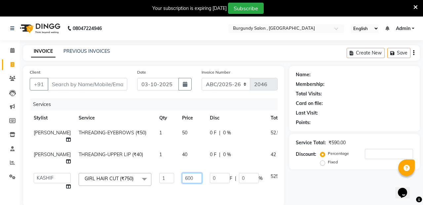
scroll to position [0, 0]
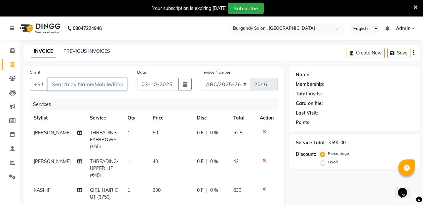
click at [97, 85] on input "Client" at bounding box center [88, 84] width 80 height 13
type input "9"
type input "0"
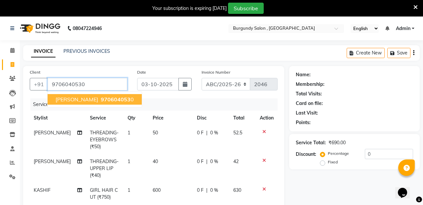
type input "9706040530"
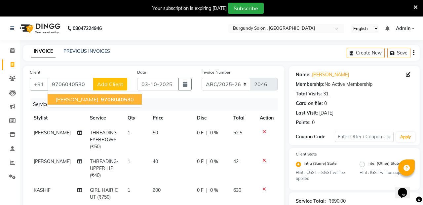
click at [73, 97] on span "VIDHI AGARWAL" at bounding box center [77, 99] width 43 height 7
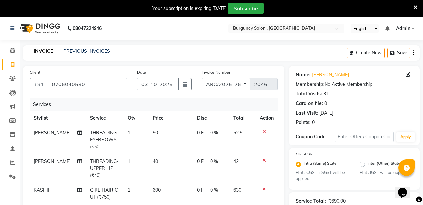
click at [211, 135] on span "0 %" at bounding box center [214, 133] width 8 height 7
select select "71248"
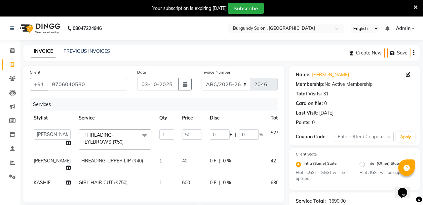
click at [227, 160] on div "0 F | 0 %" at bounding box center [236, 161] width 53 height 7
select select "71248"
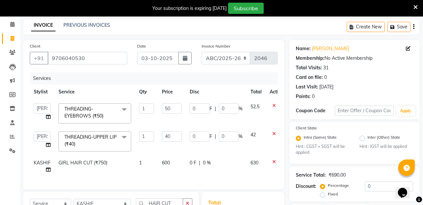
scroll to position [18, 0]
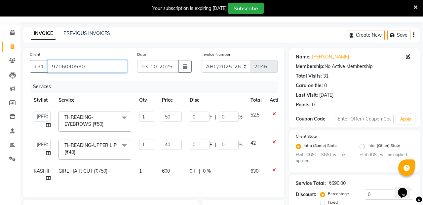
click at [90, 69] on input "9706040530" at bounding box center [88, 66] width 80 height 13
click at [179, 185] on div "Services Stylist Service Qty Price Disc Total Action ANIL ANJANA BARSHA DEEPSHI…" at bounding box center [154, 136] width 248 height 110
click at [165, 170] on span "600" at bounding box center [166, 171] width 8 height 6
select select "80179"
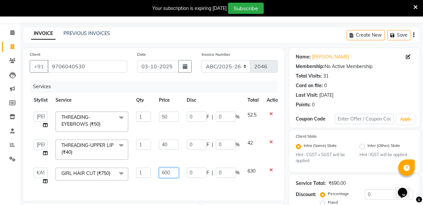
click at [166, 172] on input "600" at bounding box center [169, 173] width 20 height 10
type input "500"
click at [253, 185] on div "Services Stylist Service Qty Price Disc Total Action ANIL ANJANA BARSHA DEEPSHI…" at bounding box center [154, 138] width 248 height 114
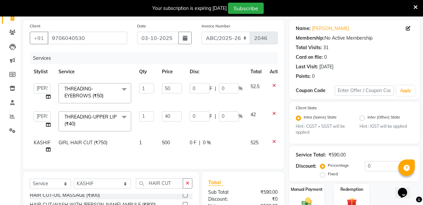
scroll to position [60, 0]
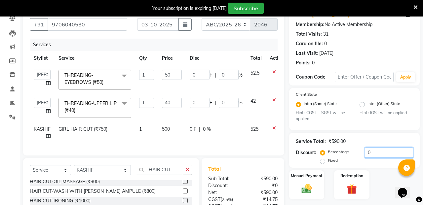
click at [368, 152] on input "0" at bounding box center [389, 153] width 48 height 10
type input "02"
type input "1"
type input "2"
type input "0.8"
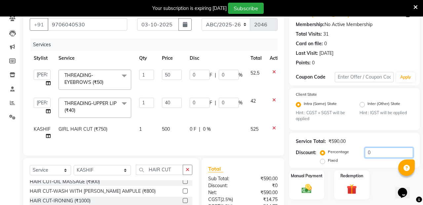
type input "2"
type input "0"
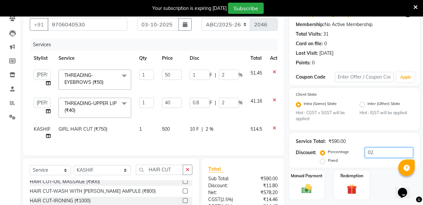
type input "0"
type input "2"
click at [381, 185] on div "Manual Payment Redemption" at bounding box center [354, 185] width 140 height 29
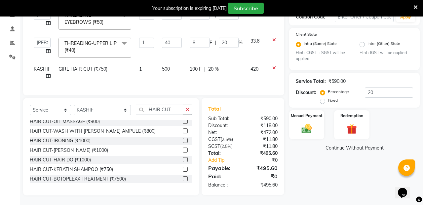
scroll to position [120, 0]
click at [296, 167] on div "Name: Vidhi Agarwal Membership: No Active Membership Total Visits: 31 Card on f…" at bounding box center [356, 71] width 135 height 250
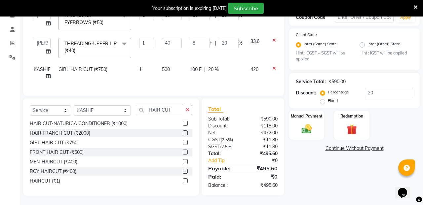
click at [187, 179] on label at bounding box center [185, 180] width 5 height 5
click at [187, 179] on input "checkbox" at bounding box center [185, 181] width 4 height 4
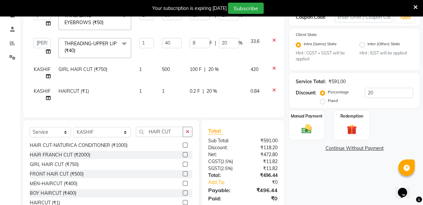
click at [275, 68] on icon at bounding box center [274, 68] width 4 height 5
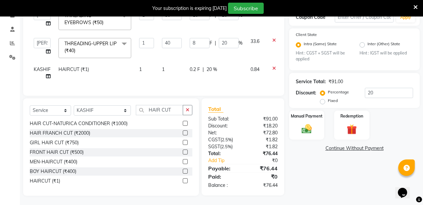
click at [166, 67] on td "1" at bounding box center [172, 73] width 28 height 22
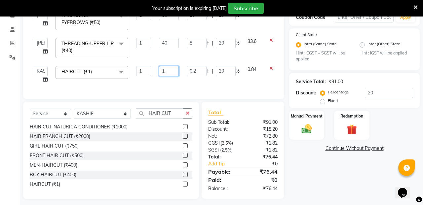
click at [166, 68] on input "1" at bounding box center [169, 71] width 20 height 10
click at [299, 172] on div "Name: Vidhi Agarwal Membership: No Active Membership Total Visits: 31 Card on f…" at bounding box center [356, 72] width 135 height 253
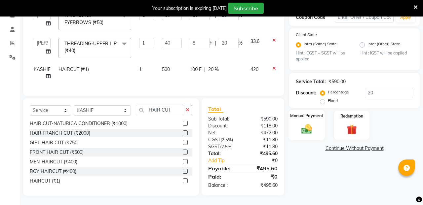
click at [311, 127] on img at bounding box center [306, 129] width 17 height 12
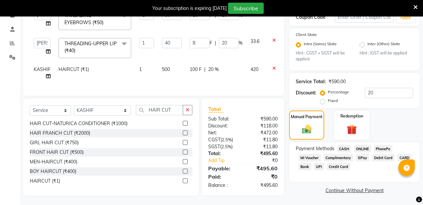
click at [346, 149] on span "CASH" at bounding box center [344, 149] width 14 height 8
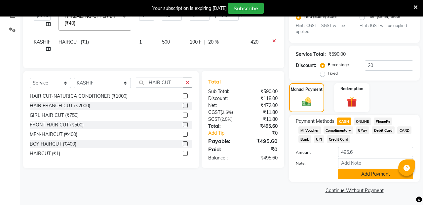
scroll to position [147, 0]
click at [363, 173] on button "Add Payment" at bounding box center [375, 175] width 75 height 10
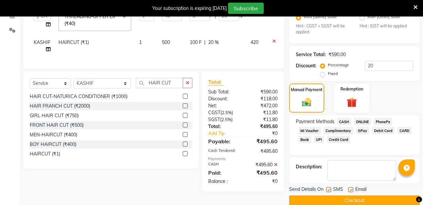
click at [328, 191] on label at bounding box center [328, 189] width 5 height 5
click at [328, 191] on input "checkbox" at bounding box center [328, 190] width 4 height 4
click at [350, 191] on label at bounding box center [350, 189] width 5 height 5
click at [350, 191] on input "checkbox" at bounding box center [350, 190] width 4 height 4
click at [352, 200] on button "Checkout" at bounding box center [354, 201] width 131 height 10
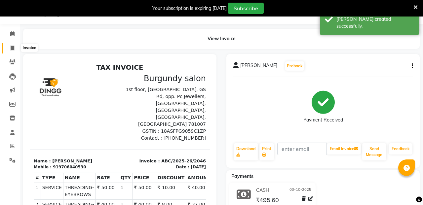
click at [10, 49] on span at bounding box center [13, 49] width 12 height 8
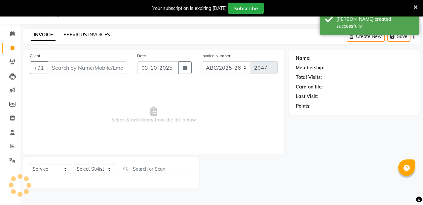
click at [85, 35] on link "PREVIOUS INVOICES" at bounding box center [86, 35] width 47 height 6
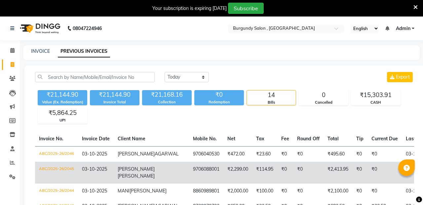
click at [189, 179] on td "9706088001" at bounding box center [206, 173] width 34 height 22
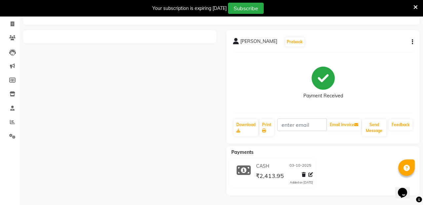
click at [277, 178] on span "₹2,413.95" at bounding box center [270, 176] width 28 height 9
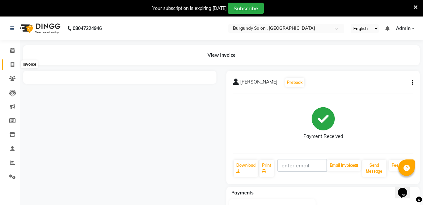
click at [11, 62] on icon at bounding box center [13, 64] width 4 height 5
select select "service"
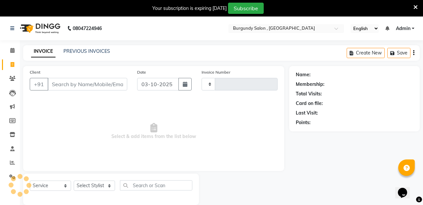
scroll to position [17, 0]
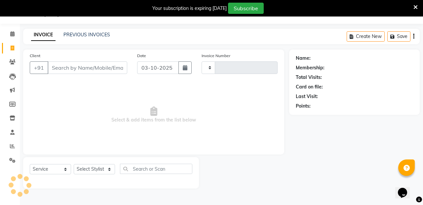
type input "2047"
select select "5345"
click at [80, 35] on link "PREVIOUS INVOICES" at bounding box center [86, 35] width 47 height 6
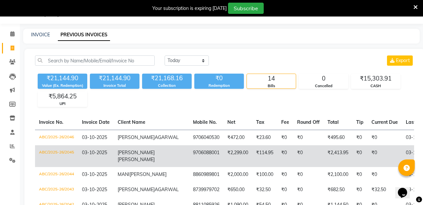
click at [189, 159] on td "9706088001" at bounding box center [206, 156] width 34 height 22
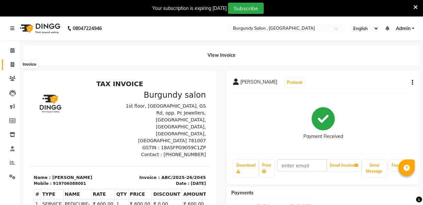
click at [13, 65] on icon at bounding box center [13, 64] width 4 height 5
select select "service"
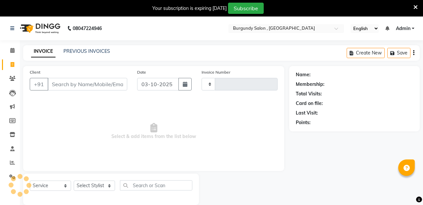
scroll to position [17, 0]
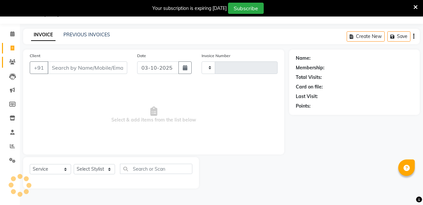
type input "2047"
select select "5345"
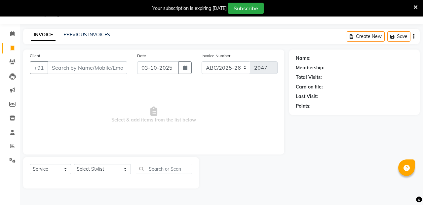
click at [103, 68] on input "Client" at bounding box center [88, 67] width 80 height 13
type input "V"
type input "8486293921"
click at [120, 65] on span "Add Client" at bounding box center [110, 67] width 26 height 7
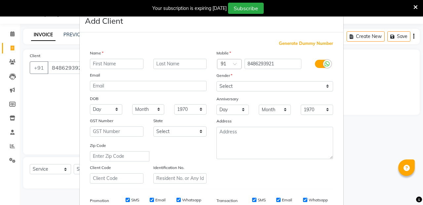
click at [118, 65] on input "text" at bounding box center [117, 64] width 54 height 10
click at [119, 62] on input "vidhi" at bounding box center [117, 64] width 54 height 10
type input "v"
type input "[PERSON_NAME]"
type input "[DEMOGRAPHIC_DATA]"
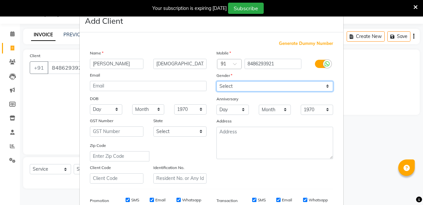
click at [250, 87] on select "Select Male Female Other Prefer Not To Say" at bounding box center [274, 86] width 117 height 10
select select "[DEMOGRAPHIC_DATA]"
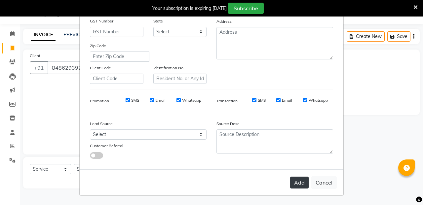
scroll to position [99, 0]
click at [302, 180] on button "Add" at bounding box center [299, 183] width 19 height 12
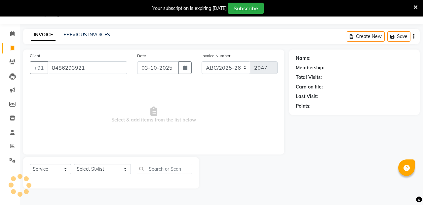
select select
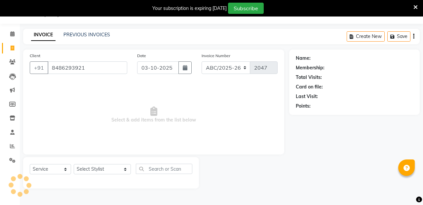
select select
checkbox input "false"
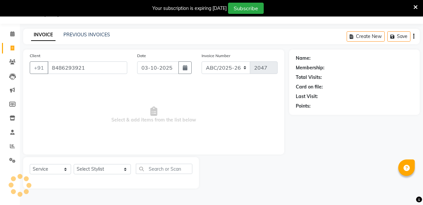
checkbox input "false"
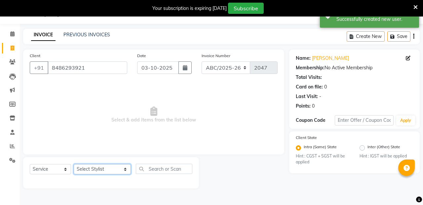
click at [109, 169] on select "Select Stylist ANIL [PERSON_NAME] [PERSON_NAME] DHON DAS DHON / [PERSON_NAME] […" at bounding box center [102, 169] width 57 height 10
select select "32568"
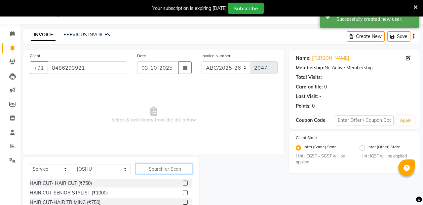
click at [142, 171] on input "text" at bounding box center [164, 169] width 57 height 10
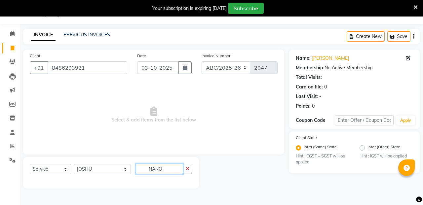
scroll to position [17, 0]
click at [161, 169] on input "NANO" at bounding box center [159, 169] width 47 height 10
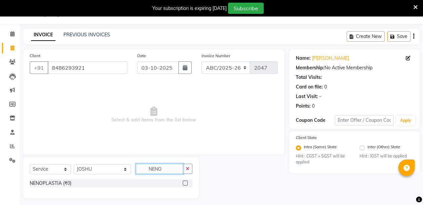
type input "NENO"
click at [185, 184] on label at bounding box center [185, 183] width 5 height 5
click at [185, 184] on input "checkbox" at bounding box center [185, 183] width 4 height 4
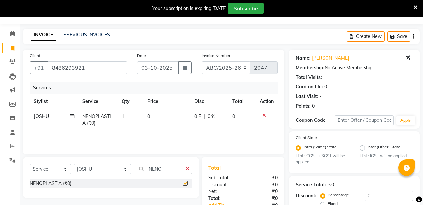
checkbox input "false"
click at [152, 116] on td "0" at bounding box center [166, 120] width 47 height 22
select select "32568"
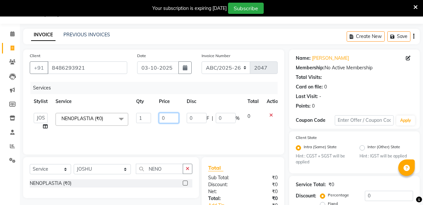
click at [168, 118] on input "0" at bounding box center [169, 118] width 20 height 10
type input "6000"
click at [170, 138] on div "Services Stylist Service Qty Price Disc Total Action ANIL ANJANA BARSHA DEEPSHI…" at bounding box center [154, 115] width 248 height 66
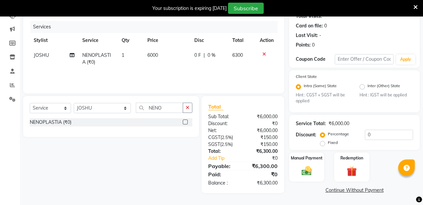
scroll to position [77, 0]
click at [311, 169] on img at bounding box center [306, 172] width 17 height 12
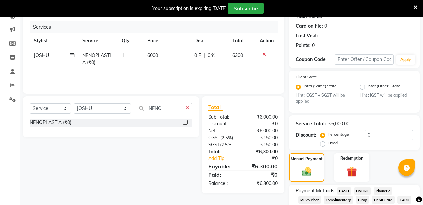
click at [347, 191] on span "CASH" at bounding box center [344, 191] width 14 height 8
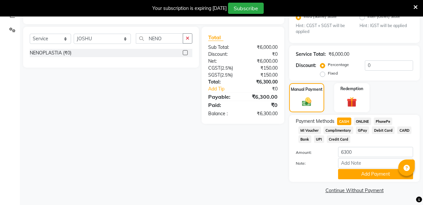
scroll to position [147, 0]
click at [324, 140] on span "UPI" at bounding box center [319, 140] width 10 height 8
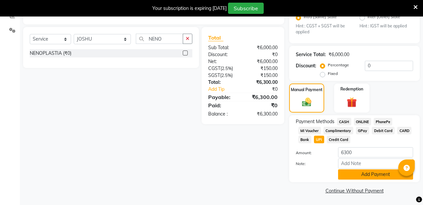
click at [351, 174] on button "Add Payment" at bounding box center [375, 175] width 75 height 10
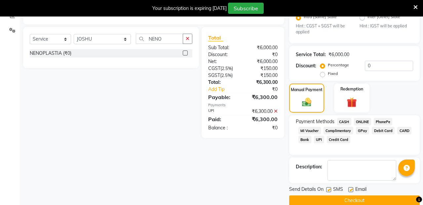
click at [328, 189] on label at bounding box center [328, 189] width 5 height 5
click at [328, 189] on input "checkbox" at bounding box center [328, 190] width 4 height 4
checkbox input "false"
click at [350, 189] on label at bounding box center [350, 189] width 5 height 5
click at [350, 189] on input "checkbox" at bounding box center [350, 190] width 4 height 4
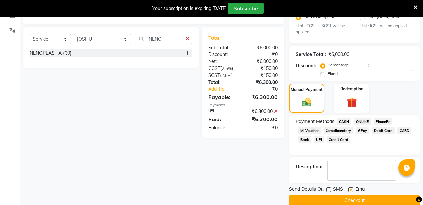
checkbox input "false"
click at [348, 202] on button "Checkout" at bounding box center [354, 201] width 131 height 10
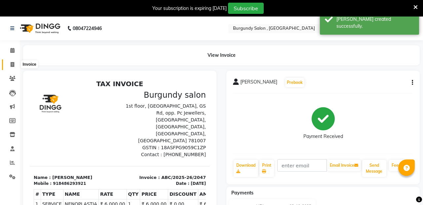
click at [12, 61] on span at bounding box center [13, 65] width 12 height 8
select select "service"
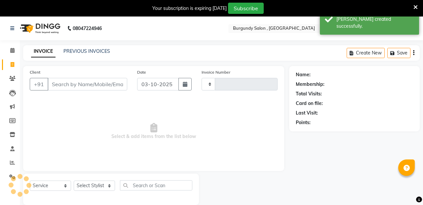
scroll to position [17, 0]
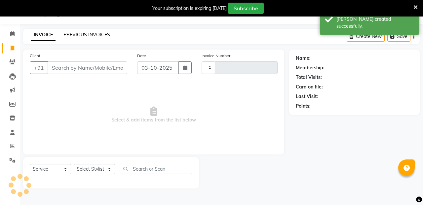
type input "2048"
select select "5345"
click at [78, 33] on link "PREVIOUS INVOICES" at bounding box center [86, 35] width 47 height 6
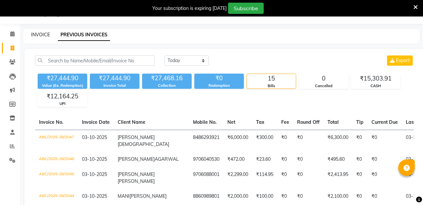
click at [39, 34] on link "INVOICE" at bounding box center [40, 35] width 19 height 6
select select "service"
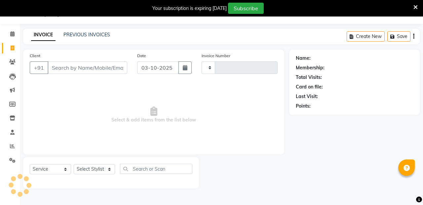
type input "2048"
select select "5345"
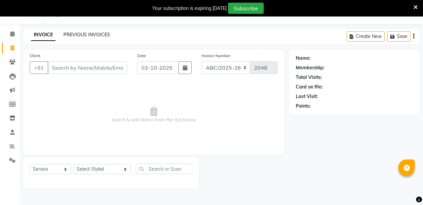
click at [83, 34] on link "PREVIOUS INVOICES" at bounding box center [86, 35] width 47 height 6
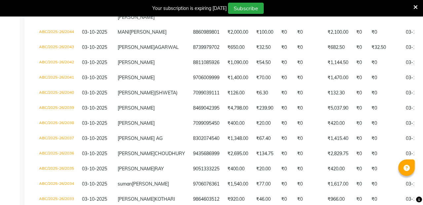
scroll to position [182, 0]
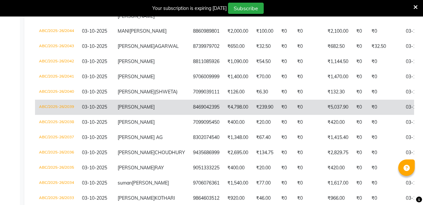
click at [189, 115] on td "8469042395" at bounding box center [206, 107] width 34 height 15
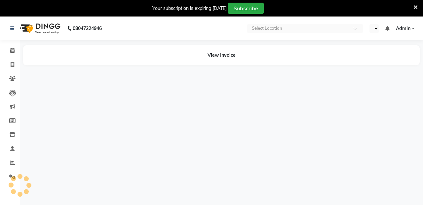
select select "en"
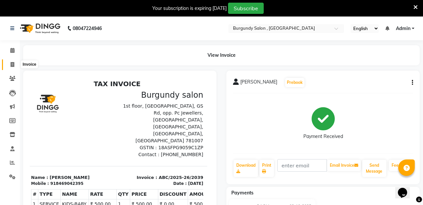
click at [11, 64] on icon at bounding box center [13, 64] width 4 height 5
select select "service"
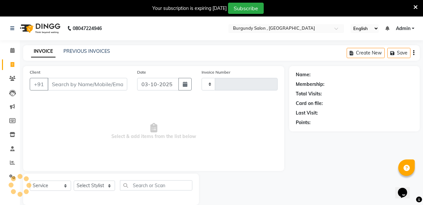
scroll to position [17, 0]
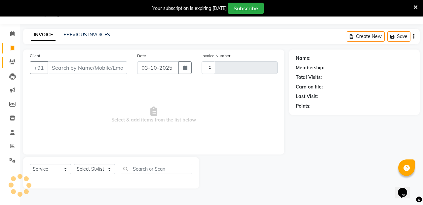
type input "2048"
select select "5345"
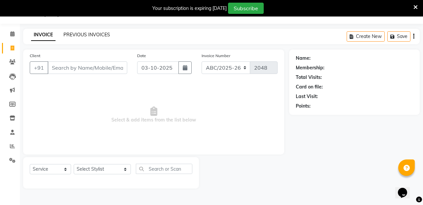
click at [77, 36] on link "PREVIOUS INVOICES" at bounding box center [86, 35] width 47 height 6
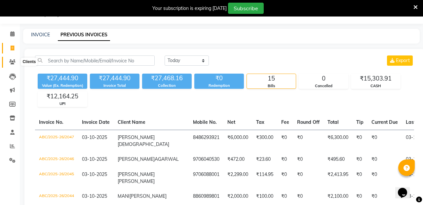
click at [9, 59] on span at bounding box center [13, 62] width 12 height 8
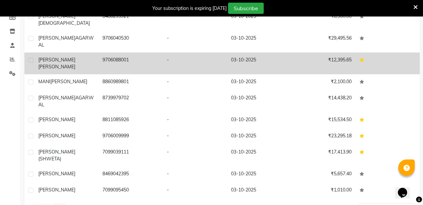
scroll to position [103, 0]
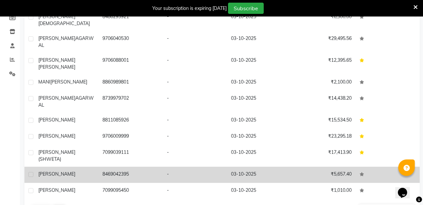
click at [72, 171] on div "[PERSON_NAME]" at bounding box center [66, 174] width 56 height 7
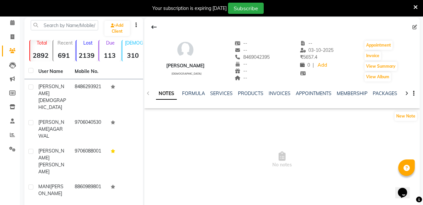
scroll to position [12, 0]
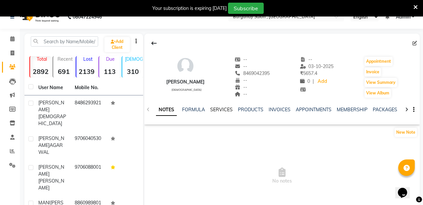
click at [222, 108] on link "SERVICES" at bounding box center [221, 110] width 22 height 6
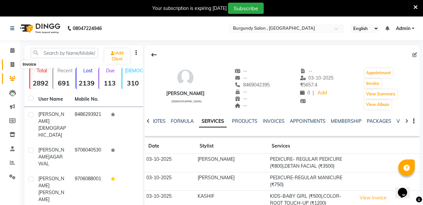
click at [10, 64] on span at bounding box center [13, 65] width 12 height 8
select select "service"
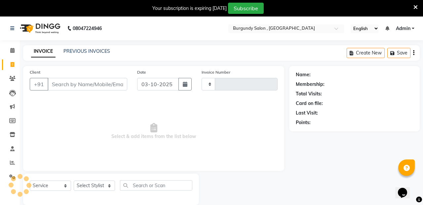
scroll to position [17, 0]
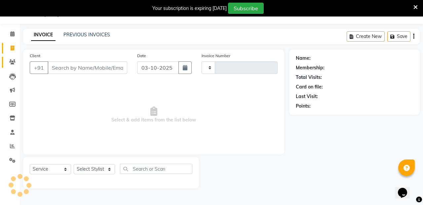
type input "2048"
select select "5345"
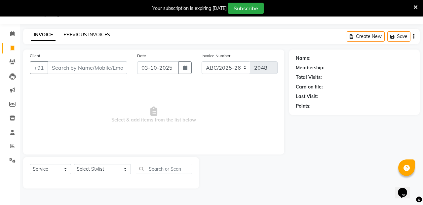
click at [85, 36] on link "PREVIOUS INVOICES" at bounding box center [86, 35] width 47 height 6
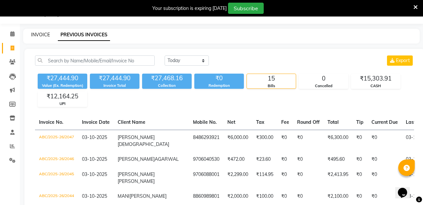
click at [36, 35] on link "INVOICE" at bounding box center [40, 35] width 19 height 6
select select "service"
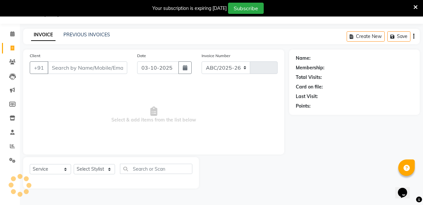
select select "5345"
type input "2048"
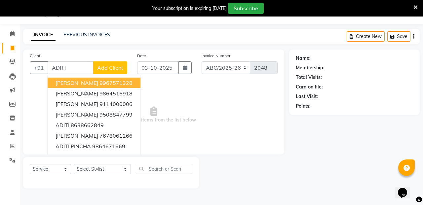
click at [115, 85] on ngb-highlight "9967571328" at bounding box center [115, 83] width 33 height 7
type input "9967571328"
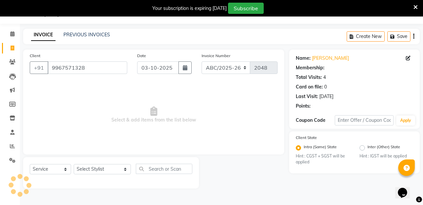
select select "1: Object"
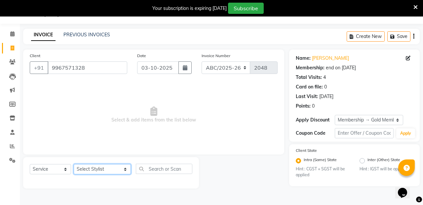
select select "32580"
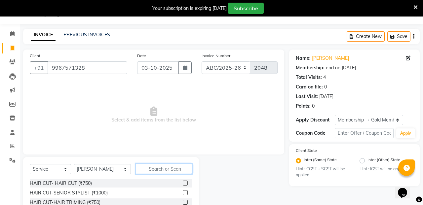
click at [145, 169] on input "text" at bounding box center [164, 169] width 57 height 10
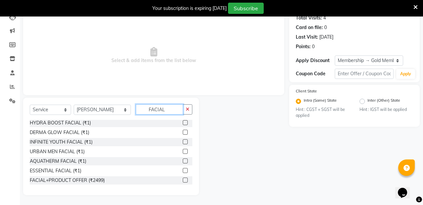
scroll to position [212, 0]
click at [160, 111] on input "FACIAL" at bounding box center [159, 109] width 47 height 10
type input "F"
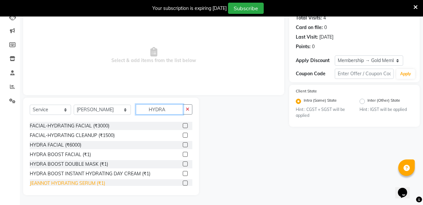
scroll to position [36, 0]
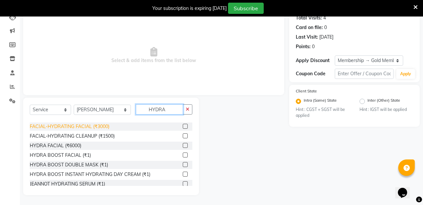
type input "HYDRA"
click at [108, 126] on div "FACIAL-HYDRATING FACIAL (₹3000)" at bounding box center [70, 126] width 80 height 7
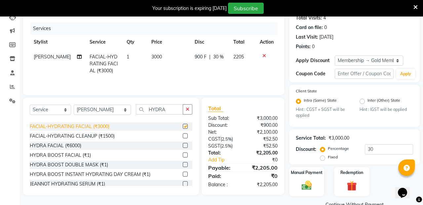
checkbox input "false"
click at [157, 57] on span "3000" at bounding box center [156, 57] width 11 height 6
select select "32580"
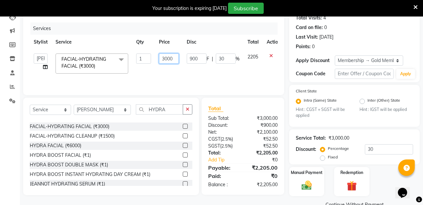
click at [167, 56] on input "3000" at bounding box center [169, 59] width 20 height 10
type input "2500"
click at [174, 87] on div "Services Stylist Service Qty Price Disc Total Action ANIL ANJANA BARSHA DEEPSHI…" at bounding box center [154, 55] width 248 height 66
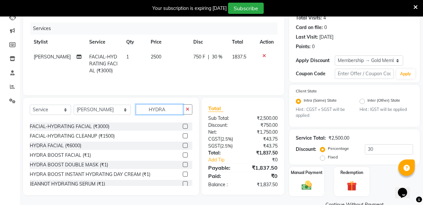
click at [154, 109] on input "HYDRA" at bounding box center [159, 109] width 47 height 10
type input "H"
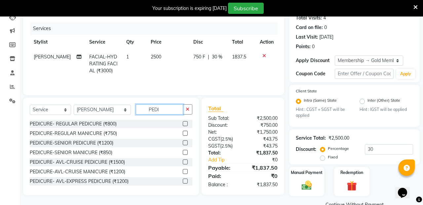
scroll to position [0, 0]
type input "PEDI"
click at [117, 124] on div "PEDICURE- REGULAR PEDICURE (₹800)" at bounding box center [111, 124] width 163 height 8
click at [185, 122] on label at bounding box center [185, 123] width 5 height 5
click at [185, 122] on input "checkbox" at bounding box center [185, 124] width 4 height 4
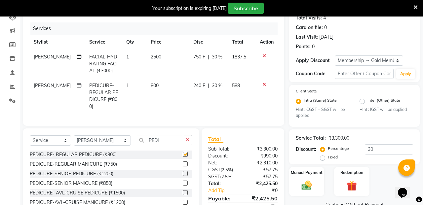
checkbox input "false"
select select "47575"
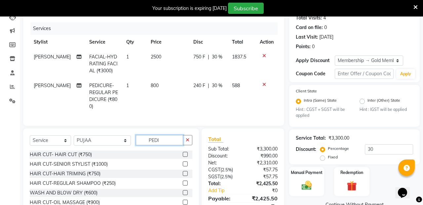
click at [157, 135] on input "PEDI" at bounding box center [159, 140] width 47 height 10
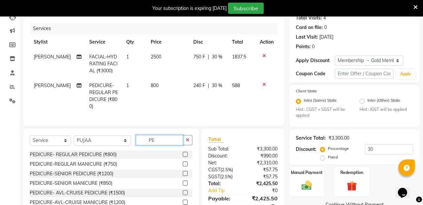
type input "P"
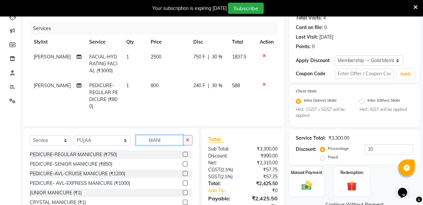
type input "MANI"
click at [185, 152] on label at bounding box center [185, 154] width 5 height 5
click at [185, 153] on input "checkbox" at bounding box center [185, 155] width 4 height 4
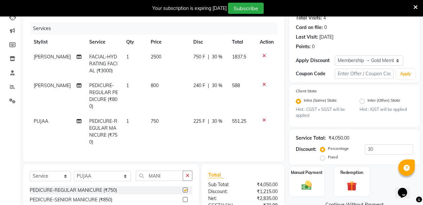
checkbox input "false"
select select "32580"
click at [159, 171] on input "MANI" at bounding box center [159, 176] width 47 height 10
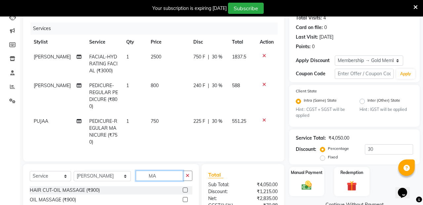
type input "M"
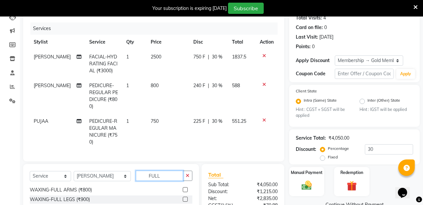
scroll to position [4, 0]
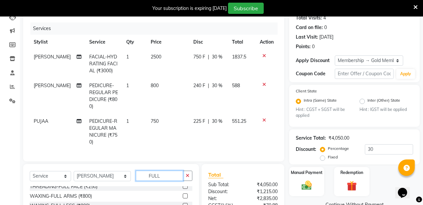
type input "FULL"
click at [186, 194] on label at bounding box center [185, 196] width 5 height 5
click at [186, 194] on input "checkbox" at bounding box center [185, 196] width 4 height 4
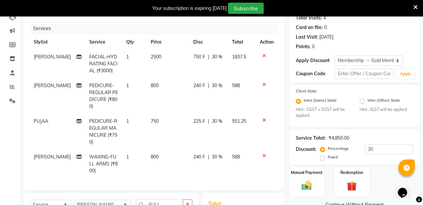
checkbox input "false"
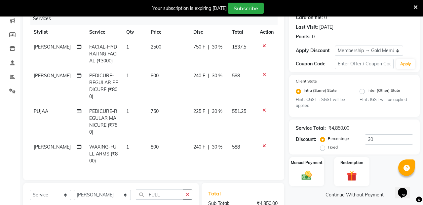
scroll to position [85, 0]
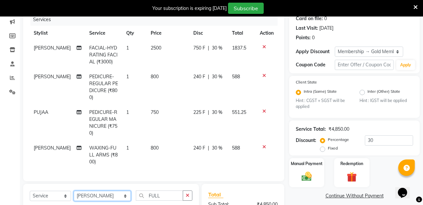
click at [110, 191] on select "Select Stylist ANIL ANJANA BARSHA DEEPSHIKHA DHON DAS DHON / NITUMONI EDWARD ED…" at bounding box center [102, 196] width 57 height 10
select select "32568"
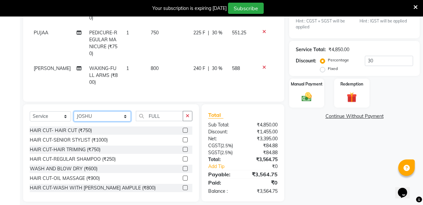
scroll to position [164, 0]
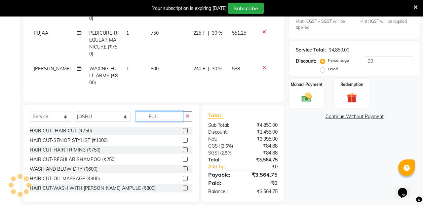
click at [159, 111] on input "FULL" at bounding box center [159, 116] width 47 height 10
type input "F"
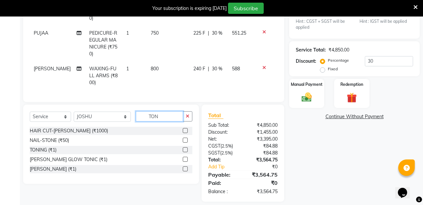
scroll to position [164, 0]
type input "TON"
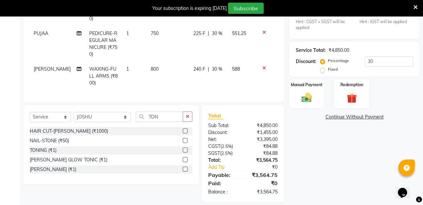
click at [184, 148] on label at bounding box center [185, 150] width 5 height 5
click at [184, 148] on input "checkbox" at bounding box center [185, 150] width 4 height 4
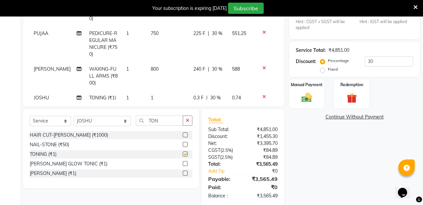
checkbox input "false"
click at [152, 91] on td "1" at bounding box center [168, 98] width 43 height 15
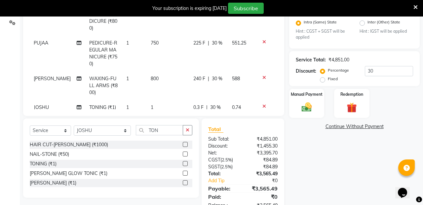
select select "32568"
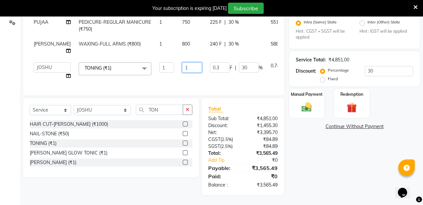
click at [182, 68] on input "1" at bounding box center [192, 67] width 20 height 10
type input "2500"
click at [314, 148] on div "Name: Aditi Agarwal Membership: end on 05-06-2026 Total Visits: 4 Card on file:…" at bounding box center [356, 54] width 135 height 284
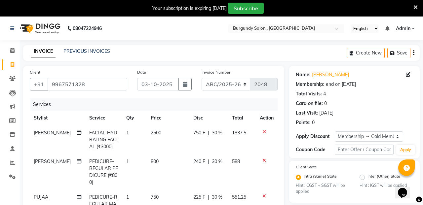
scroll to position [0, 0]
click at [89, 84] on input "9967571328" at bounding box center [88, 84] width 80 height 13
click at [94, 53] on link "PREVIOUS INVOICES" at bounding box center [86, 51] width 47 height 6
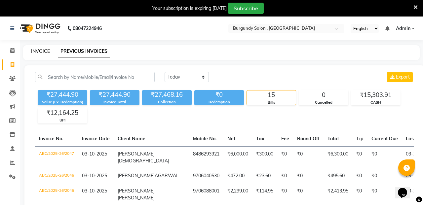
click at [36, 54] on link "INVOICE" at bounding box center [40, 51] width 19 height 6
select select "service"
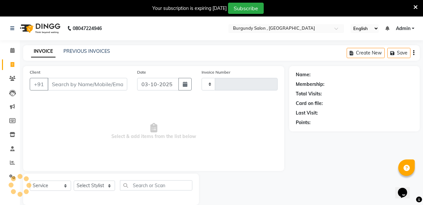
scroll to position [17, 0]
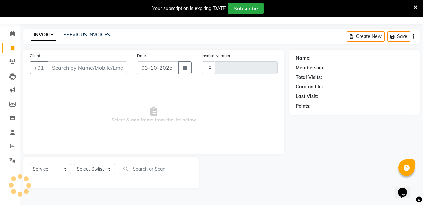
type input "2048"
select select "5345"
click at [69, 66] on input "Client" at bounding box center [88, 67] width 80 height 13
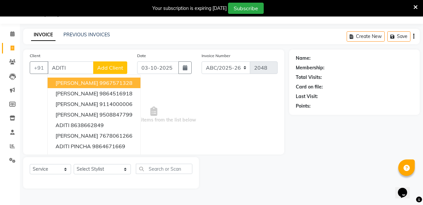
click at [104, 83] on ngb-highlight "9967571328" at bounding box center [115, 83] width 33 height 7
type input "9967571328"
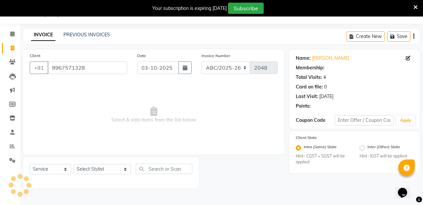
select select "1: Object"
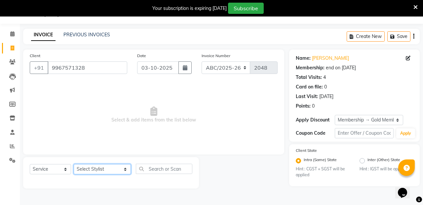
select select "32580"
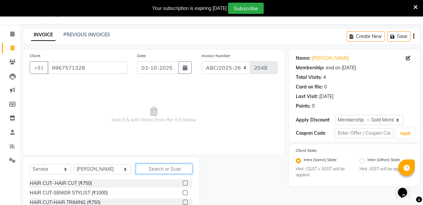
click at [151, 168] on input "text" at bounding box center [164, 169] width 57 height 10
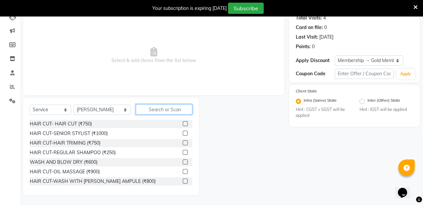
scroll to position [76, 0]
click at [154, 112] on input "text" at bounding box center [164, 109] width 57 height 10
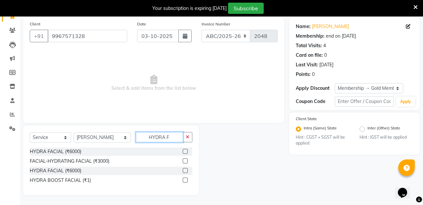
scroll to position [48, 0]
type input "HYDRA F"
click at [187, 171] on label at bounding box center [185, 170] width 5 height 5
click at [187, 171] on input "checkbox" at bounding box center [185, 171] width 4 height 4
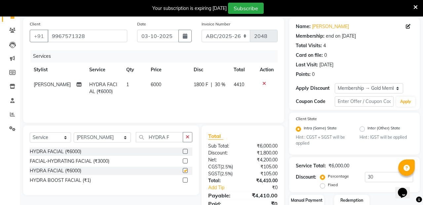
checkbox input "false"
click at [153, 85] on span "6000" at bounding box center [156, 85] width 11 height 6
select select "32580"
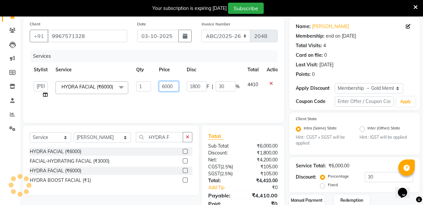
click at [167, 87] on input "6000" at bounding box center [169, 86] width 20 height 10
type input "2500"
click at [164, 108] on div "Services Stylist Service Qty Price Disc Total Action ANIL ANJANA BARSHA DEEPSHI…" at bounding box center [154, 83] width 248 height 66
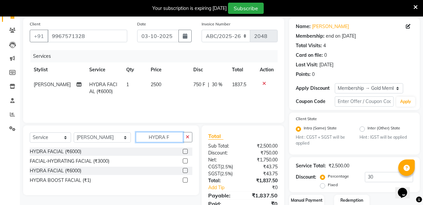
click at [172, 137] on input "HYDRA F" at bounding box center [159, 137] width 47 height 10
type input "H"
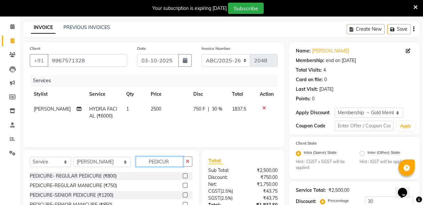
scroll to position [0, 0]
type input "PEDICUR"
click at [183, 174] on label at bounding box center [185, 175] width 5 height 5
click at [183, 174] on input "checkbox" at bounding box center [185, 176] width 4 height 4
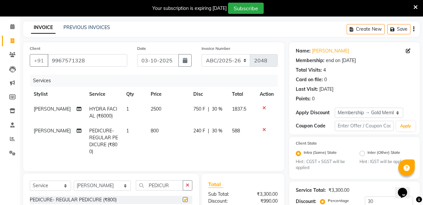
checkbox input "false"
click at [156, 180] on input "PEDICUR" at bounding box center [159, 185] width 47 height 10
type input "P"
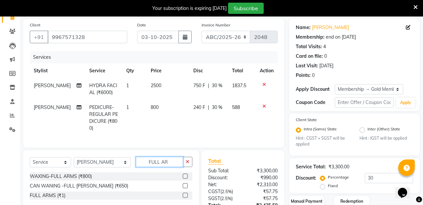
scroll to position [51, 0]
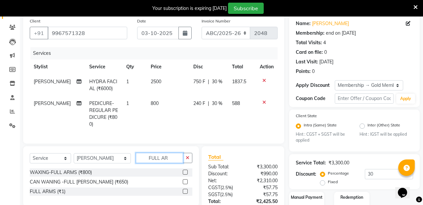
type input "FULL AR"
click at [183, 170] on label at bounding box center [185, 172] width 5 height 5
click at [183, 171] on input "checkbox" at bounding box center [185, 173] width 4 height 4
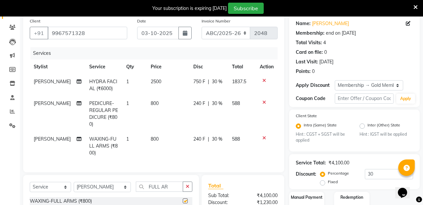
checkbox input "false"
select select "47575"
click at [157, 182] on input "FULL AR" at bounding box center [159, 187] width 47 height 10
type input "F"
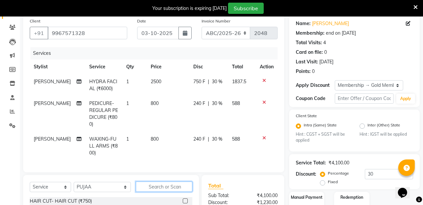
type input "A"
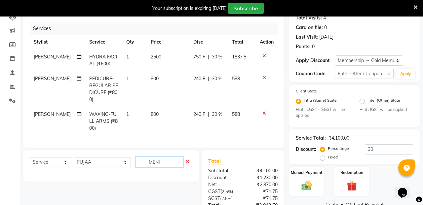
scroll to position [86, 0]
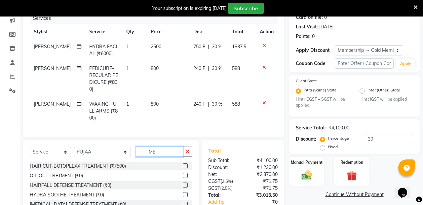
type input "M"
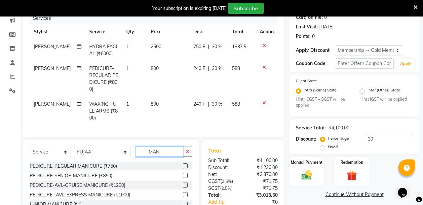
type input "MANI"
click at [187, 164] on label at bounding box center [185, 166] width 5 height 5
click at [187, 164] on input "checkbox" at bounding box center [185, 166] width 4 height 4
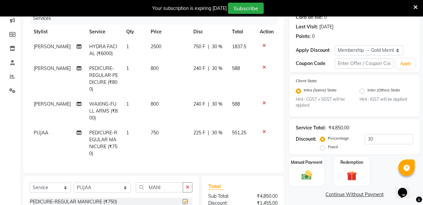
checkbox input "false"
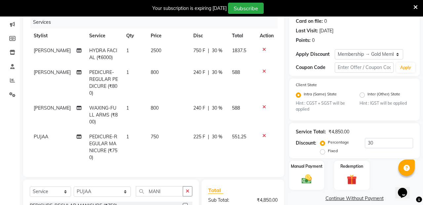
scroll to position [83, 0]
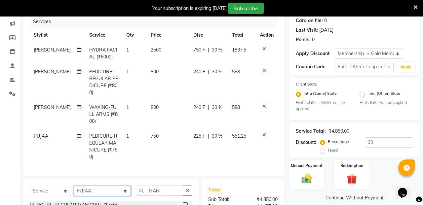
click at [108, 186] on select "Select Stylist ANIL ANJANA BARSHA DEEPSHIKHA DHON DAS DHON / NITUMONI EDWARD ED…" at bounding box center [102, 191] width 57 height 10
select select "32568"
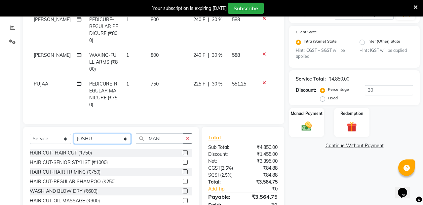
scroll to position [136, 0]
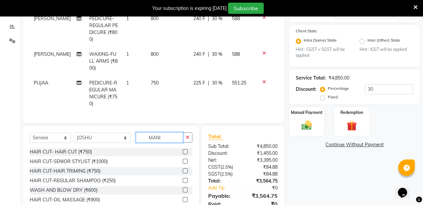
click at [155, 133] on input "MANI" at bounding box center [159, 138] width 47 height 10
type input "M"
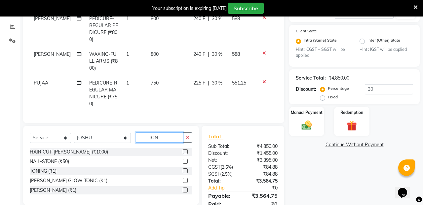
type input "TON"
click at [185, 169] on label at bounding box center [185, 171] width 5 height 5
click at [185, 169] on input "checkbox" at bounding box center [185, 171] width 4 height 4
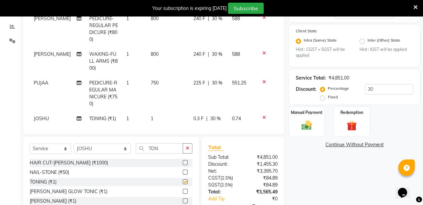
checkbox input "false"
click at [153, 111] on td "1" at bounding box center [168, 118] width 43 height 15
select select "32568"
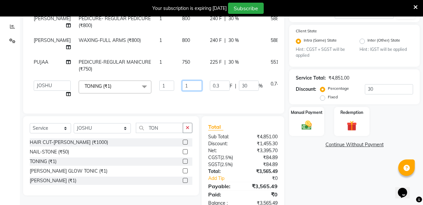
click at [182, 87] on input "1" at bounding box center [192, 86] width 20 height 10
type input "2500"
click at [119, 107] on div "Services Stylist Service Qty Price Disc Total Action SAGARIKA HYDRA FACIAL (₹60…" at bounding box center [154, 34] width 248 height 145
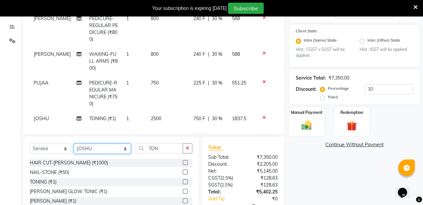
click at [111, 150] on select "Select Stylist ANIL ANJANA BARSHA DEEPSHIKHA DHON DAS DHON / NITUMONI EDWARD ED…" at bounding box center [102, 149] width 57 height 10
select select "32580"
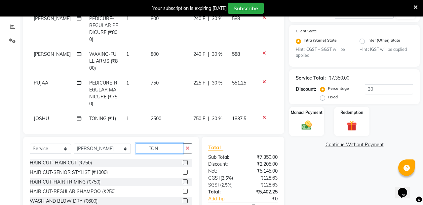
click at [151, 148] on input "TON" at bounding box center [159, 148] width 47 height 10
type input "THREA"
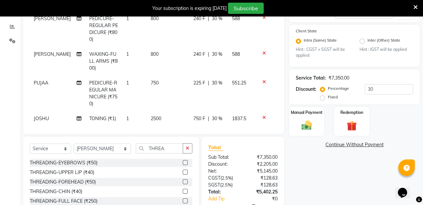
click at [184, 163] on label at bounding box center [185, 162] width 5 height 5
click at [184, 163] on input "checkbox" at bounding box center [185, 163] width 4 height 4
click at [187, 164] on label at bounding box center [185, 162] width 5 height 5
click at [187, 164] on input "checkbox" at bounding box center [185, 163] width 4 height 4
click at [186, 163] on label at bounding box center [185, 162] width 5 height 5
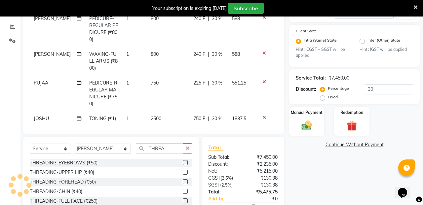
click at [186, 163] on input "checkbox" at bounding box center [185, 163] width 4 height 4
checkbox input "false"
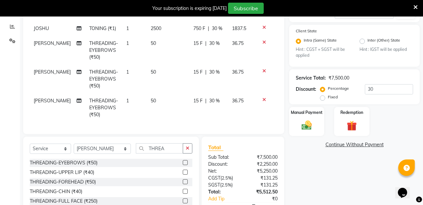
scroll to position [90, 0]
click at [265, 101] on icon at bounding box center [264, 99] width 4 height 5
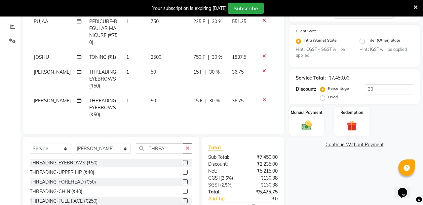
scroll to position [61, 0]
click at [265, 101] on icon at bounding box center [264, 99] width 4 height 5
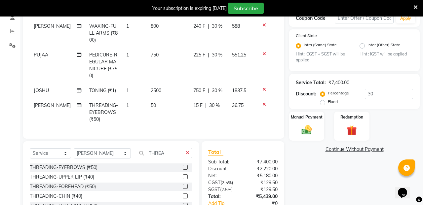
scroll to position [131, 0]
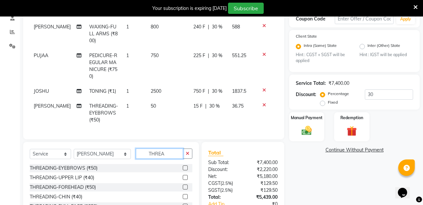
click at [162, 155] on input "THREA" at bounding box center [159, 154] width 47 height 10
type input "T"
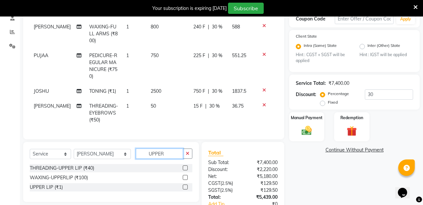
type input "UPPER"
click at [185, 168] on label at bounding box center [185, 168] width 5 height 5
click at [185, 168] on input "checkbox" at bounding box center [185, 168] width 4 height 4
checkbox input "false"
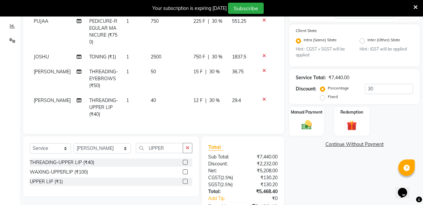
scroll to position [136, 0]
click at [299, 124] on img at bounding box center [306, 126] width 17 height 12
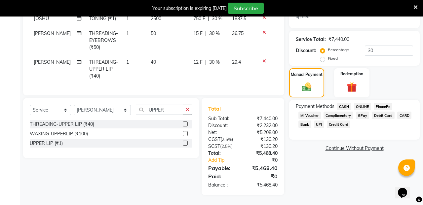
scroll to position [175, 0]
click at [344, 104] on span "CASH" at bounding box center [344, 107] width 14 height 8
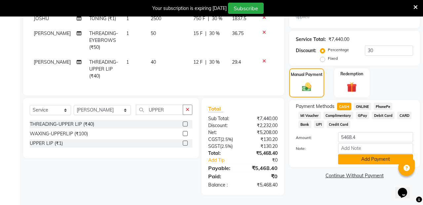
click at [351, 158] on button "Add Payment" at bounding box center [375, 159] width 75 height 10
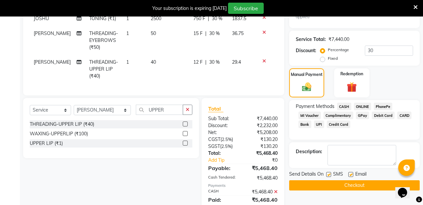
click at [328, 174] on label at bounding box center [328, 174] width 5 height 5
click at [328, 174] on input "checkbox" at bounding box center [328, 175] width 4 height 4
checkbox input "false"
click at [349, 174] on label at bounding box center [350, 174] width 5 height 5
click at [349, 174] on input "checkbox" at bounding box center [350, 175] width 4 height 4
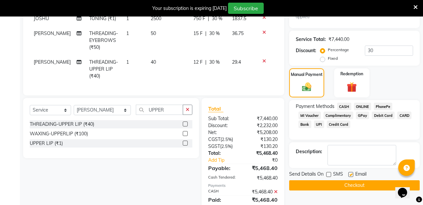
checkbox input "false"
click at [347, 183] on button "Checkout" at bounding box center [354, 185] width 131 height 10
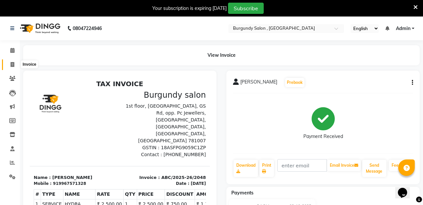
click at [11, 67] on span at bounding box center [13, 65] width 12 height 8
select select "service"
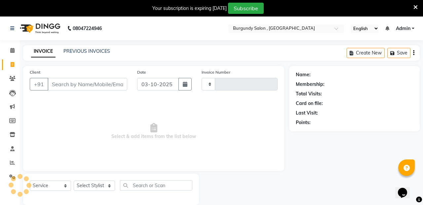
scroll to position [17, 0]
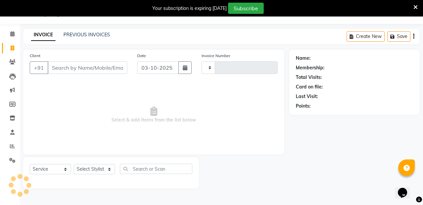
type input "2049"
select select "5345"
click at [74, 33] on link "PREVIOUS INVOICES" at bounding box center [86, 35] width 47 height 6
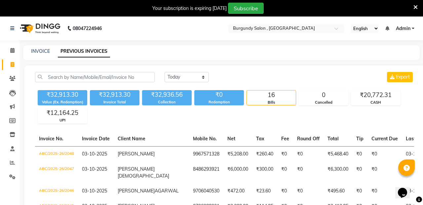
click at [415, 8] on icon at bounding box center [415, 7] width 4 height 6
